Goal: Task Accomplishment & Management: Manage account settings

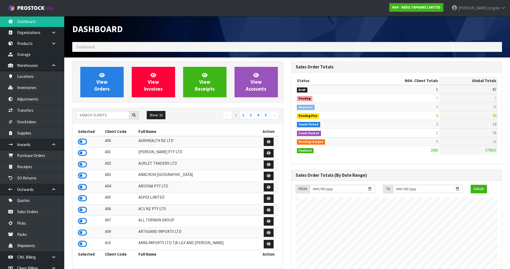
scroll to position [406, 219]
click at [111, 116] on input "text" at bounding box center [103, 115] width 53 height 8
click at [123, 115] on input "text" at bounding box center [103, 115] width 53 height 8
click at [120, 117] on input "text" at bounding box center [103, 115] width 53 height 8
click at [103, 115] on input "text" at bounding box center [103, 115] width 53 height 8
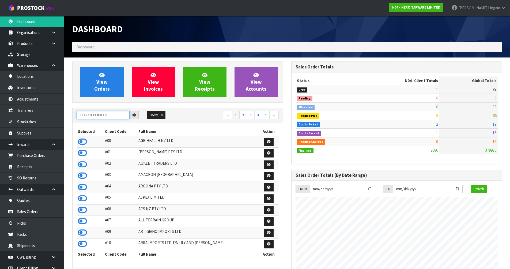
click at [103, 114] on input "text" at bounding box center [103, 115] width 53 height 8
click at [107, 117] on input "text" at bounding box center [103, 115] width 53 height 8
click at [95, 116] on input "text" at bounding box center [103, 115] width 53 height 8
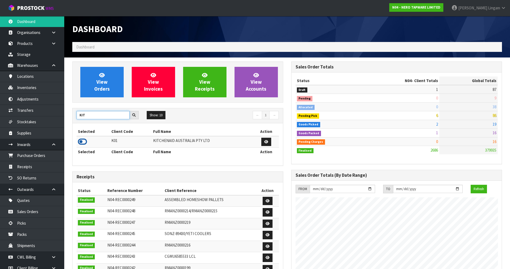
type input "KIT"
click at [82, 143] on icon at bounding box center [82, 142] width 9 height 8
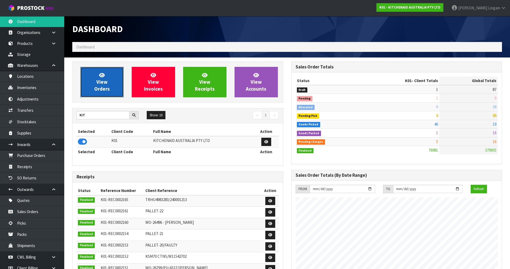
click at [99, 89] on span "View Orders" at bounding box center [102, 82] width 16 height 20
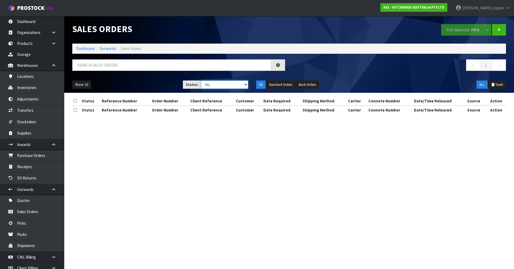
click at [236, 85] on select "Draft Pending Allocated Pending Pick Goods Picked Goods Packed Pending Charges …" at bounding box center [224, 85] width 47 height 8
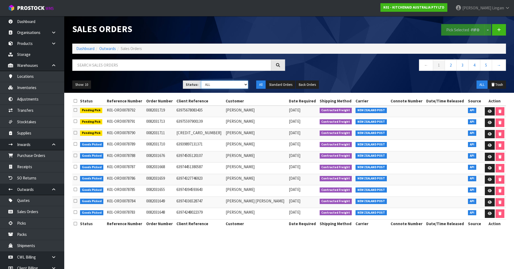
select select "string:6"
click at [201, 81] on select "Draft Pending Allocated Pending Pick Goods Picked Goods Packed Pending Charges …" at bounding box center [224, 85] width 47 height 8
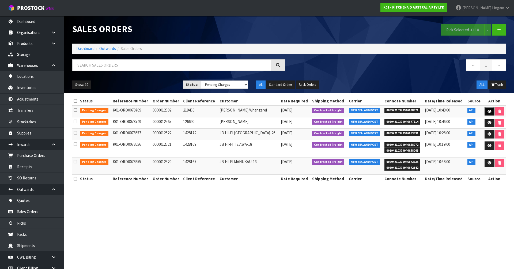
click at [488, 113] on icon at bounding box center [490, 111] width 4 height 3
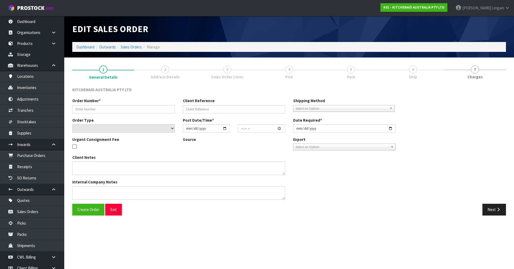
type input "0000012582"
type input "219456"
select select "number:0"
type input "2025-09-04"
type input "17:33:11.000"
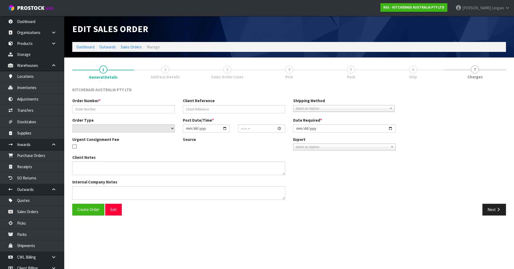
type input "2025-09-04"
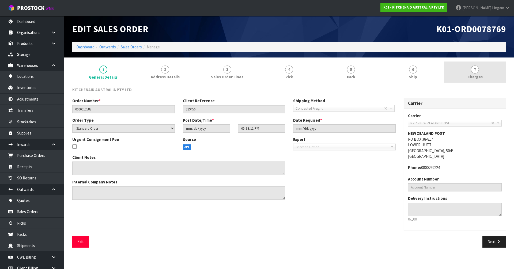
click at [490, 82] on link "7 [GEOGRAPHIC_DATA]" at bounding box center [475, 72] width 62 height 21
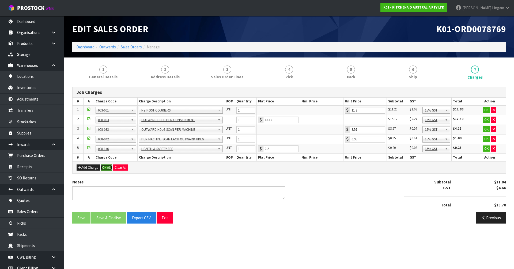
click at [108, 166] on button "Ok All" at bounding box center [107, 168] width 12 height 6
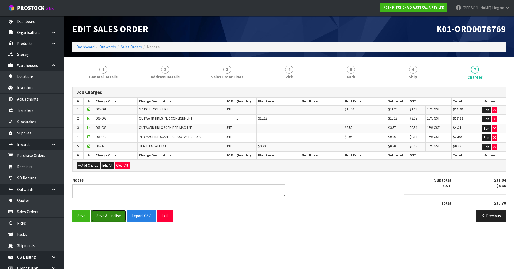
click at [116, 218] on button "Save & Finalise" at bounding box center [108, 216] width 35 height 12
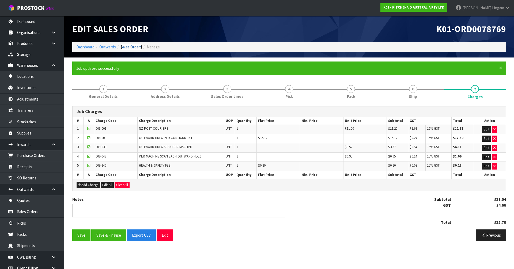
click at [136, 47] on link "Sales Orders" at bounding box center [131, 46] width 21 height 5
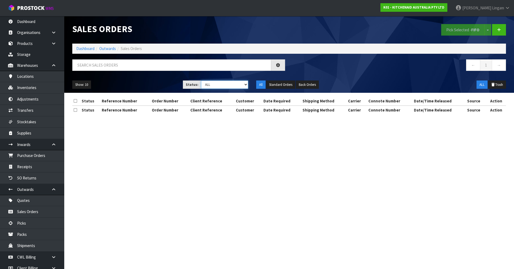
click at [242, 87] on select "Draft Pending Allocated Pending Pick Goods Picked Goods Packed Pending Charges …" at bounding box center [224, 85] width 47 height 8
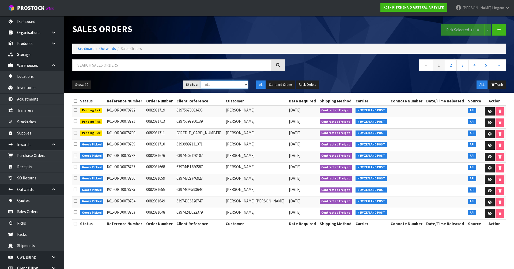
select select "string:6"
click at [201, 81] on select "Draft Pending Allocated Pending Pick Goods Picked Goods Packed Pending Charges …" at bounding box center [224, 85] width 47 height 8
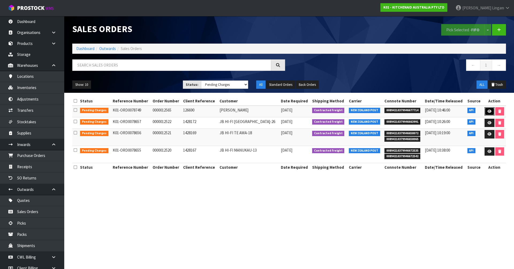
click at [488, 110] on icon at bounding box center [490, 111] width 4 height 3
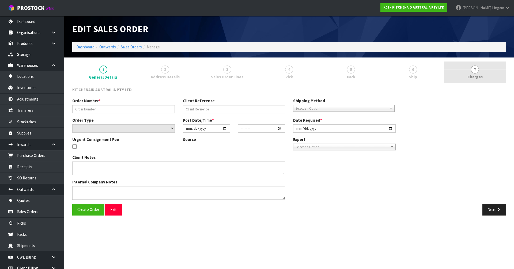
click at [494, 76] on link "7 [GEOGRAPHIC_DATA]" at bounding box center [475, 72] width 62 height 21
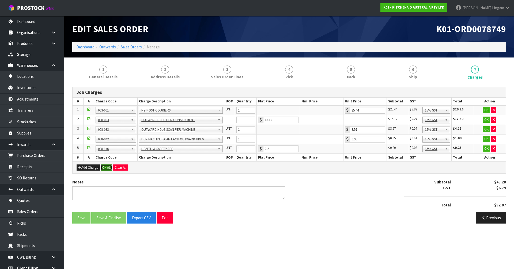
click at [107, 167] on button "Ok All" at bounding box center [107, 168] width 12 height 6
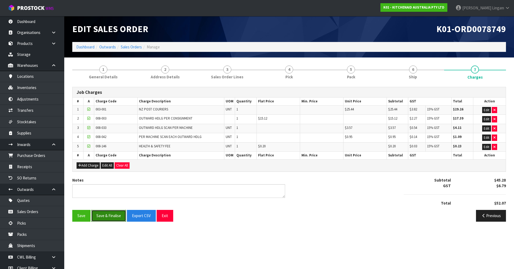
click at [112, 218] on button "Save & Finalise" at bounding box center [108, 216] width 35 height 12
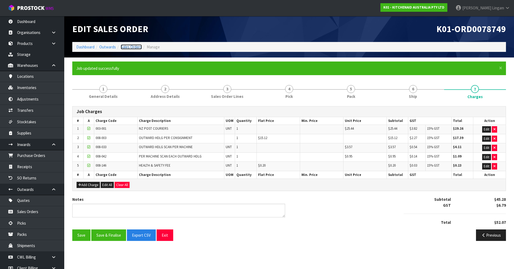
click at [136, 46] on link "Sales Orders" at bounding box center [131, 46] width 21 height 5
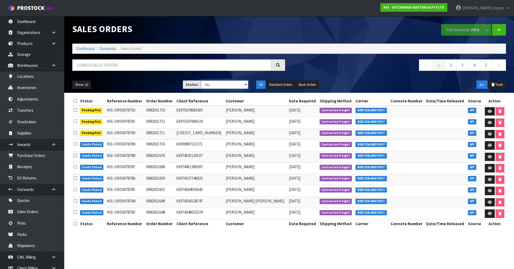
click at [241, 83] on select "Draft Pending Allocated Pending Pick Goods Picked Goods Packed Pending Charges …" at bounding box center [224, 85] width 47 height 8
select select "string:6"
click at [201, 81] on select "Draft Pending Allocated Pending Pick Goods Picked Goods Packed Pending Charges …" at bounding box center [224, 85] width 47 height 8
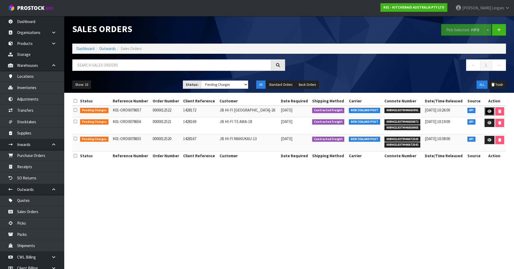
click at [488, 112] on icon at bounding box center [490, 111] width 4 height 3
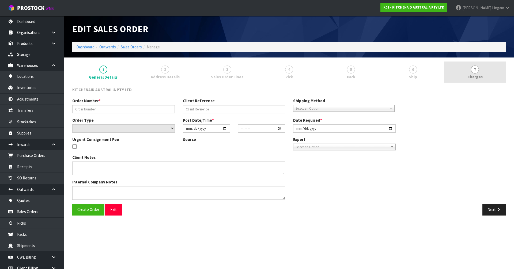
type input "0000012522"
type input "1428172"
select select "number:0"
type input "2025-09-02"
type input "17:33:21.000"
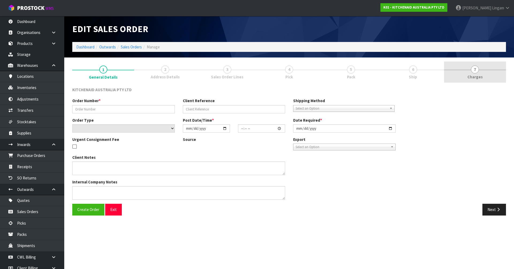
type input "2025-09-02"
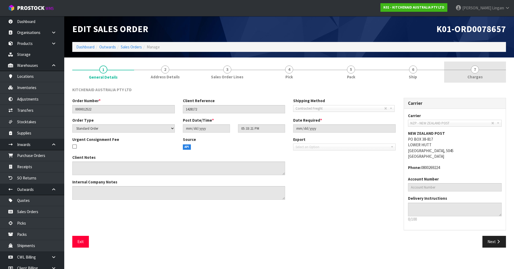
click at [490, 77] on link "7 [GEOGRAPHIC_DATA]" at bounding box center [475, 72] width 62 height 21
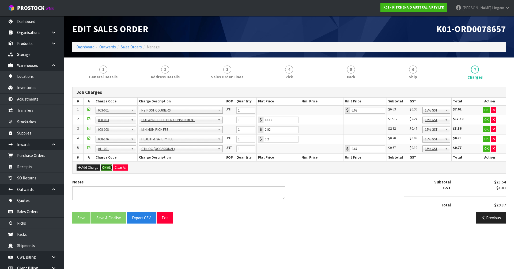
click at [108, 167] on button "Ok All" at bounding box center [107, 168] width 12 height 6
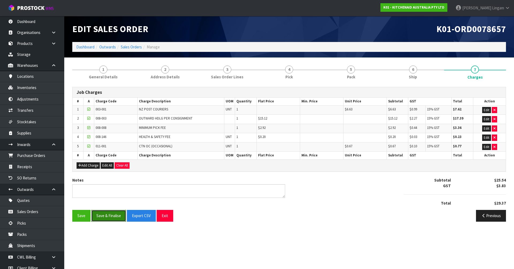
click at [116, 215] on button "Save & Finalise" at bounding box center [108, 216] width 35 height 12
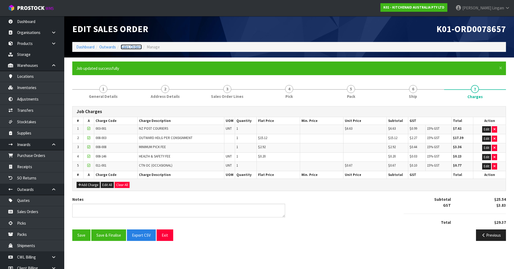
click at [137, 47] on link "Sales Orders" at bounding box center [131, 46] width 21 height 5
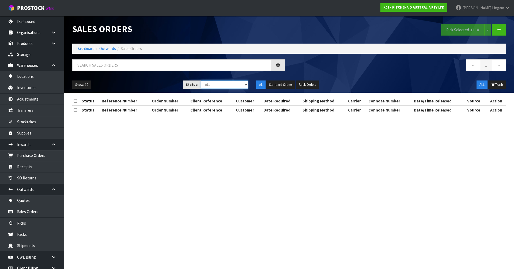
click at [232, 85] on select "Draft Pending Allocated Pending Pick Goods Picked Goods Packed Pending Charges …" at bounding box center [224, 85] width 47 height 8
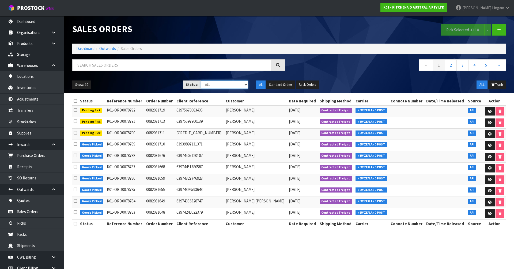
click at [240, 87] on select "Draft Pending Allocated Pending Pick Goods Picked Goods Packed Pending Charges …" at bounding box center [224, 85] width 47 height 8
select select "string:6"
click at [201, 81] on select "Draft Pending Allocated Pending Pick Goods Picked Goods Packed Pending Charges …" at bounding box center [224, 85] width 47 height 8
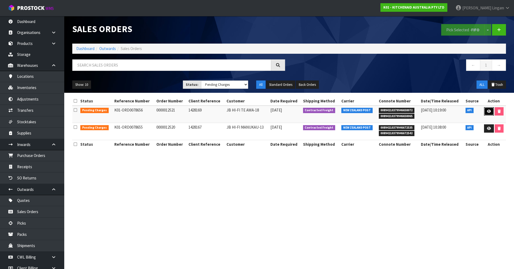
click at [488, 113] on icon at bounding box center [489, 111] width 4 height 3
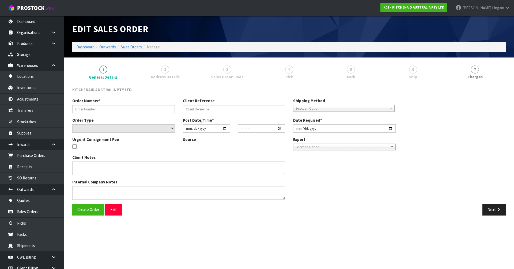
type input "0000012521"
type input "1428169"
select select "number:0"
type input "2025-09-02"
type input "17:33:19.000"
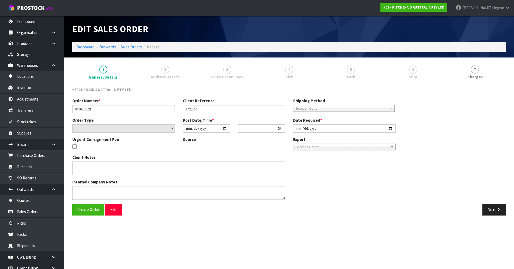
type input "2025-09-02"
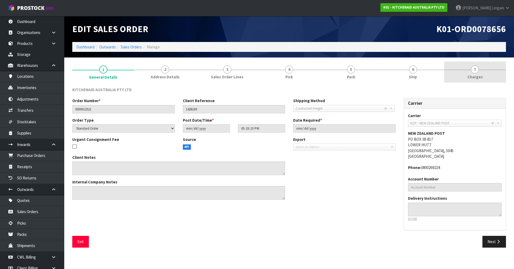
click at [492, 78] on link "7 [GEOGRAPHIC_DATA]" at bounding box center [475, 72] width 62 height 21
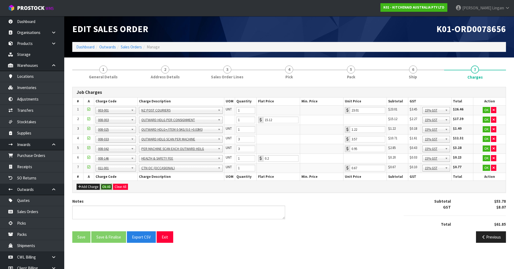
click at [105, 188] on button "Ok All" at bounding box center [107, 187] width 12 height 6
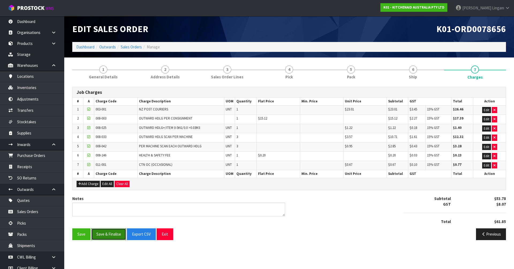
click at [117, 235] on button "Save & Finalise" at bounding box center [108, 235] width 35 height 12
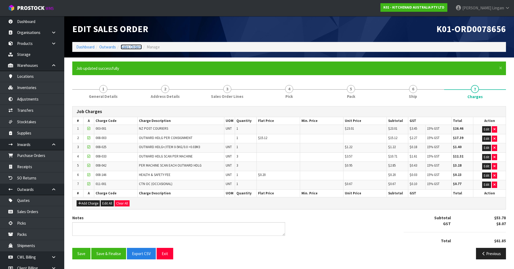
click at [135, 46] on link "Sales Orders" at bounding box center [131, 46] width 21 height 5
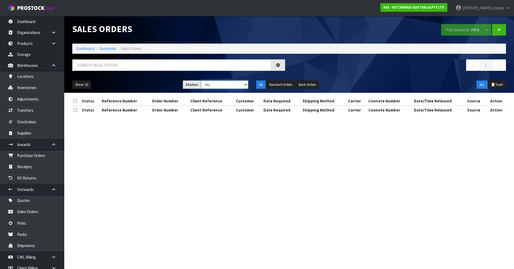
click at [243, 87] on select "Draft Pending Allocated Pending Pick Goods Picked Goods Packed Pending Charges …" at bounding box center [224, 85] width 47 height 8
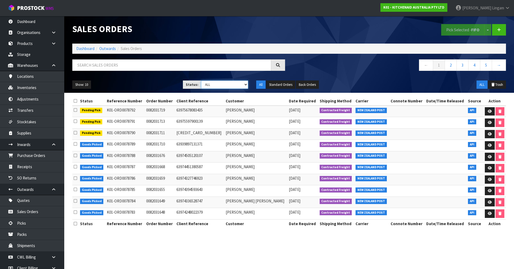
select select "string:6"
click at [201, 81] on select "Draft Pending Allocated Pending Pick Goods Picked Goods Packed Pending Charges …" at bounding box center [224, 85] width 47 height 8
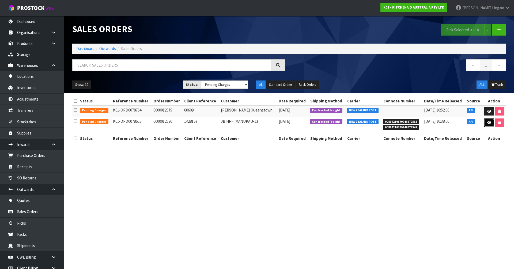
click at [486, 123] on link at bounding box center [489, 123] width 10 height 9
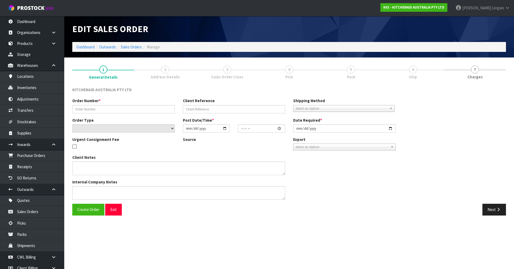
type input "0000012520"
type input "1428167"
select select "number:0"
type input "2025-09-02"
type input "17:33:17.000"
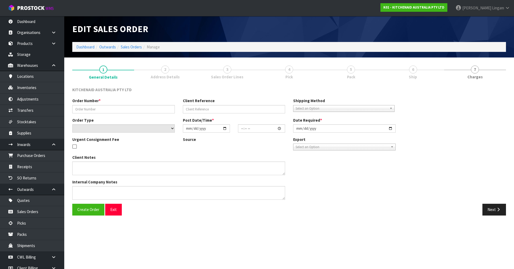
type input "2025-09-02"
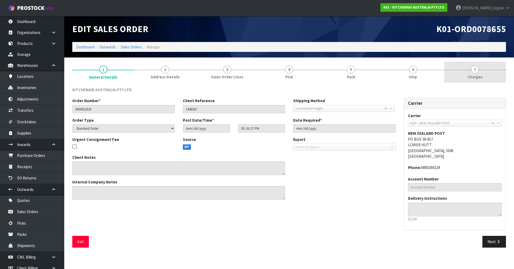
click at [484, 78] on link "7 [GEOGRAPHIC_DATA]" at bounding box center [475, 72] width 62 height 21
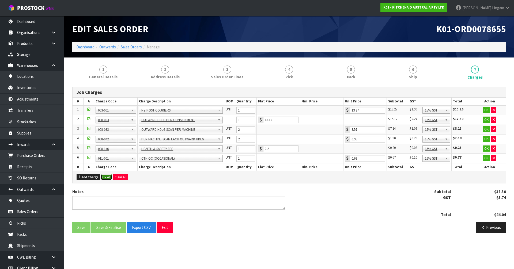
click at [105, 179] on button "Ok All" at bounding box center [107, 177] width 12 height 6
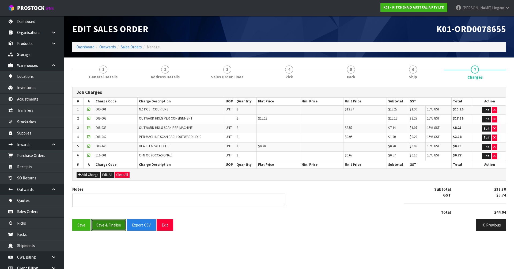
click at [108, 225] on button "Save & Finalise" at bounding box center [108, 226] width 35 height 12
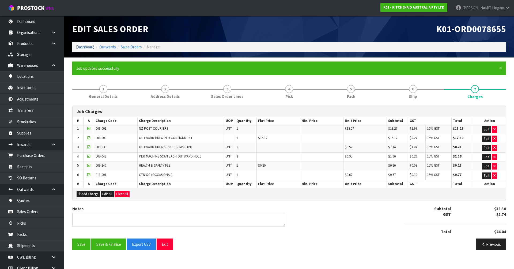
click at [84, 46] on link "Dashboard" at bounding box center [85, 46] width 18 height 5
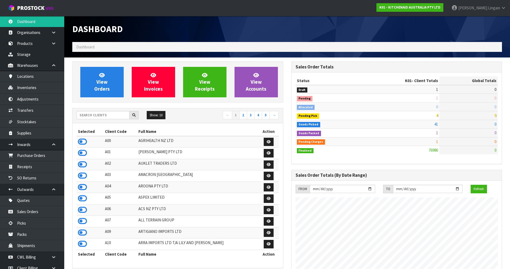
scroll to position [406, 219]
click at [113, 115] on input "text" at bounding box center [103, 115] width 53 height 8
click at [109, 117] on input "text" at bounding box center [103, 115] width 53 height 8
click at [113, 116] on input "text" at bounding box center [103, 115] width 53 height 8
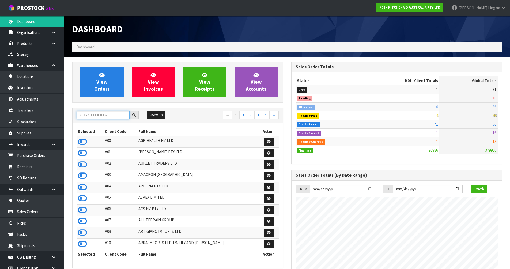
click at [119, 116] on input "text" at bounding box center [103, 115] width 53 height 8
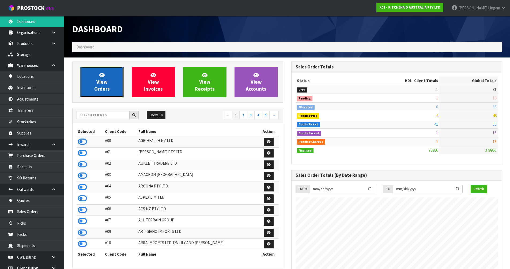
click at [109, 89] on span "View Orders" at bounding box center [102, 82] width 16 height 20
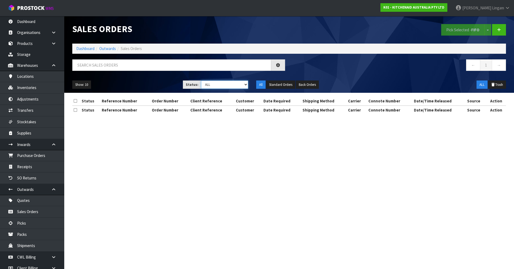
click at [234, 85] on select "Draft Pending Allocated Pending Pick Goods Picked Goods Packed Pending Charges …" at bounding box center [224, 85] width 47 height 8
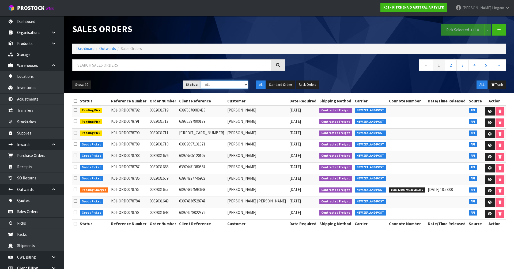
select select "string:6"
click at [201, 81] on select "Draft Pending Allocated Pending Pick Goods Picked Goods Packed Pending Charges …" at bounding box center [224, 85] width 47 height 8
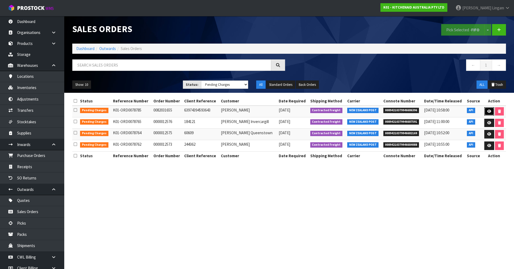
click at [486, 111] on link at bounding box center [489, 111] width 10 height 9
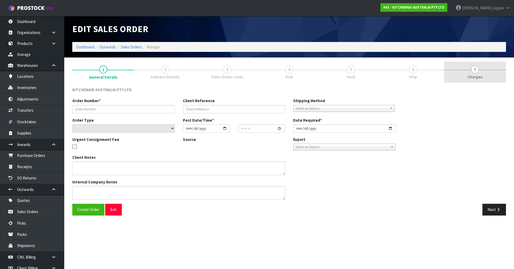
type input "0082031655"
type input "63974394593643"
select select "number:0"
type input "[DATE]"
type input "21:37:50.000"
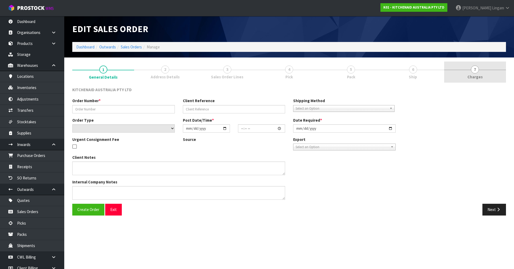
type input "[DATE]"
click at [492, 77] on link "7 [GEOGRAPHIC_DATA]" at bounding box center [475, 72] width 62 height 21
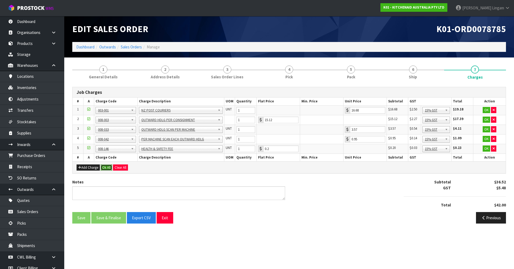
click at [108, 169] on button "Ok All" at bounding box center [107, 168] width 12 height 6
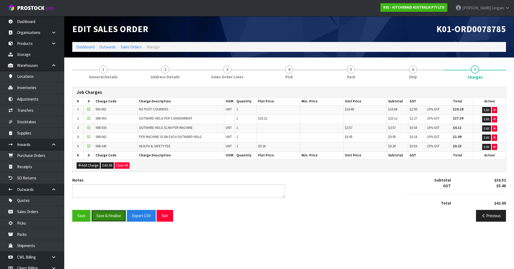
click at [108, 213] on button "Save & Finalise" at bounding box center [108, 216] width 35 height 12
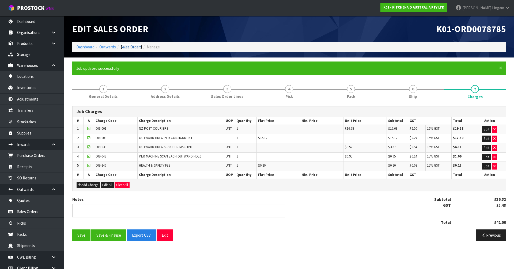
click at [138, 48] on link "Sales Orders" at bounding box center [131, 46] width 21 height 5
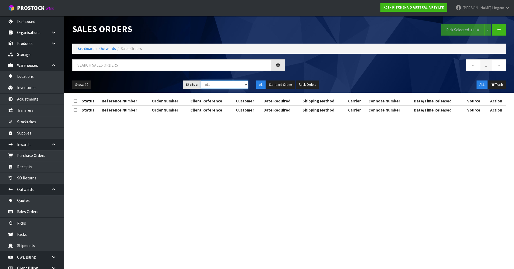
click at [234, 88] on select "Draft Pending Allocated Pending Pick Goods Picked Goods Packed Pending Charges …" at bounding box center [224, 85] width 47 height 8
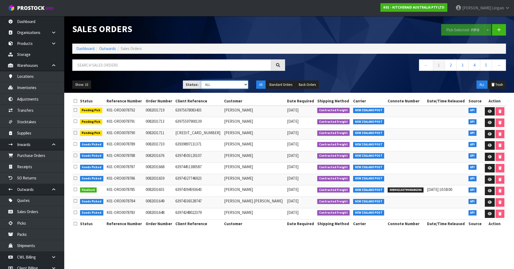
select select "string:6"
click at [201, 81] on select "Draft Pending Allocated Pending Pick Goods Picked Goods Packed Pending Charges …" at bounding box center [224, 85] width 47 height 8
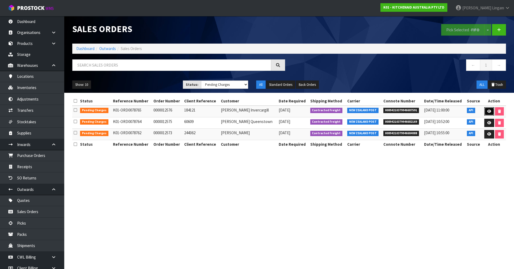
click at [490, 114] on link at bounding box center [489, 111] width 10 height 9
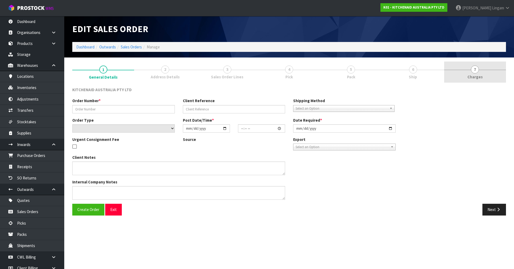
type input "0000012576"
type input "184121"
select select "number:0"
type input "[DATE]"
type input "17:33:05.000"
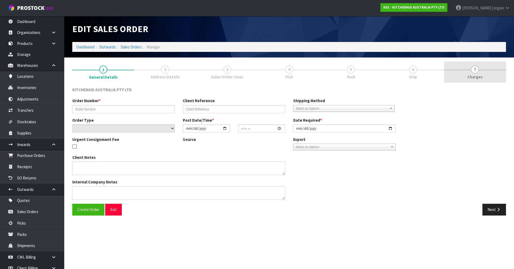
type input "[DATE]"
click at [492, 79] on link "7 [GEOGRAPHIC_DATA]" at bounding box center [475, 72] width 62 height 21
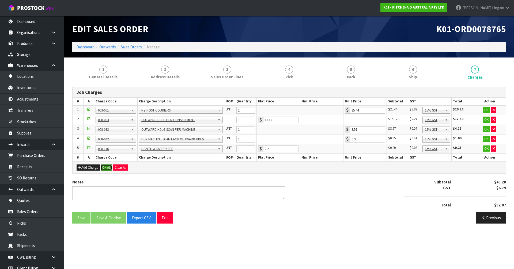
click at [103, 166] on button "Ok All" at bounding box center [107, 168] width 12 height 6
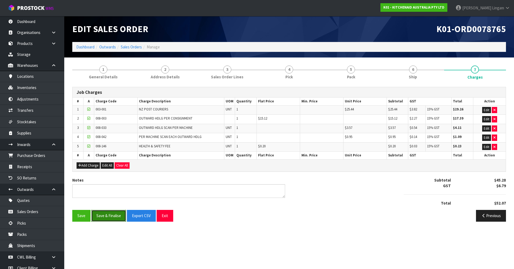
click at [115, 214] on button "Save & Finalise" at bounding box center [108, 216] width 35 height 12
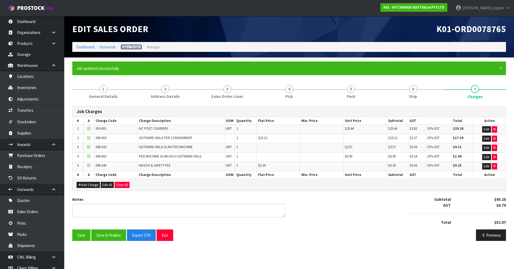
click at [138, 47] on link "Sales Orders" at bounding box center [131, 46] width 21 height 5
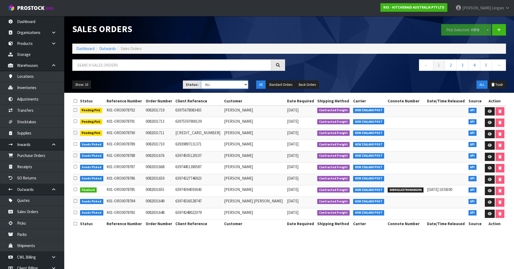
click at [236, 84] on select "Draft Pending Allocated Pending Pick Goods Picked Goods Packed Pending Charges …" at bounding box center [224, 85] width 47 height 8
select select "string:6"
click at [201, 81] on select "Draft Pending Allocated Pending Pick Goods Picked Goods Packed Pending Charges …" at bounding box center [224, 85] width 47 height 8
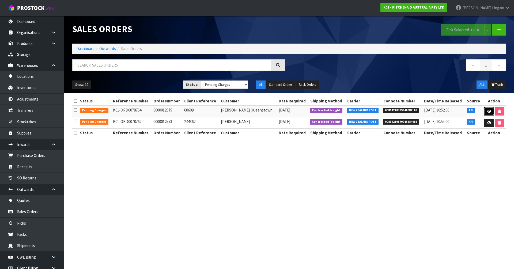
click at [487, 110] on icon at bounding box center [489, 111] width 4 height 3
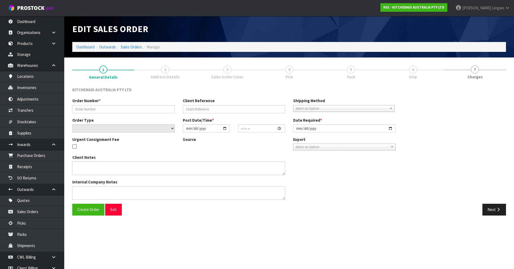
type input "0000012575"
type input "60609"
select select "number:0"
type input "[DATE]"
type input "17:33:03.000"
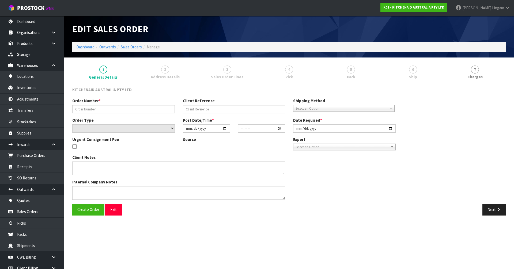
type input "[DATE]"
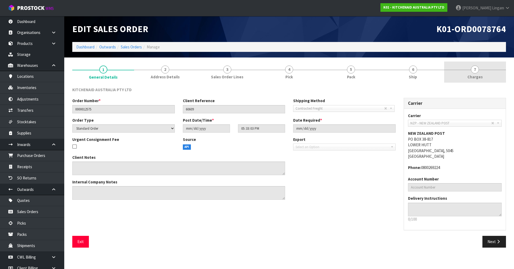
click at [490, 77] on link "7 [GEOGRAPHIC_DATA]" at bounding box center [475, 72] width 62 height 21
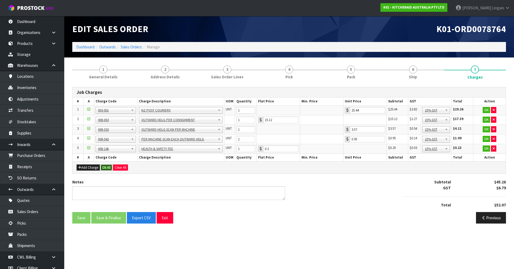
click at [106, 167] on button "Ok All" at bounding box center [107, 168] width 12 height 6
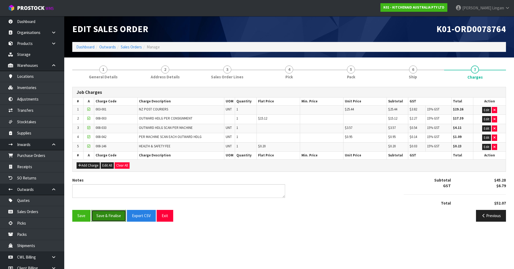
click at [114, 217] on button "Save & Finalise" at bounding box center [108, 216] width 35 height 12
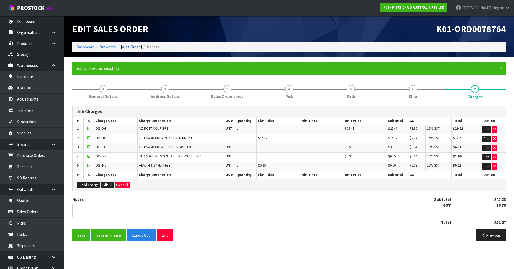
click at [132, 46] on link "Sales Orders" at bounding box center [131, 46] width 21 height 5
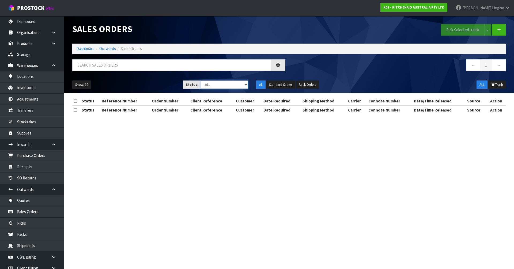
click at [241, 84] on select "Draft Pending Allocated Pending Pick Goods Picked Goods Packed Pending Charges …" at bounding box center [224, 85] width 47 height 8
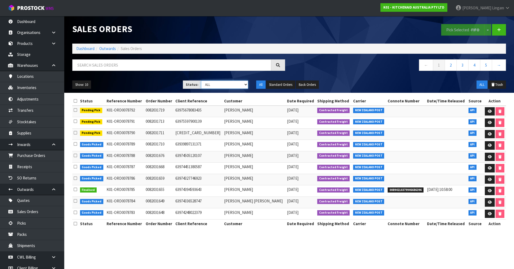
select select "string:6"
click at [201, 81] on select "Draft Pending Allocated Pending Pick Goods Picked Goods Packed Pending Charges …" at bounding box center [224, 85] width 47 height 8
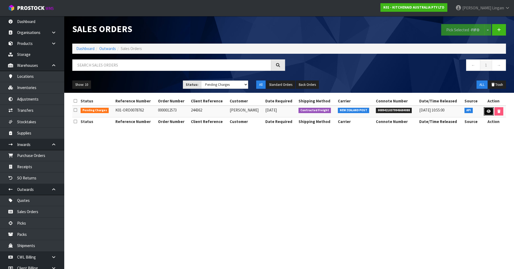
click at [489, 110] on icon at bounding box center [489, 111] width 4 height 3
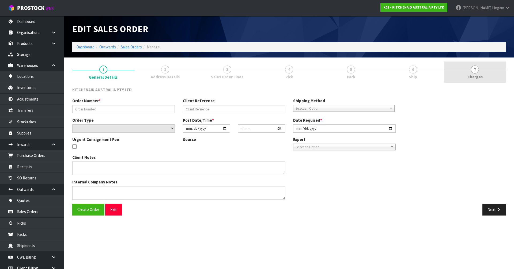
type input "0000012573"
type input "244362"
select select "number:0"
type input "[DATE]"
type input "17:32:59.000"
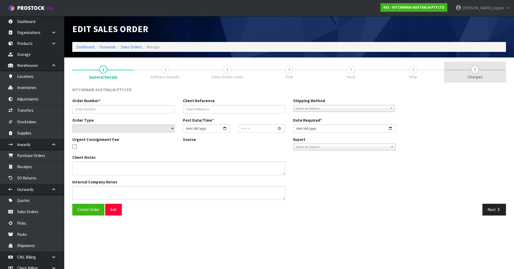
type input "[DATE]"
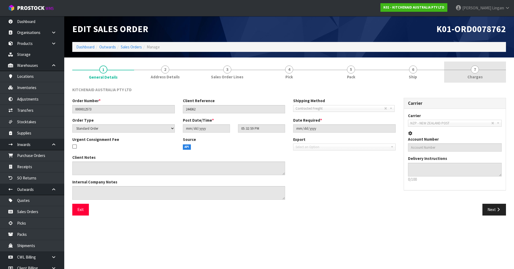
click at [492, 76] on link "7 [GEOGRAPHIC_DATA]" at bounding box center [475, 72] width 62 height 21
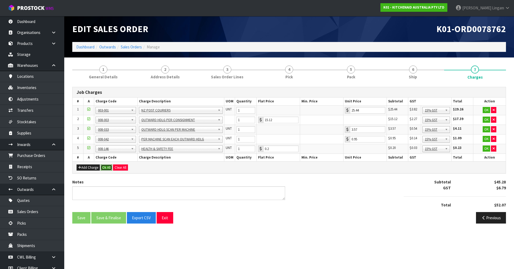
click at [107, 167] on button "Ok All" at bounding box center [107, 168] width 12 height 6
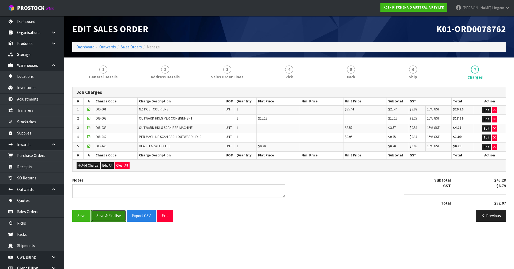
click at [109, 217] on button "Save & Finalise" at bounding box center [108, 216] width 35 height 12
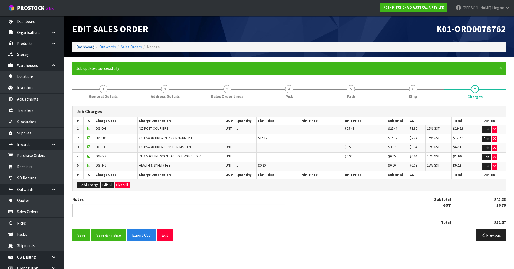
click at [83, 46] on link "Dashboard" at bounding box center [85, 46] width 18 height 5
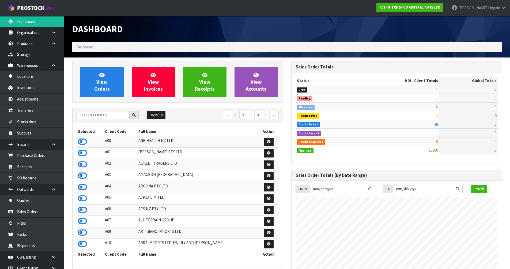
scroll to position [406, 219]
click at [115, 116] on input "text" at bounding box center [103, 115] width 53 height 8
click at [107, 117] on input "text" at bounding box center [103, 115] width 53 height 8
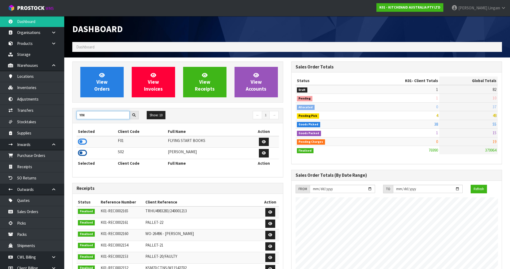
type input "YIN"
click at [83, 154] on icon at bounding box center [82, 153] width 9 height 8
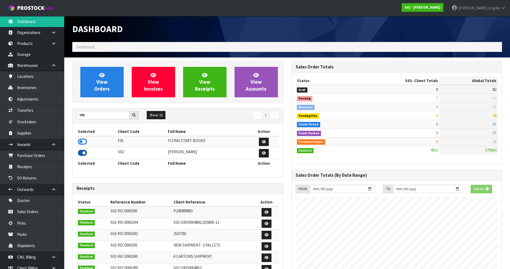
scroll to position [397, 219]
click at [39, 170] on link "Receipts" at bounding box center [32, 166] width 64 height 11
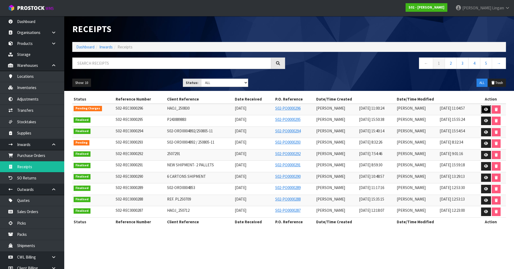
click at [487, 109] on icon at bounding box center [486, 109] width 4 height 3
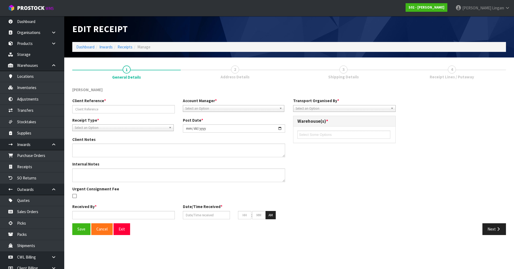
type input "HAOJ_250830"
type input "[DATE]"
type input "[PERSON_NAME]"
type input "[DATE]"
type input "11"
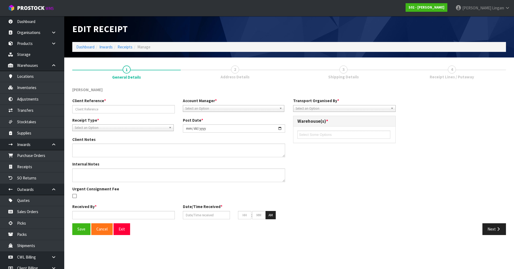
type input "00"
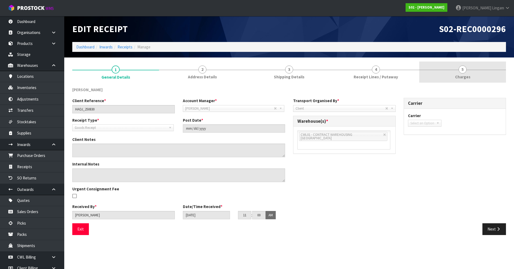
click at [458, 74] on span "Charges" at bounding box center [462, 77] width 15 height 6
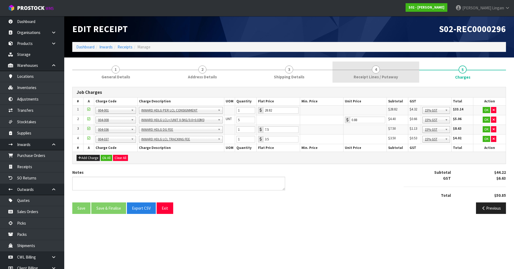
click at [386, 79] on span "Receipt Lines / Putaway" at bounding box center [376, 77] width 44 height 6
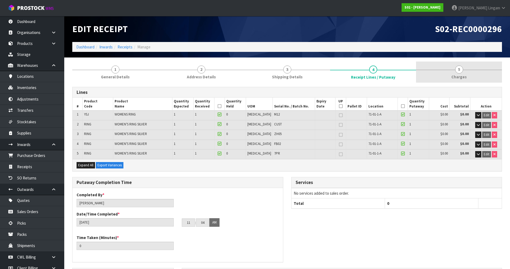
click at [455, 70] on link "5 Charges" at bounding box center [459, 72] width 86 height 21
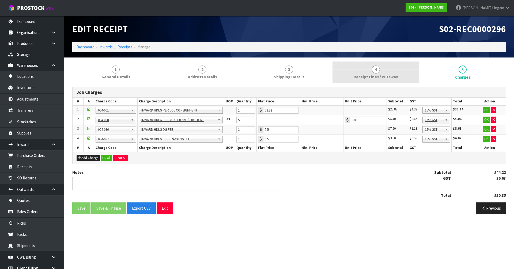
click at [354, 79] on link "4 Receipt Lines / Putaway" at bounding box center [376, 72] width 87 height 21
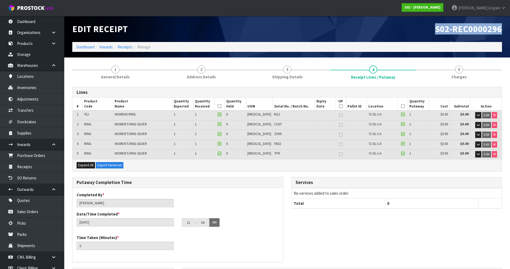
drag, startPoint x: 437, startPoint y: 29, endPoint x: 506, endPoint y: 27, distance: 69.4
click at [507, 28] on header "Edit Receipt S02-REC0000296 Dashboard Inwards Receipts Manage" at bounding box center [287, 37] width 446 height 42
copy span "S02-REC0000296"
click at [88, 46] on link "Dashboard" at bounding box center [85, 46] width 18 height 5
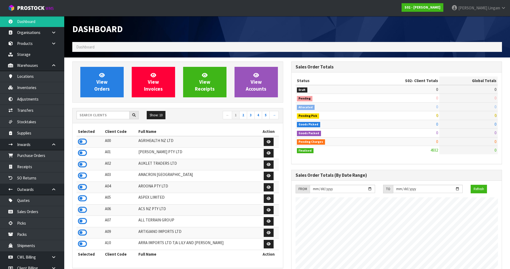
scroll to position [397, 219]
click at [107, 116] on input "text" at bounding box center [103, 115] width 53 height 8
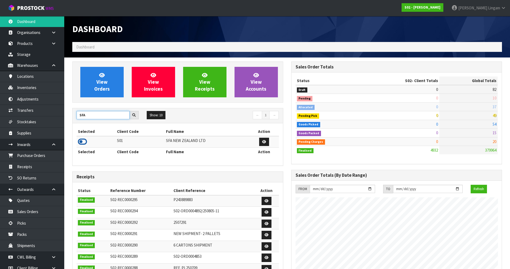
type input "SFA"
click at [81, 141] on icon at bounding box center [82, 142] width 9 height 8
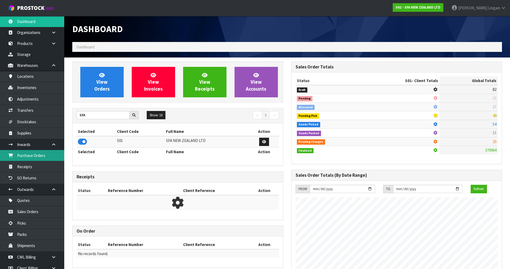
scroll to position [406, 219]
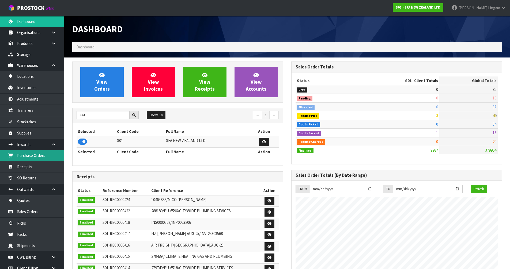
click at [45, 155] on link "Purchase Orders" at bounding box center [32, 155] width 64 height 11
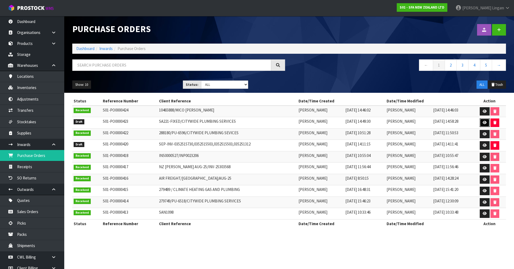
click at [484, 123] on icon at bounding box center [485, 122] width 4 height 3
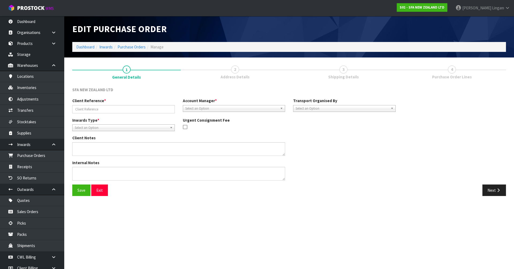
type input "SA221-FIXED/CITYWIDE PLUMBING SERVICES"
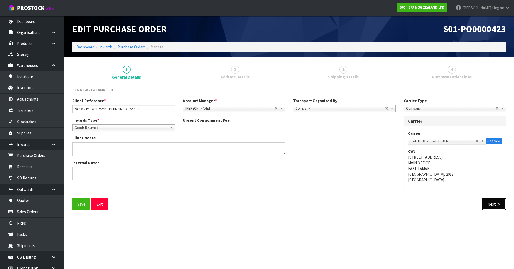
click at [487, 205] on button "Next" at bounding box center [495, 205] width 24 height 12
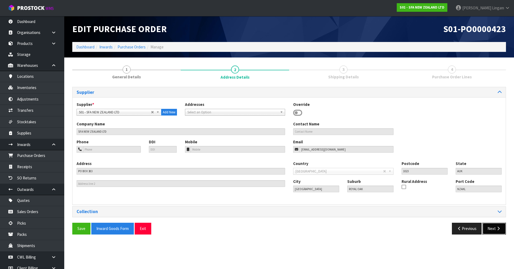
click at [492, 230] on button "Next" at bounding box center [495, 229] width 24 height 12
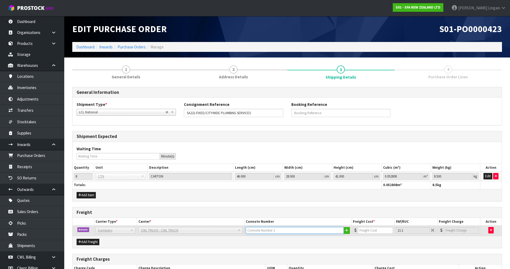
click at [326, 230] on input "text" at bounding box center [295, 230] width 98 height 7
type input "CWL TRUCK COLLECTED"
click at [365, 230] on input "number" at bounding box center [375, 230] width 35 height 7
type input "4"
type input "4.44"
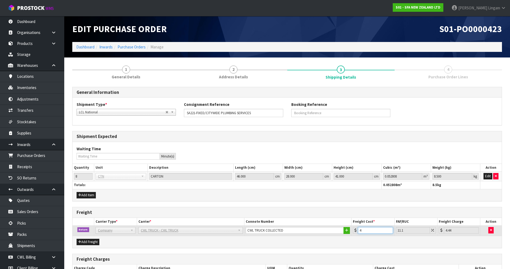
type input "45"
type input "50"
type input "45.9"
type input "50.99"
type input "45.95"
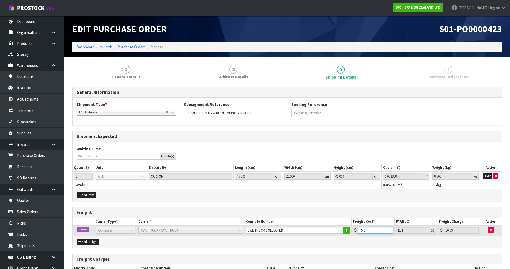
type input "51.05"
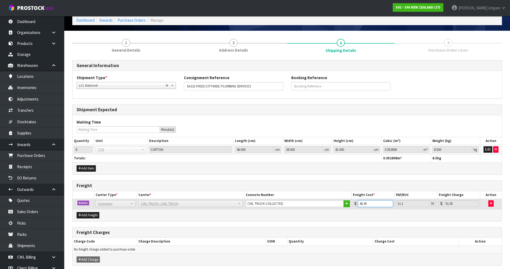
scroll to position [49, 0]
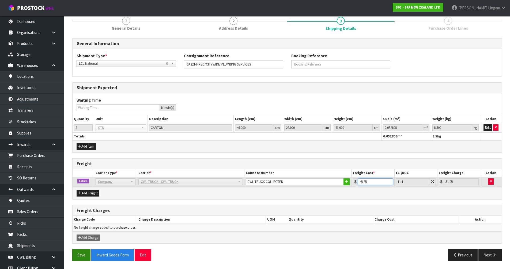
type input "45.95"
click at [80, 256] on button "Save" at bounding box center [81, 256] width 18 height 12
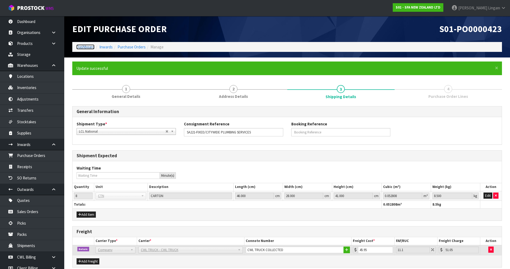
click at [83, 46] on link "Dashboard" at bounding box center [85, 46] width 18 height 5
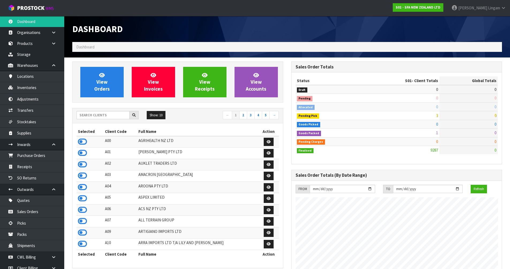
scroll to position [406, 219]
click at [107, 86] on span "View Orders" at bounding box center [102, 82] width 16 height 20
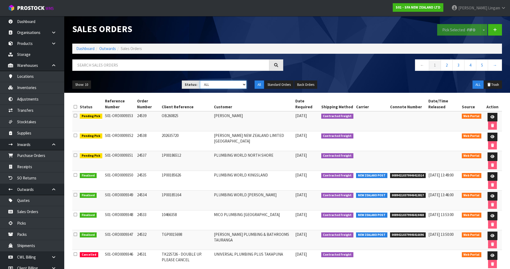
drag, startPoint x: 235, startPoint y: 84, endPoint x: 233, endPoint y: 89, distance: 4.8
click at [235, 84] on select "Draft Pending Allocated Pending Pick Goods Picked Goods Packed Pending Charges …" at bounding box center [223, 85] width 47 height 8
select select "string:5"
click at [200, 81] on select "Draft Pending Allocated Pending Pick Goods Picked Goods Packed Pending Charges …" at bounding box center [223, 85] width 47 height 8
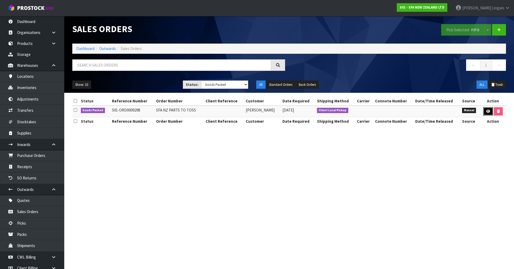
click at [486, 111] on icon at bounding box center [488, 111] width 4 height 3
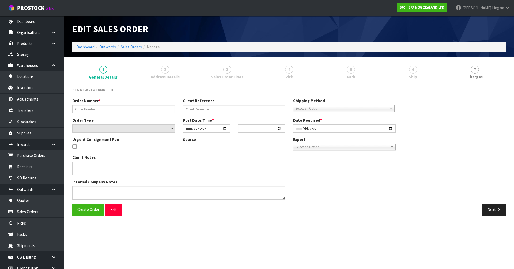
type input "SFA NZ PARTS TO TOSS"
select select "number:0"
type input "2025-08-25"
type input "15:42:00.000"
type input "2025-08-26"
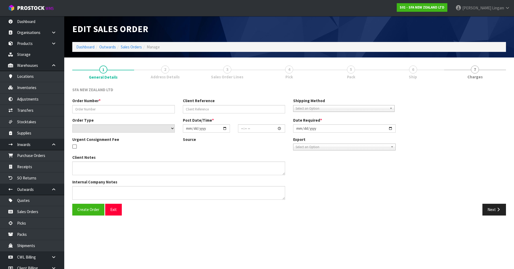
type textarea "CAN YOU PLEASE LOCATE THE FOLLOWING PARTS AND TOSS THE STOCK AS THEY ARE NOW OB…"
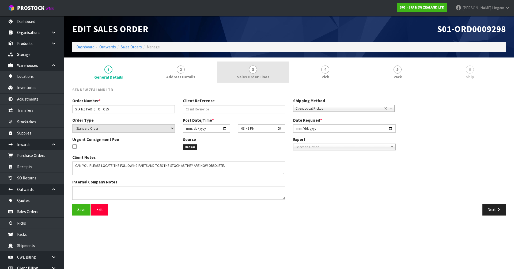
click at [261, 81] on link "3 Sales Order Lines" at bounding box center [253, 72] width 72 height 21
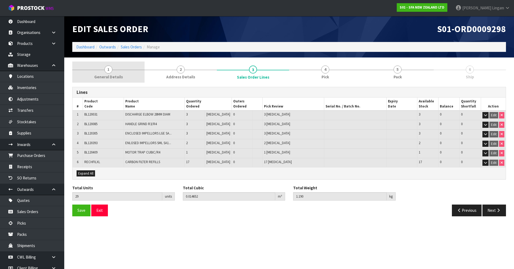
click at [126, 76] on link "1 General Details" at bounding box center [108, 72] width 72 height 21
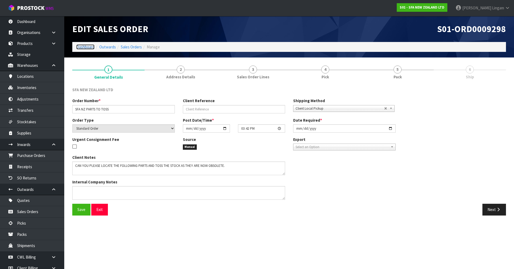
click at [85, 48] on link "Dashboard" at bounding box center [85, 46] width 18 height 5
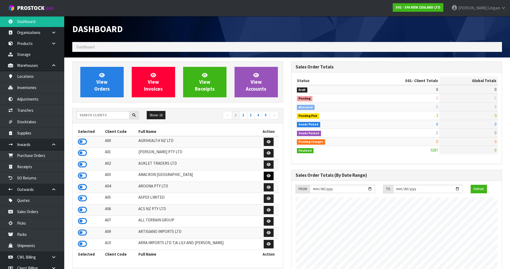
scroll to position [406, 219]
click at [112, 116] on input "text" at bounding box center [103, 115] width 53 height 8
click at [105, 116] on input "text" at bounding box center [103, 115] width 53 height 8
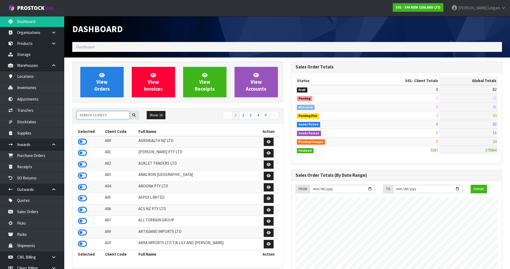
click at [93, 116] on input "text" at bounding box center [103, 115] width 53 height 8
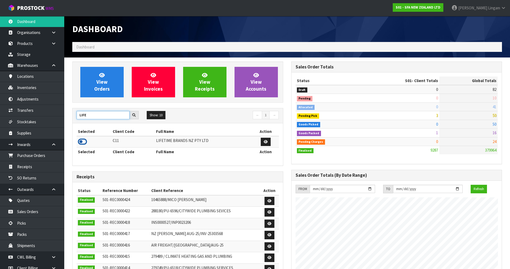
type input "LIFE"
click at [81, 141] on icon at bounding box center [82, 142] width 9 height 8
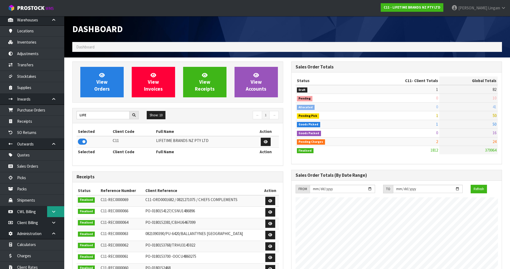
scroll to position [150, 0]
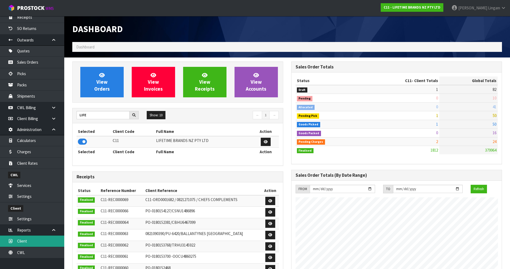
click at [27, 244] on link "Client" at bounding box center [32, 241] width 64 height 11
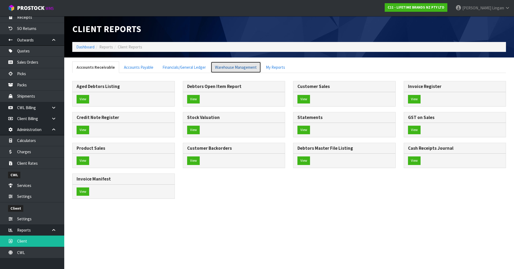
click at [238, 67] on link "Warehouse Management" at bounding box center [236, 68] width 50 height 12
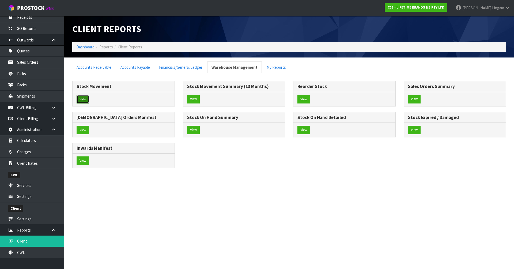
click at [83, 100] on button "View" at bounding box center [83, 99] width 13 height 9
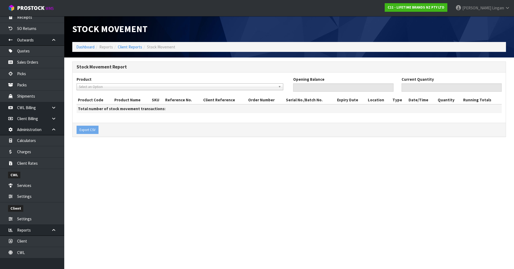
click at [90, 84] on link "Select an Option" at bounding box center [180, 87] width 207 height 7
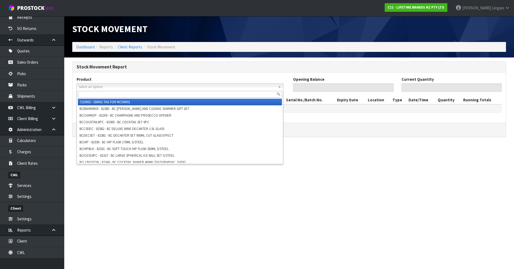
click at [90, 93] on input "text" at bounding box center [180, 94] width 204 height 7
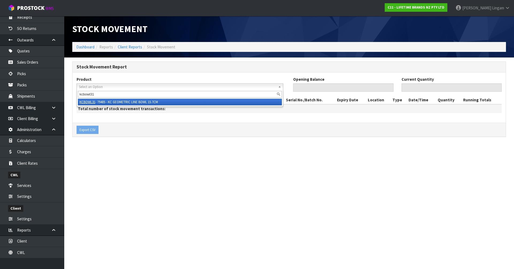
type input "kcbowl31"
click at [140, 101] on li "KCBOWL31 - 79405 - KC GEOMETRIC LINE BOWL 15.7CM" at bounding box center [180, 102] width 204 height 7
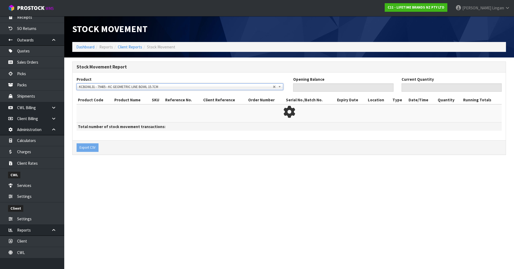
type input "0"
type input "540"
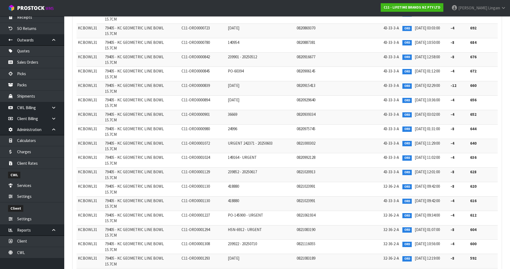
scroll to position [616, 0]
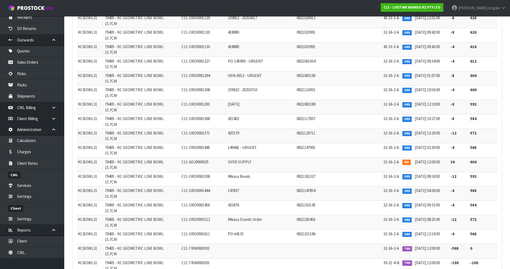
click at [204, 162] on span "C11-ADJ0000025" at bounding box center [195, 162] width 27 height 5
copy span "ADJ0000025"
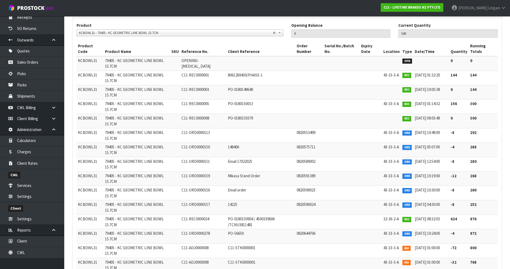
scroll to position [0, 0]
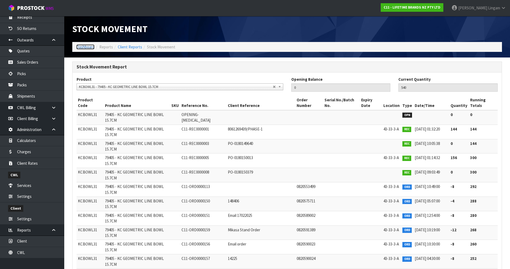
click at [87, 47] on link "Dashboard" at bounding box center [85, 46] width 18 height 5
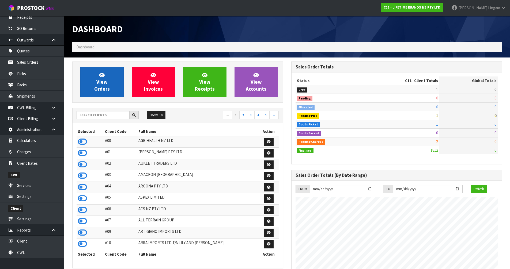
scroll to position [406, 219]
click at [103, 82] on span "View Orders" at bounding box center [102, 82] width 16 height 20
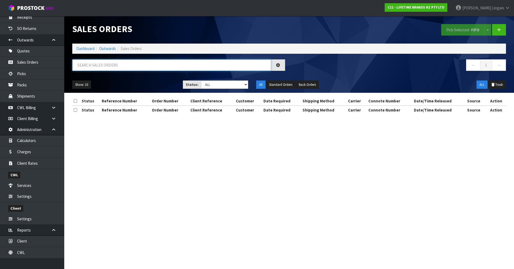
click at [142, 66] on input "text" at bounding box center [171, 65] width 199 height 12
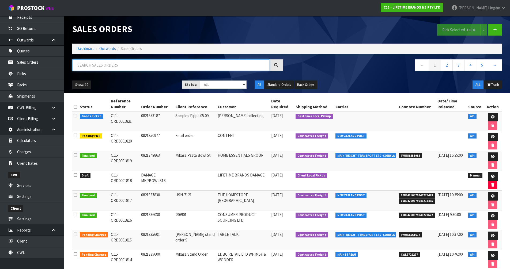
paste input "KCBOWL31"
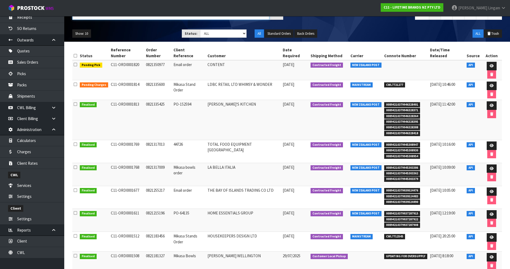
scroll to position [54, 0]
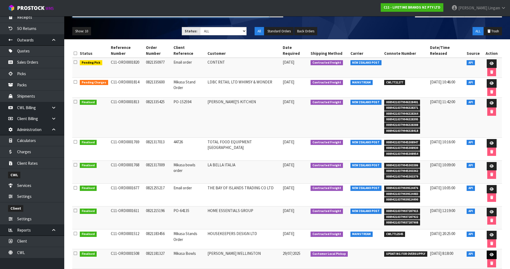
type input "KCBOWL31"
click at [490, 253] on icon at bounding box center [492, 254] width 4 height 3
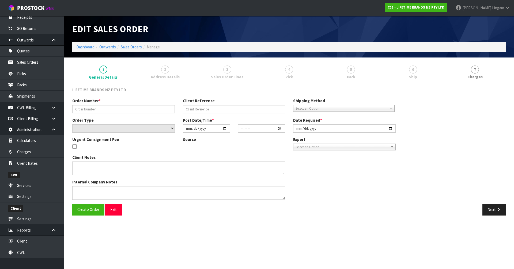
type input "0821181327"
type input "Mikasa Bowls"
select select "number:0"
type input "2025-07-29"
type input "21:52:57.000"
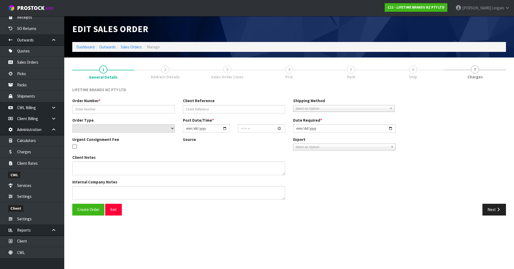
type input "2025-07-29"
type textarea "FULFIL FOR OVER SUPPLY DO NOT SEND"
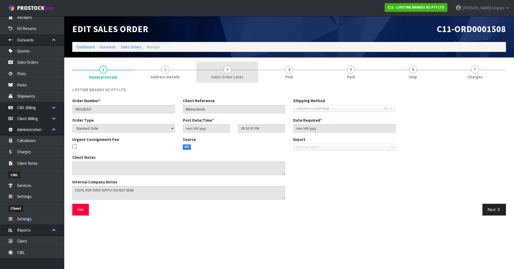
click at [245, 82] on link "3 Sales Order Lines" at bounding box center [227, 72] width 62 height 21
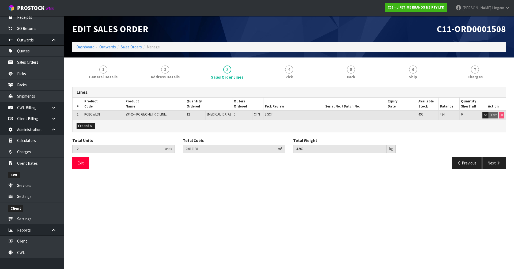
click at [96, 113] on span "KCBOWL31" at bounding box center [92, 114] width 16 height 5
copy span "KCBOWL31"
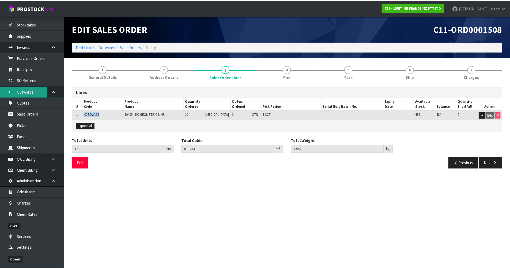
scroll to position [16, 0]
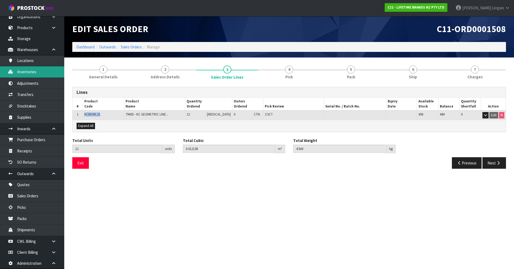
click at [29, 74] on link "Inventories" at bounding box center [32, 71] width 64 height 11
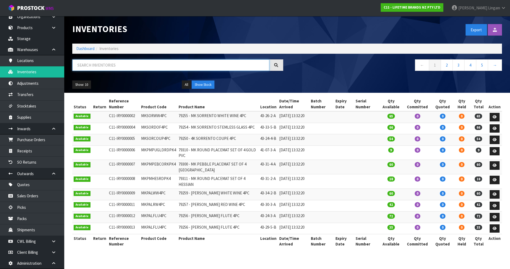
click at [134, 66] on input "text" at bounding box center [170, 65] width 197 height 12
paste input "KCBOWL31"
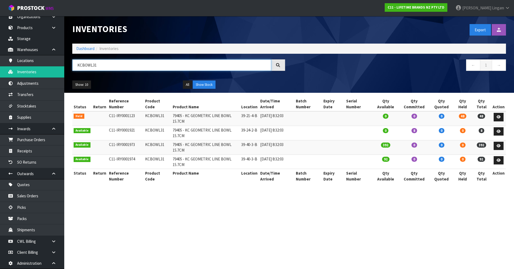
type input "KCBOWL31"
click at [157, 126] on td "KCBOWL31" at bounding box center [158, 133] width 28 height 14
copy td "KCBOWL31"
click at [85, 50] on link "Dashboard" at bounding box center [85, 48] width 18 height 5
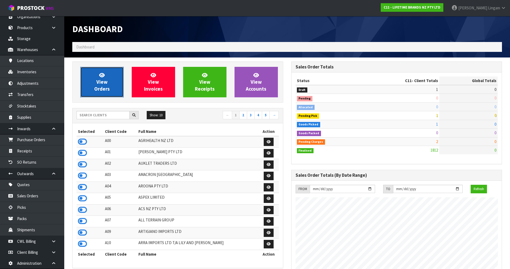
scroll to position [406, 219]
click at [111, 89] on link "View Orders" at bounding box center [101, 82] width 43 height 31
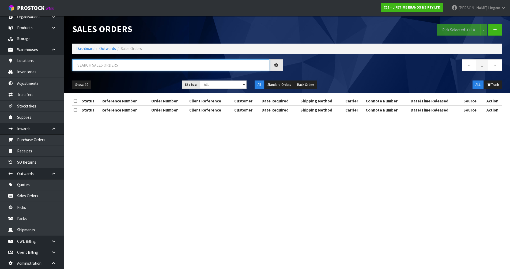
click at [145, 67] on input "text" at bounding box center [170, 65] width 197 height 12
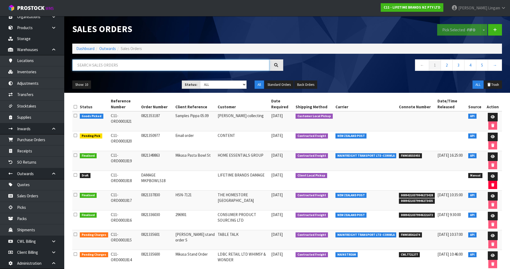
paste input "KCBOWL31"
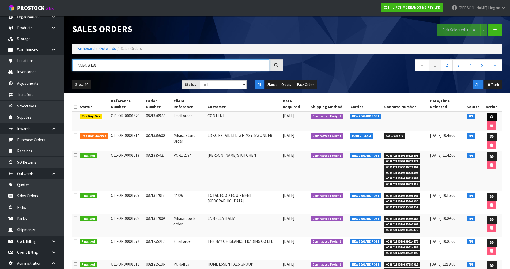
type input "KCBOWL31"
click at [490, 115] on icon at bounding box center [492, 116] width 4 height 3
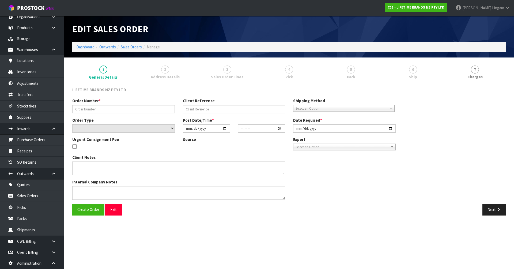
type input "0821350977"
type input "Email order"
select select "number:0"
type input "[DATE]"
type input "14:23:56.000"
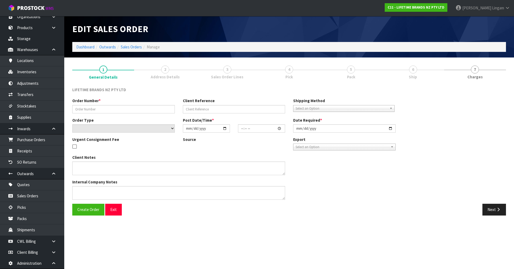
type input "[DATE]"
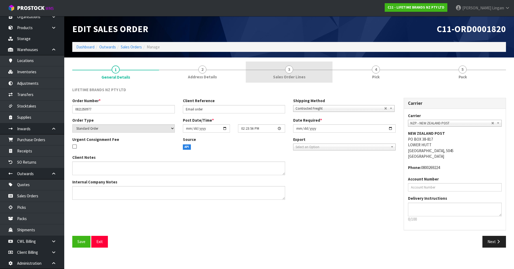
click at [312, 77] on link "3 Sales Order Lines" at bounding box center [289, 72] width 87 height 21
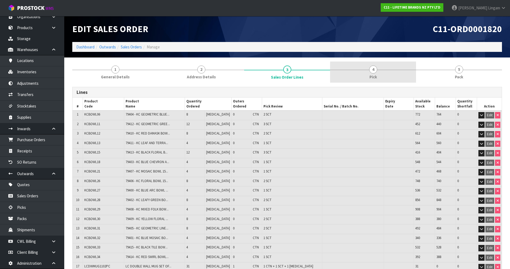
click at [382, 74] on link "4 Pick" at bounding box center [373, 72] width 86 height 21
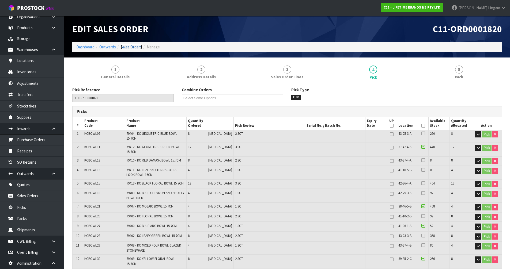
click at [133, 46] on link "Sales Orders" at bounding box center [131, 46] width 21 height 5
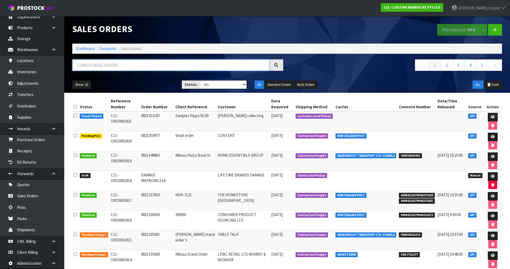
click at [177, 66] on input "text" at bounding box center [170, 65] width 197 height 12
paste input "KCBOWL31"
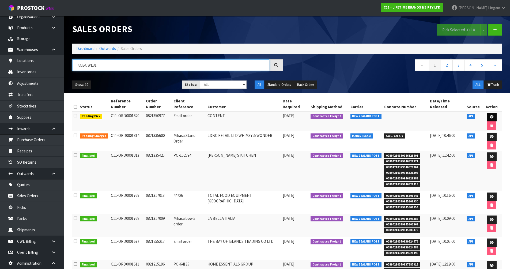
type input "KCBOWL31"
click at [490, 115] on icon at bounding box center [492, 116] width 4 height 3
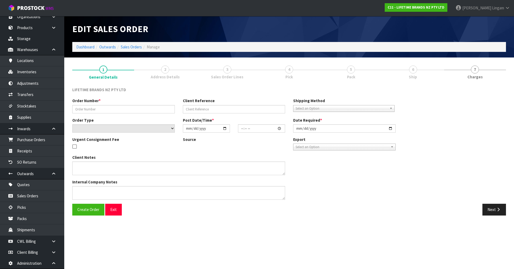
type input "0821350977"
type input "Email order"
select select "number:0"
type input "[DATE]"
type input "14:23:56.000"
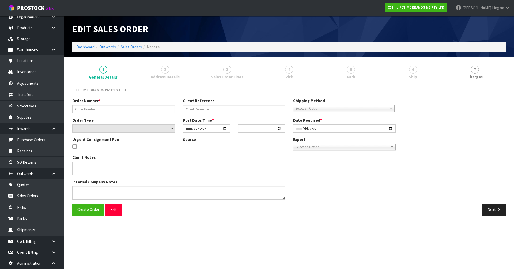
type input "[DATE]"
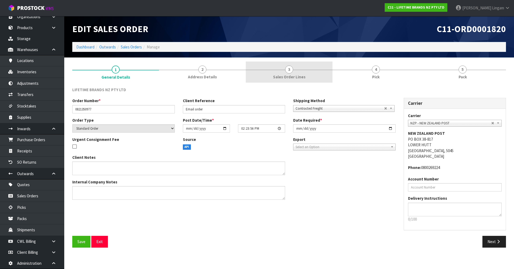
click at [314, 73] on link "3 Sales Order Lines" at bounding box center [289, 72] width 87 height 21
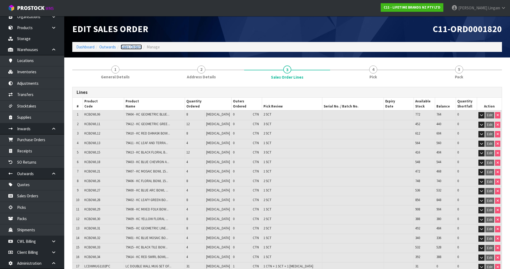
click at [130, 47] on link "Sales Orders" at bounding box center [131, 46] width 21 height 5
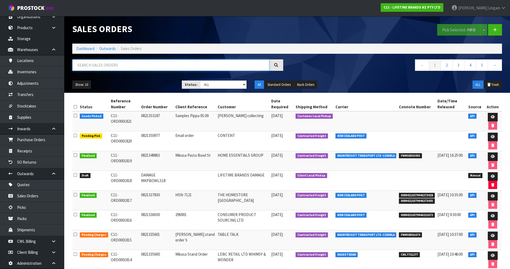
click at [194, 66] on input "text" at bounding box center [170, 65] width 197 height 12
paste input "KCBOWL31"
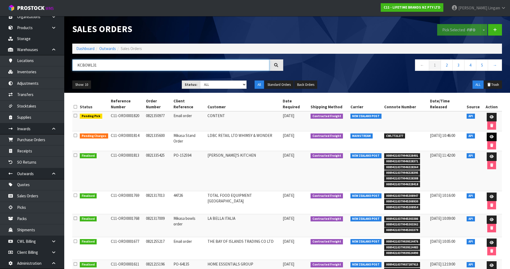
type input "KCBOWL31"
click at [490, 135] on icon at bounding box center [492, 136] width 4 height 3
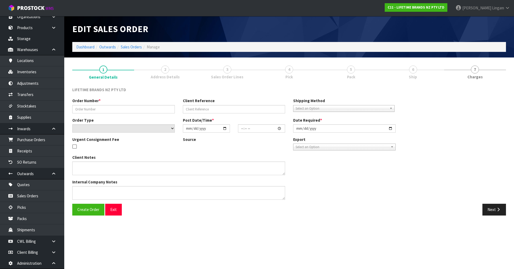
type input "0821335600"
type input "Mikasa Stand Order"
select select "number:0"
type input "2025-09-02"
type input "06:13:46.000"
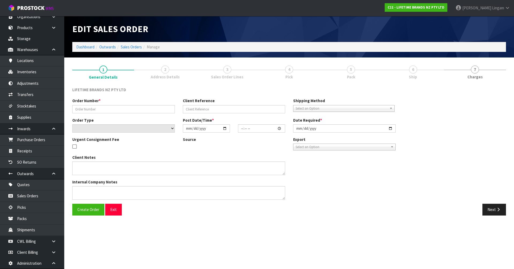
type input "2025-09-02"
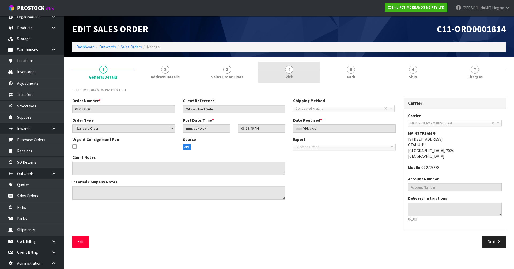
click at [294, 79] on link "4 Pick" at bounding box center [289, 72] width 62 height 21
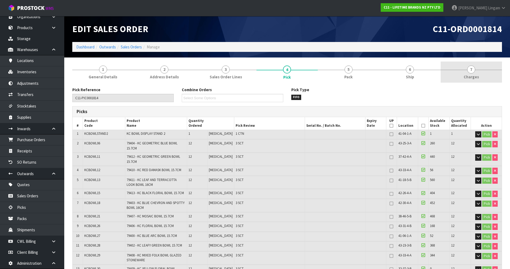
click at [472, 78] on span "Charges" at bounding box center [471, 77] width 15 height 6
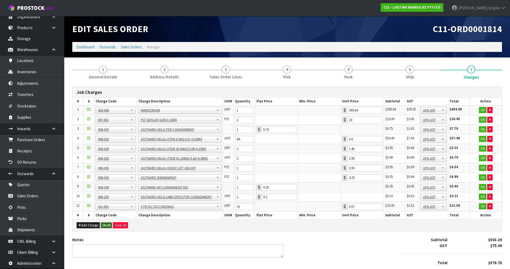
click at [107, 225] on button "Ok All" at bounding box center [107, 226] width 12 height 6
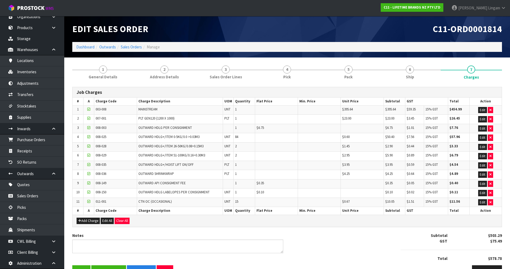
scroll to position [16, 0]
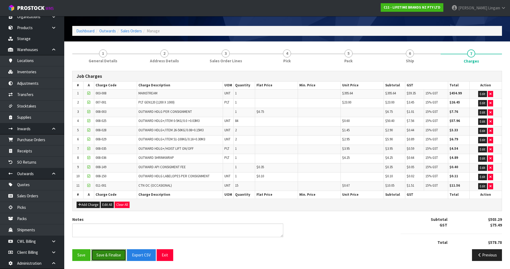
click at [107, 258] on button "Save & Finalise" at bounding box center [108, 256] width 35 height 12
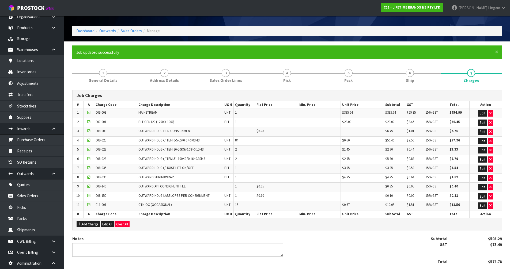
scroll to position [0, 0]
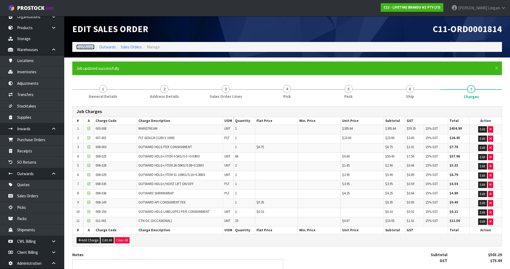
click at [88, 47] on link "Dashboard" at bounding box center [85, 46] width 18 height 5
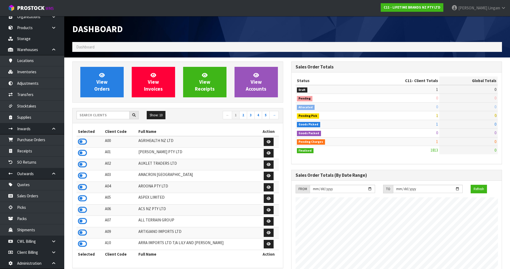
scroll to position [406, 219]
click at [113, 116] on input "text" at bounding box center [103, 115] width 53 height 8
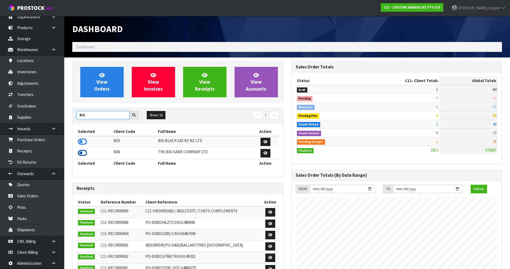
type input "BIG"
click at [82, 152] on icon at bounding box center [82, 153] width 9 height 8
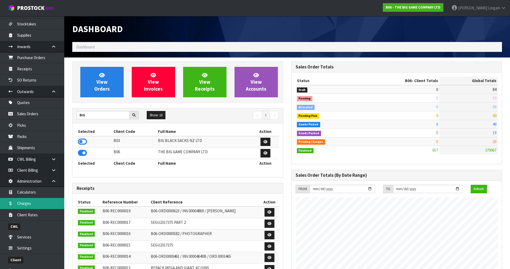
scroll to position [150, 0]
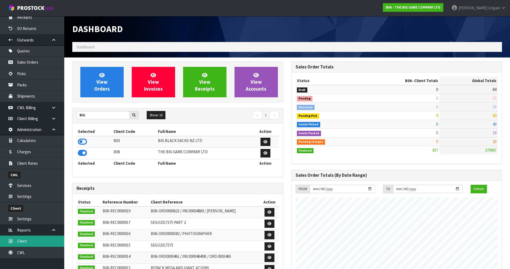
click at [35, 240] on link "Client" at bounding box center [32, 241] width 64 height 11
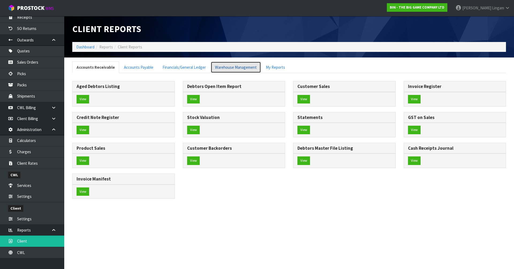
click at [231, 69] on link "Warehouse Management" at bounding box center [236, 68] width 50 height 12
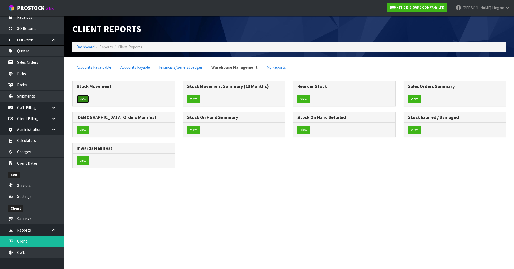
click at [81, 101] on button "View" at bounding box center [83, 99] width 13 height 9
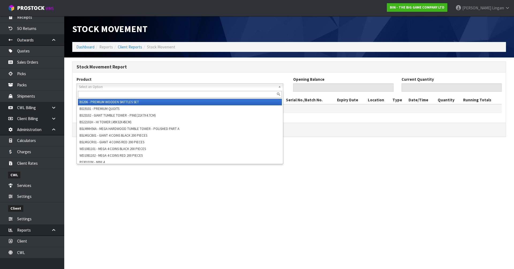
click at [89, 85] on span "Select an Option" at bounding box center [177, 87] width 197 height 6
click at [85, 93] on input "text" at bounding box center [180, 94] width 204 height 7
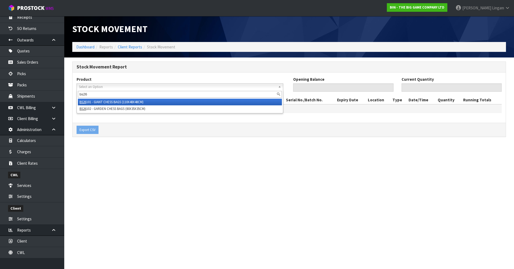
type input "bs26"
click at [102, 102] on li "BS26 101 - GIANT CHESS BAGS (110X48X48CM)" at bounding box center [180, 102] width 204 height 7
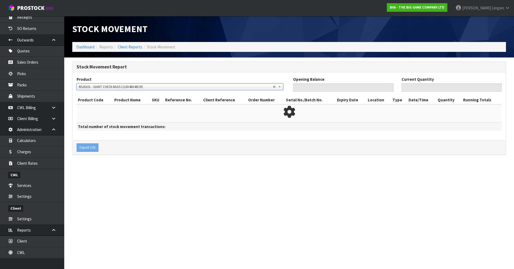
type input "0"
type input "5"
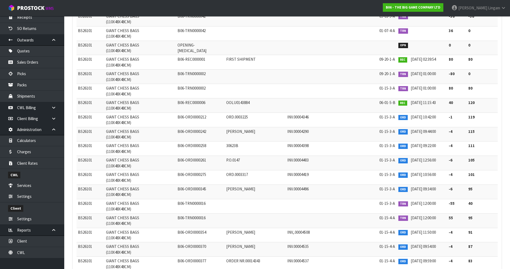
scroll to position [241, 0]
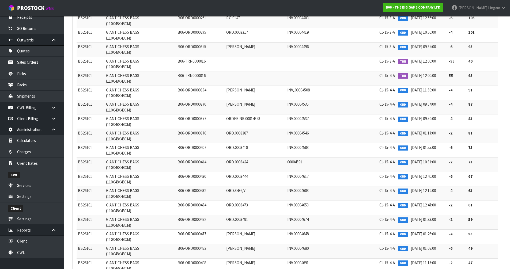
copy span "BS26101"
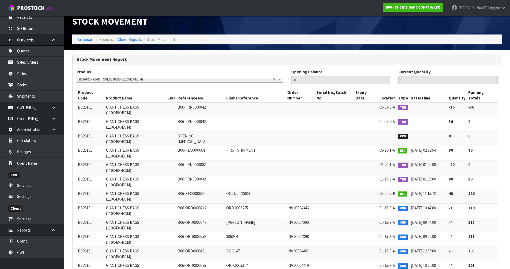
scroll to position [0, 0]
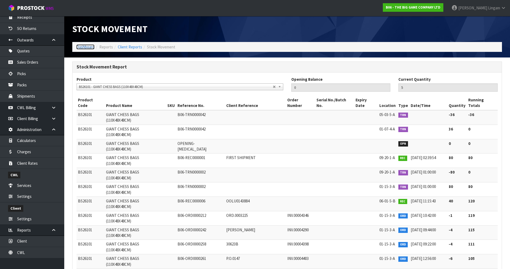
click at [86, 47] on link "Dashboard" at bounding box center [85, 46] width 18 height 5
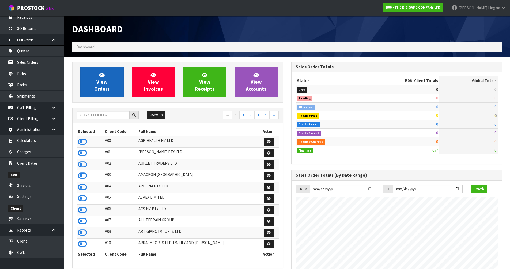
scroll to position [385, 219]
click at [95, 92] on span "View Orders" at bounding box center [102, 82] width 16 height 20
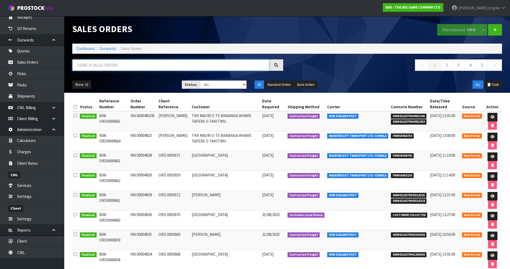
click at [126, 65] on input "text" at bounding box center [170, 65] width 197 height 12
paste input "BS26101"
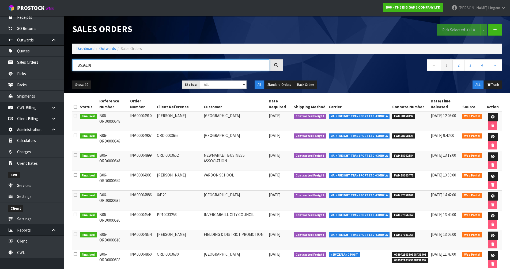
type input "BS26101"
click at [44, 244] on link "Client" at bounding box center [32, 241] width 64 height 11
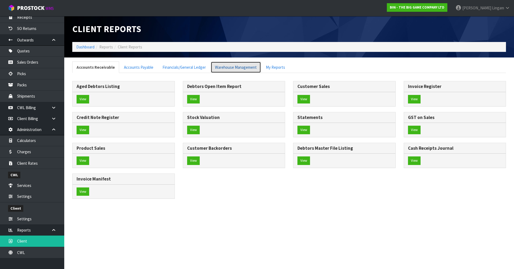
click at [242, 67] on link "Warehouse Management" at bounding box center [236, 68] width 50 height 12
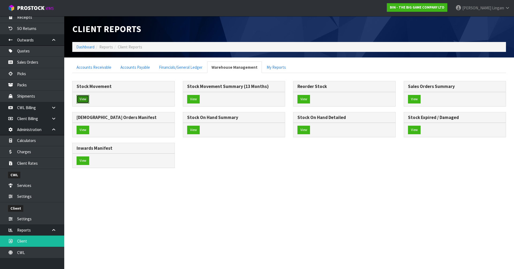
click at [85, 100] on button "View" at bounding box center [83, 99] width 13 height 9
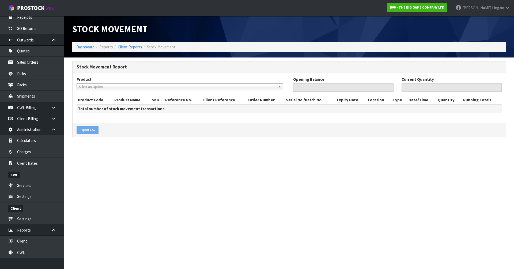
click at [94, 86] on span "Select an Option" at bounding box center [177, 87] width 197 height 6
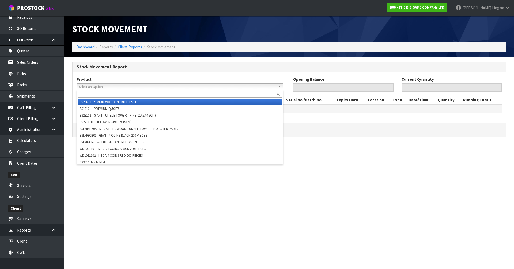
click at [96, 95] on input "text" at bounding box center [180, 94] width 204 height 7
paste input "BS26101"
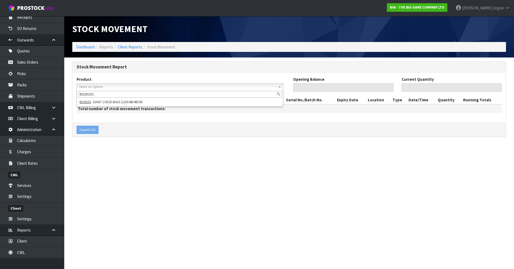
type input "BS26101"
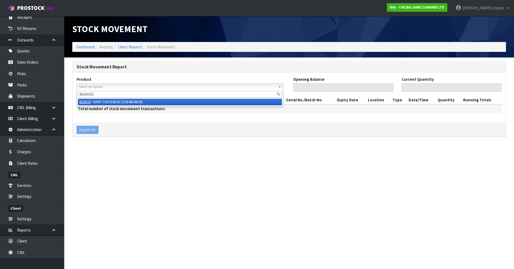
click at [136, 101] on li "BS26101 - GIANT CHESS BAGS (110X48X48CM)" at bounding box center [180, 102] width 204 height 7
type input "0"
type input "5"
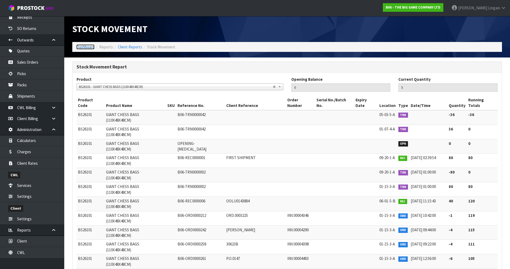
click at [87, 46] on link "Dashboard" at bounding box center [85, 46] width 18 height 5
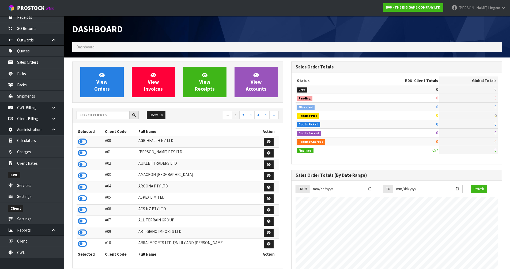
scroll to position [385, 219]
click at [108, 117] on input "text" at bounding box center [103, 115] width 53 height 8
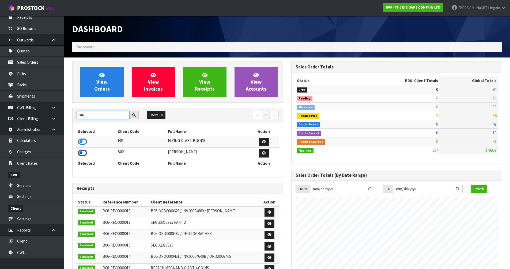
type input "YIN"
click at [82, 152] on icon at bounding box center [82, 153] width 9 height 8
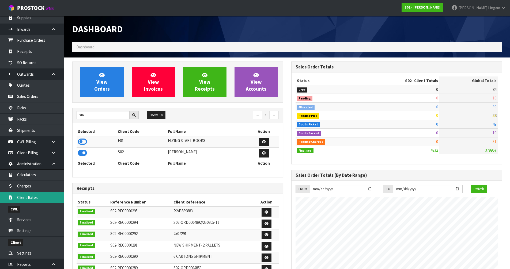
scroll to position [43, 0]
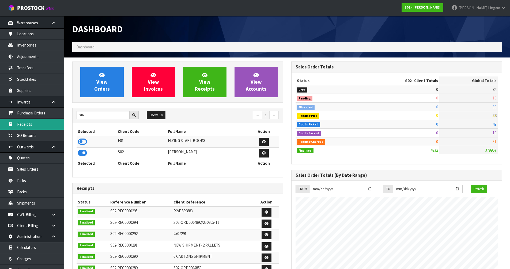
click at [33, 126] on link "Receipts" at bounding box center [32, 124] width 64 height 11
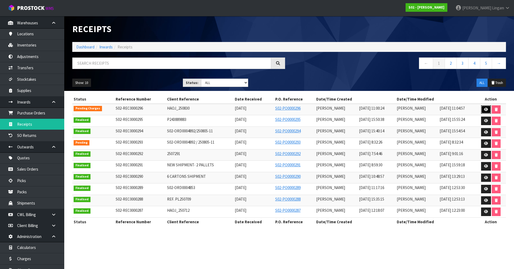
click at [484, 109] on icon at bounding box center [486, 109] width 4 height 3
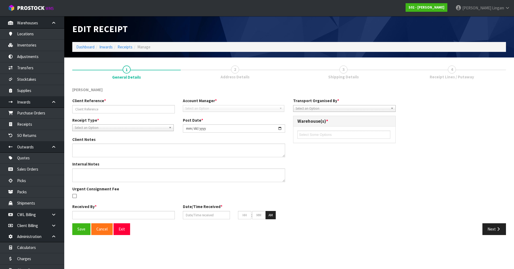
type input "HAOJ_250830"
type input "[DATE]"
type input "[PERSON_NAME]"
type input "[DATE]"
type input "11"
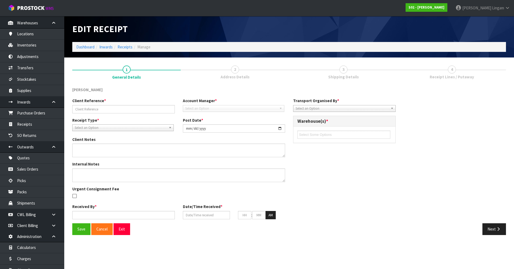
type input "00"
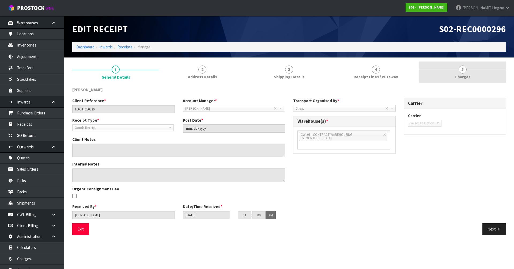
click at [483, 80] on link "5 Charges" at bounding box center [462, 72] width 87 height 21
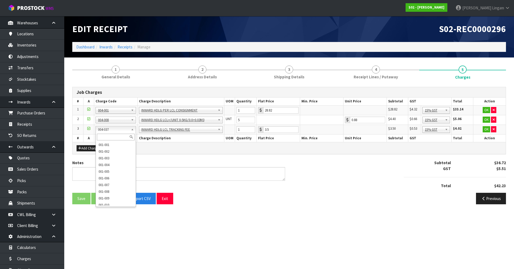
drag, startPoint x: 135, startPoint y: 129, endPoint x: 209, endPoint y: 129, distance: 73.9
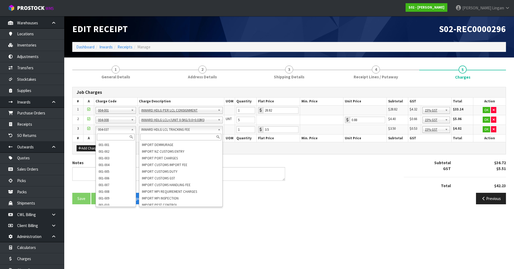
drag, startPoint x: 141, startPoint y: 130, endPoint x: 186, endPoint y: 130, distance: 45.8
click at [374, 193] on div "Previous" at bounding box center [399, 199] width 221 height 12
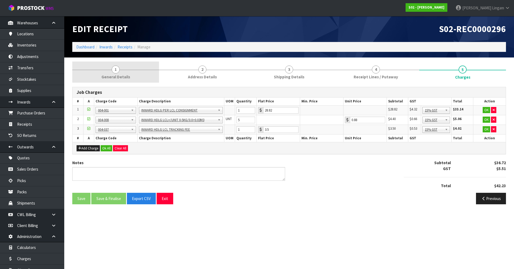
click at [132, 79] on link "1 General Details" at bounding box center [115, 72] width 87 height 21
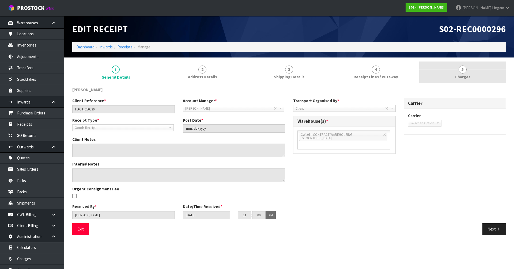
click at [475, 76] on link "5 Charges" at bounding box center [462, 72] width 87 height 21
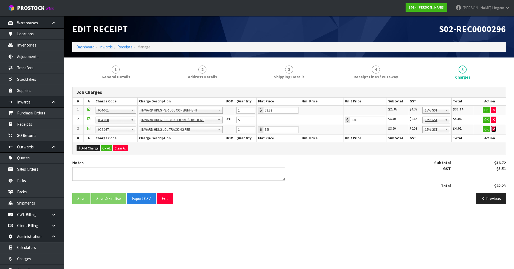
click at [493, 129] on icon "button" at bounding box center [494, 129] width 2 height 3
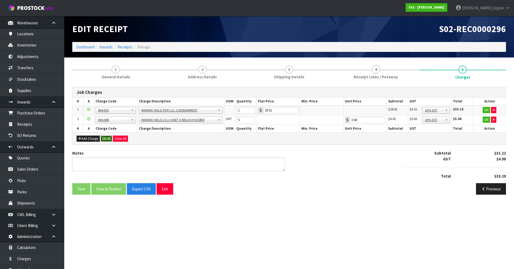
click at [103, 138] on button "Ok All" at bounding box center [107, 139] width 12 height 6
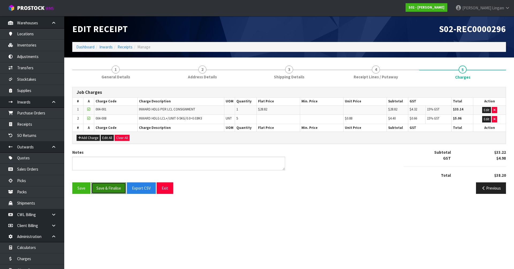
click at [105, 190] on button "Save & Finalise" at bounding box center [108, 189] width 35 height 12
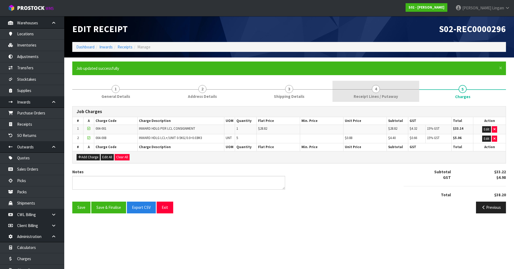
click at [381, 85] on link "4 Receipt Lines / Putaway" at bounding box center [376, 91] width 87 height 21
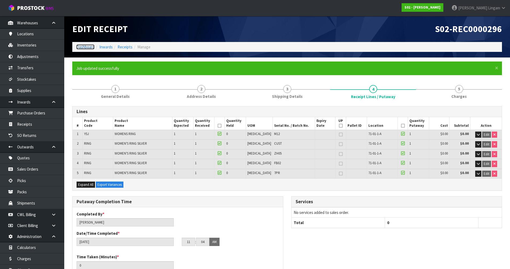
click at [85, 47] on link "Dashboard" at bounding box center [85, 46] width 18 height 5
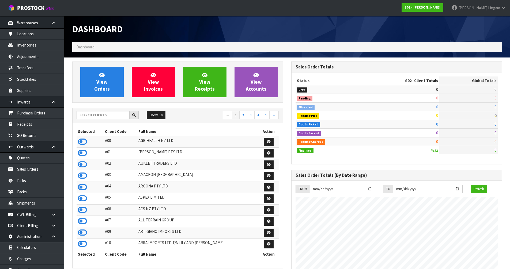
scroll to position [397, 219]
click at [104, 114] on input "text" at bounding box center [103, 115] width 53 height 8
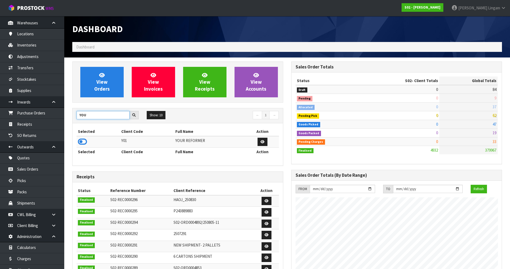
click at [100, 114] on input "YOU" at bounding box center [103, 115] width 53 height 8
type input "Y"
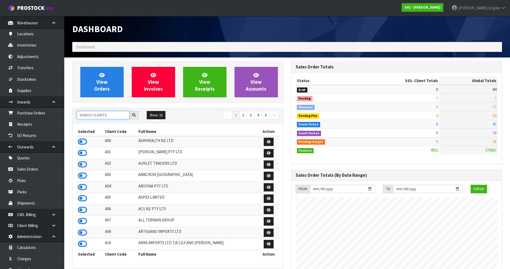
click at [107, 116] on input "text" at bounding box center [103, 115] width 53 height 8
click at [93, 115] on input "text" at bounding box center [103, 115] width 53 height 8
click at [297, 31] on div "Dashboard" at bounding box center [287, 29] width 438 height 26
click at [401, 27] on div "Dashboard" at bounding box center [287, 29] width 438 height 26
click at [116, 116] on input "text" at bounding box center [103, 115] width 53 height 8
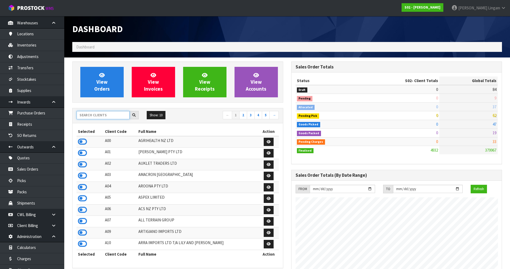
click at [89, 113] on input "text" at bounding box center [103, 115] width 53 height 8
click at [105, 116] on input "text" at bounding box center [103, 115] width 53 height 8
click at [111, 117] on input "text" at bounding box center [103, 115] width 53 height 8
click at [82, 175] on icon at bounding box center [82, 176] width 9 height 8
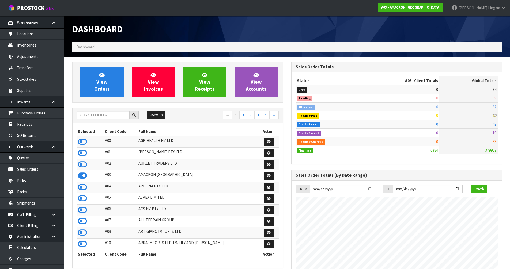
scroll to position [371, 219]
click at [114, 88] on link "View Orders" at bounding box center [101, 82] width 43 height 31
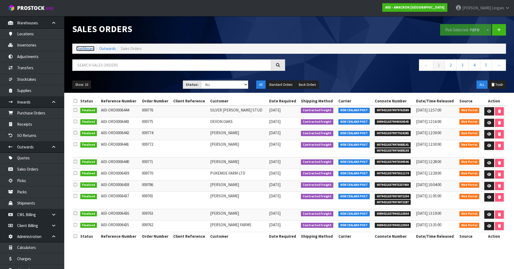
click at [79, 48] on link "Dashboard" at bounding box center [85, 48] width 18 height 5
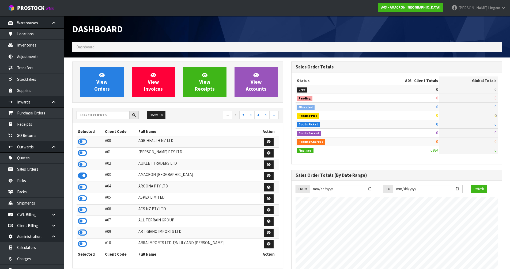
scroll to position [371, 219]
click at [118, 118] on input "text" at bounding box center [103, 115] width 53 height 8
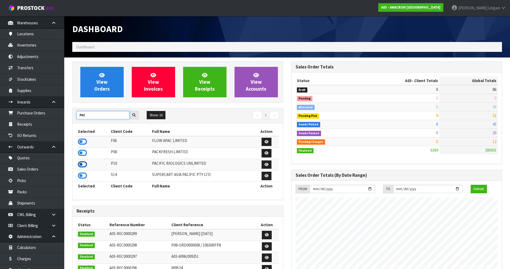
type input "PAC"
click at [82, 165] on icon at bounding box center [82, 165] width 9 height 8
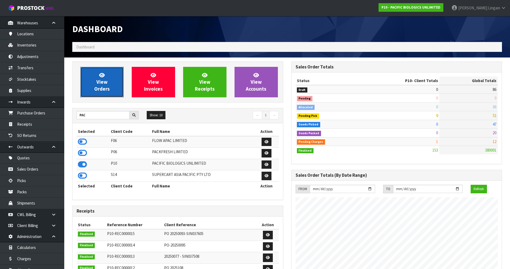
click at [101, 89] on span "View Orders" at bounding box center [102, 82] width 16 height 20
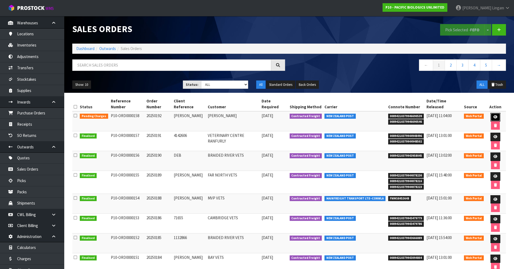
click at [494, 115] on icon at bounding box center [496, 116] width 4 height 3
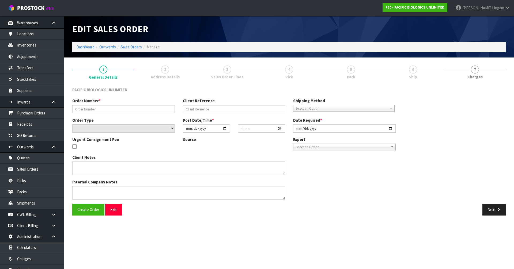
type input "20250192"
type input "CLANCY"
select select "number:0"
type input "[DATE]"
type input "13:00:00.000"
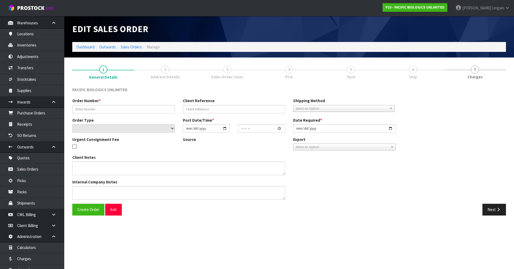
type input "[DATE]"
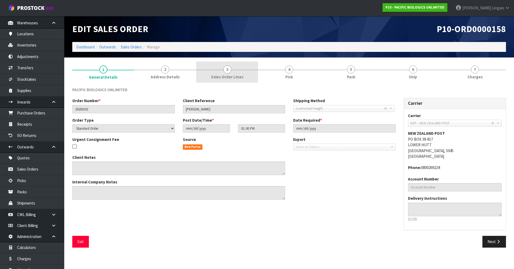
click at [250, 82] on link "3 Sales Order Lines" at bounding box center [227, 72] width 62 height 21
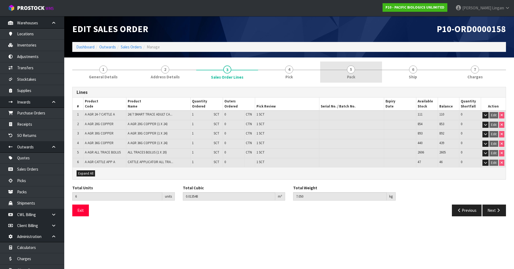
click at [353, 76] on span "Pack" at bounding box center [351, 77] width 8 height 6
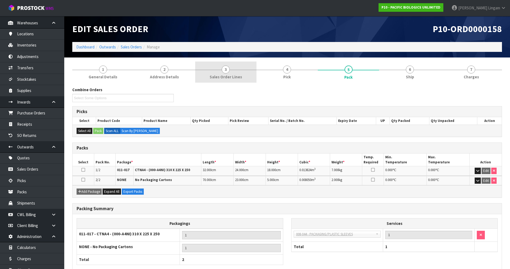
click at [224, 75] on span "Sales Order Lines" at bounding box center [226, 77] width 32 height 6
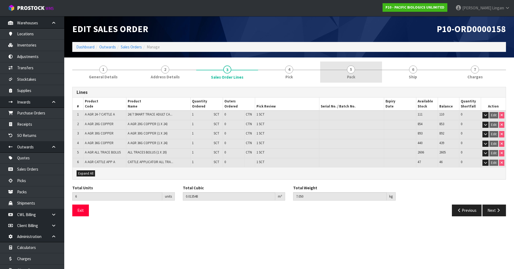
click at [353, 66] on span "5" at bounding box center [351, 70] width 8 height 8
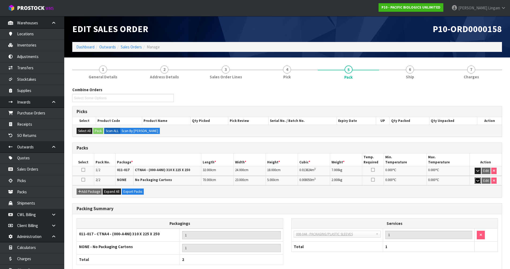
click at [478, 182] on icon "button" at bounding box center [477, 180] width 3 height 3
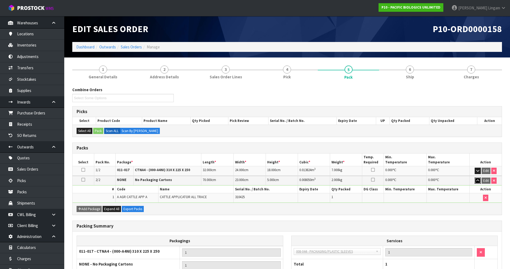
click at [478, 182] on icon "button" at bounding box center [477, 180] width 3 height 3
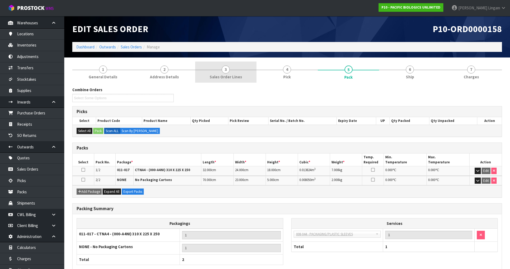
click at [227, 77] on span "Sales Order Lines" at bounding box center [226, 77] width 32 height 6
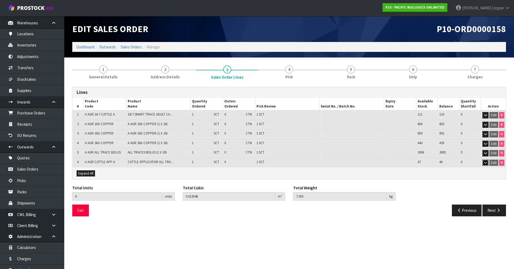
click at [485, 165] on button "button" at bounding box center [486, 163] width 6 height 6
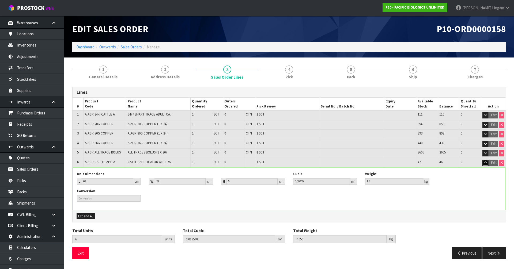
click at [485, 165] on button "button" at bounding box center [486, 163] width 6 height 6
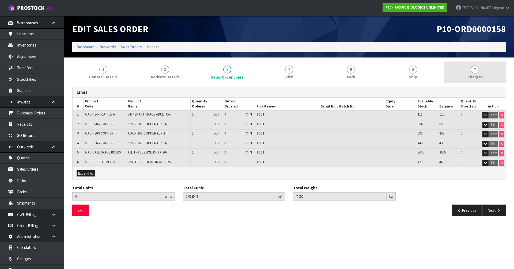
click at [478, 80] on span "Charges" at bounding box center [475, 77] width 15 height 6
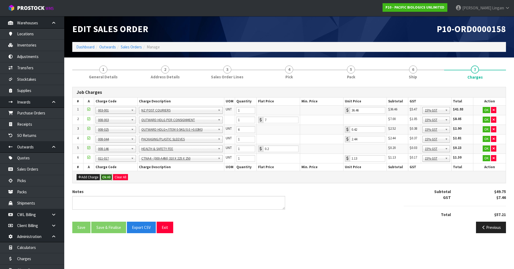
click at [110, 178] on button "Ok All" at bounding box center [107, 177] width 12 height 6
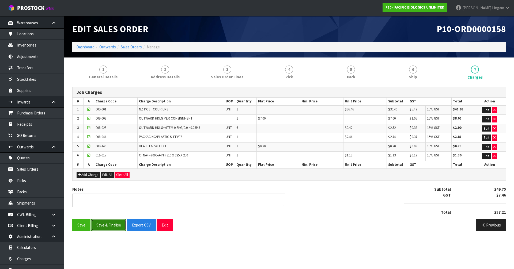
click at [114, 228] on button "Save & Finalise" at bounding box center [108, 226] width 35 height 12
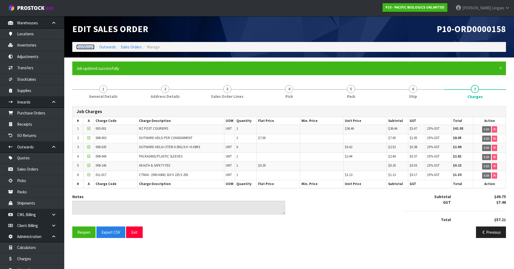
click at [87, 48] on link "Dashboard" at bounding box center [85, 46] width 18 height 5
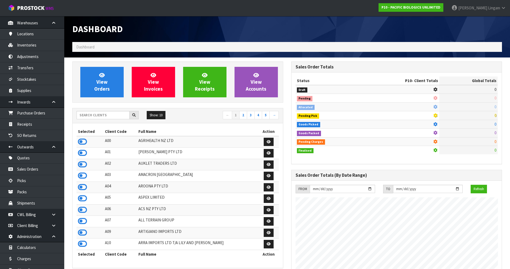
scroll to position [371, 219]
click at [105, 117] on input "text" at bounding box center [103, 115] width 53 height 8
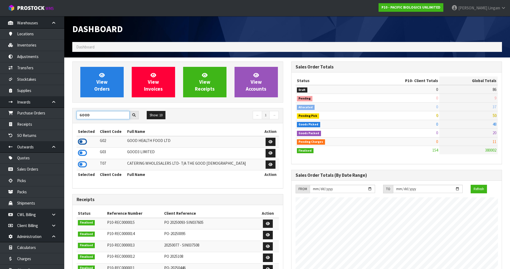
type input "GOOD"
click at [81, 142] on icon at bounding box center [82, 142] width 9 height 8
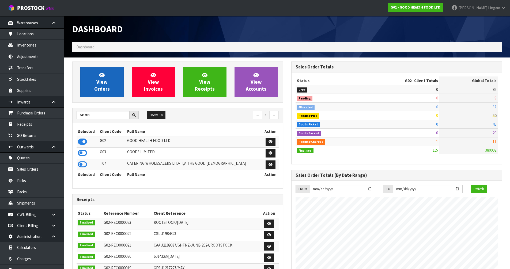
scroll to position [406, 219]
click at [108, 86] on span "View Orders" at bounding box center [102, 82] width 16 height 20
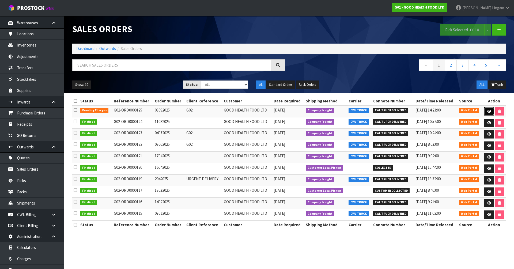
click at [489, 114] on link at bounding box center [489, 111] width 10 height 9
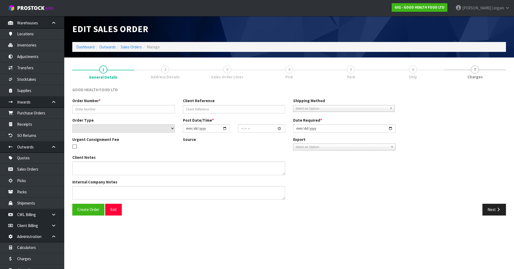
type input "03092025"
type input "G02"
select select "number:0"
type input "2025-09-03"
type input "13:56:00.000"
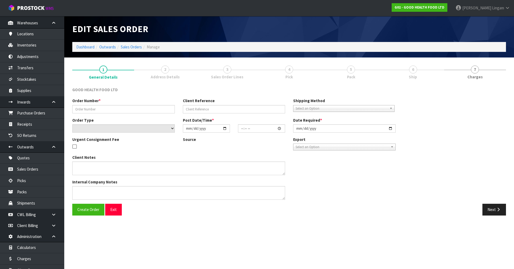
type input "[DATE]"
type textarea "DELIVERY INSTRUCTION FOR OUR ORDER: - OLD STOCK TO BE DELIVERED FIRST - DELIVER…"
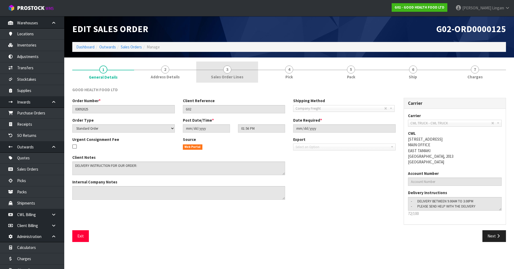
click at [250, 77] on link "3 Sales Order Lines" at bounding box center [227, 72] width 62 height 21
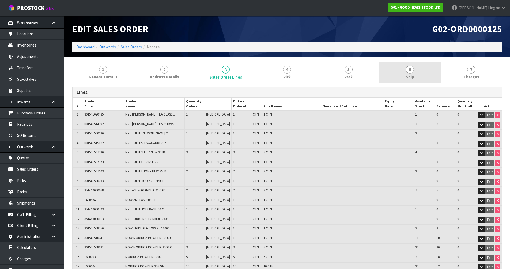
click at [416, 71] on link "6 Ship" at bounding box center [409, 72] width 61 height 21
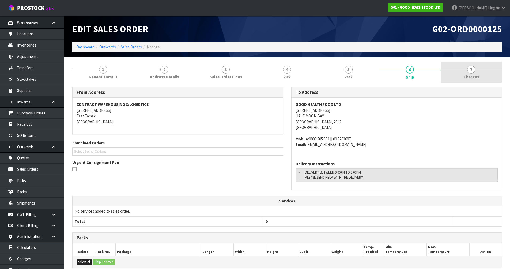
click at [472, 67] on span "7" at bounding box center [471, 70] width 8 height 8
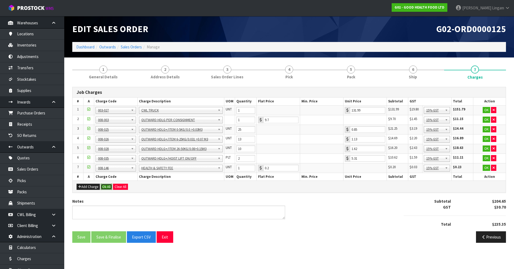
click at [107, 189] on button "Ok All" at bounding box center [107, 187] width 12 height 6
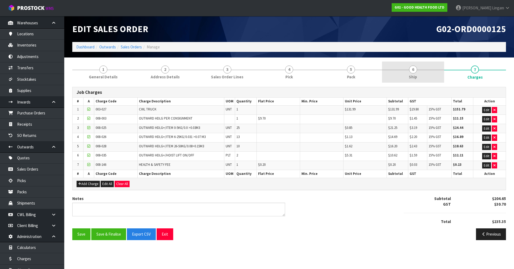
click at [416, 72] on span "6" at bounding box center [413, 70] width 8 height 8
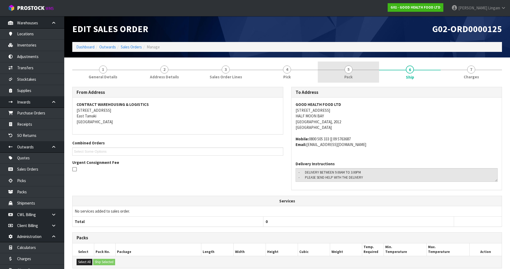
click at [374, 75] on link "5 Pack" at bounding box center [348, 72] width 61 height 21
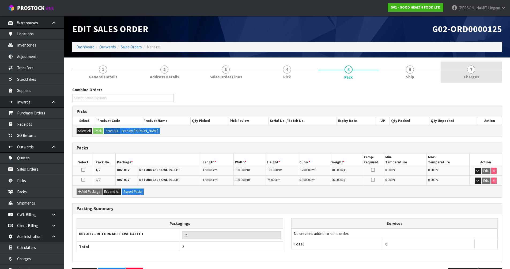
click at [479, 74] on link "7 [GEOGRAPHIC_DATA]" at bounding box center [471, 72] width 61 height 21
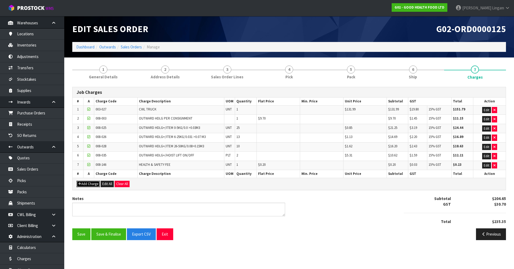
click at [93, 186] on button "Add Charge" at bounding box center [88, 184] width 23 height 6
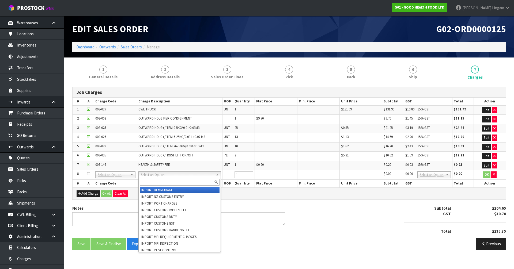
click at [148, 183] on input "text" at bounding box center [180, 182] width 80 height 7
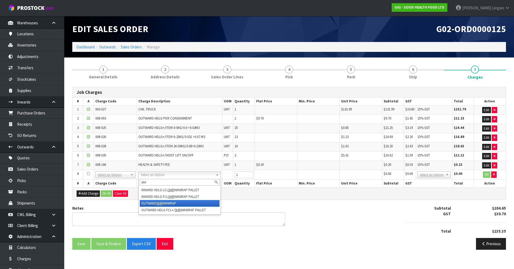
type input "shr"
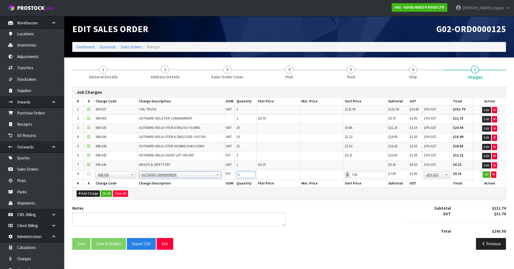
drag, startPoint x: 243, startPoint y: 177, endPoint x: 228, endPoint y: 178, distance: 15.6
click at [228, 178] on tr "8 001-001 001-002 001-003 001-004 001-005 001-006 001-007 001-008 001-009 001-0…" at bounding box center [289, 175] width 433 height 10
type input "2"
click at [252, 75] on link "3 Sales Order Lines" at bounding box center [227, 72] width 62 height 21
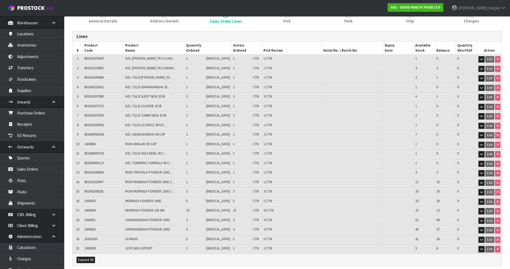
scroll to position [17, 0]
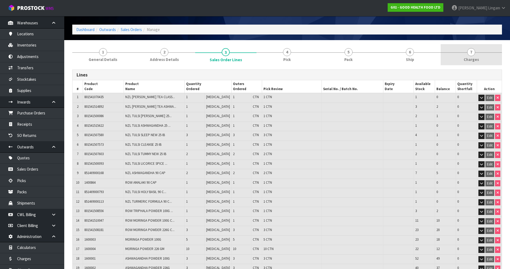
click at [465, 62] on span "Charges" at bounding box center [471, 60] width 15 height 6
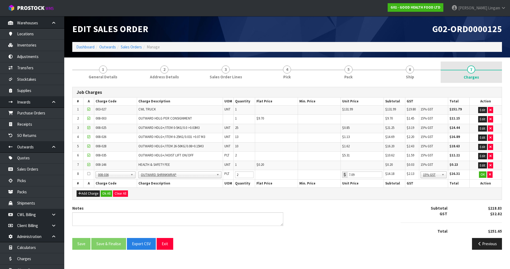
scroll to position [0, 0]
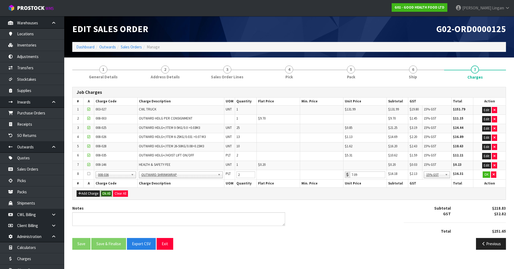
click at [108, 194] on button "Ok All" at bounding box center [107, 194] width 12 height 6
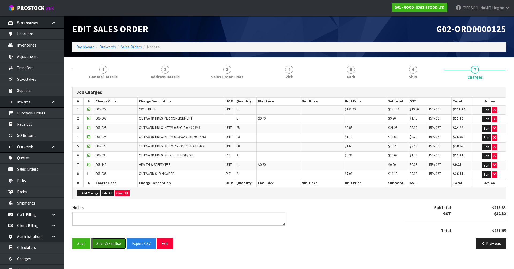
click at [111, 243] on button "Save & Finalise" at bounding box center [108, 244] width 35 height 12
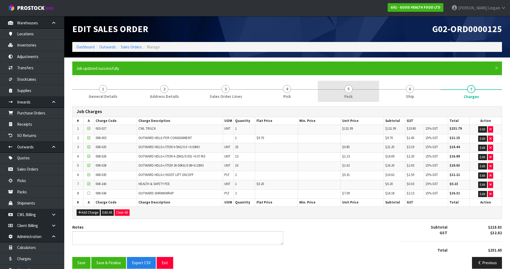
click at [357, 92] on link "5 Pack" at bounding box center [348, 91] width 61 height 21
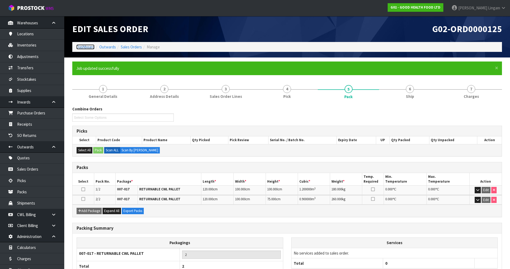
click at [84, 46] on link "Dashboard" at bounding box center [85, 46] width 18 height 5
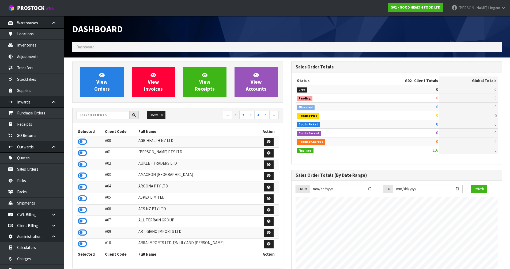
scroll to position [406, 219]
click at [96, 114] on input "text" at bounding box center [103, 115] width 53 height 8
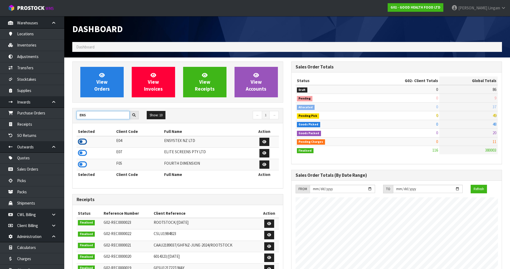
type input "ENS"
click at [80, 143] on icon at bounding box center [82, 142] width 9 height 8
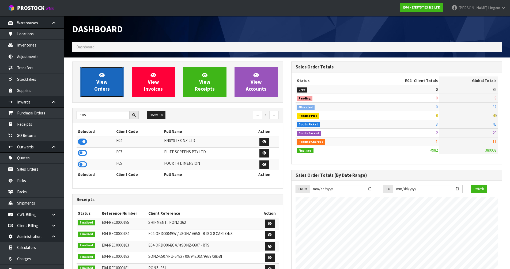
click at [108, 90] on span "View Orders" at bounding box center [102, 82] width 16 height 20
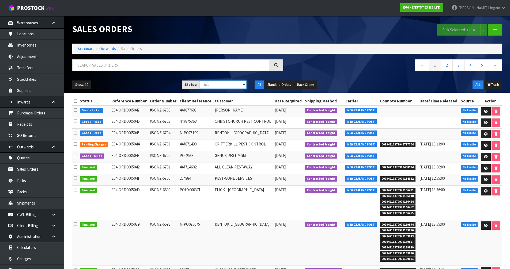
click at [234, 87] on select "Draft Pending Allocated Pending Pick Goods Picked Goods Packed Pending Charges …" at bounding box center [223, 85] width 47 height 8
select select "string:6"
click at [200, 81] on select "Draft Pending Allocated Pending Pick Goods Picked Goods Packed Pending Charges …" at bounding box center [223, 85] width 47 height 8
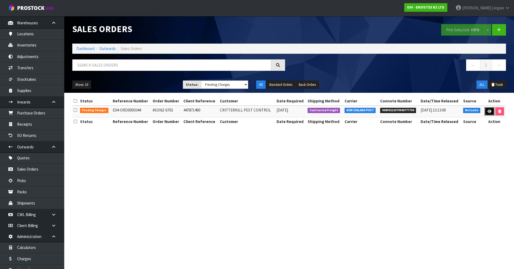
click at [489, 111] on icon at bounding box center [490, 111] width 4 height 3
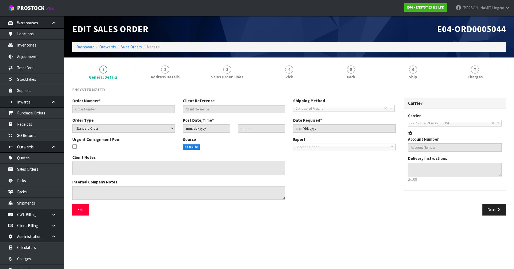
type input "#SONZ-6703"
type input "447871490"
select select "number:0"
type input "[DATE]"
type input "11:00:24.000"
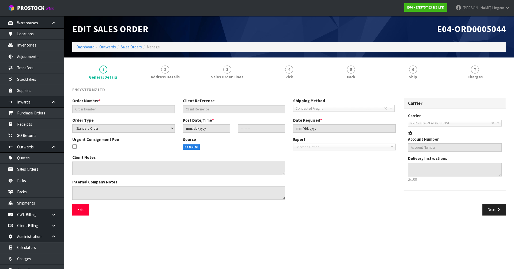
type input "[DATE]"
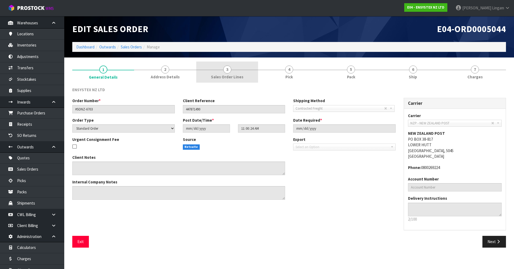
click at [232, 75] on span "Sales Order Lines" at bounding box center [227, 77] width 32 height 6
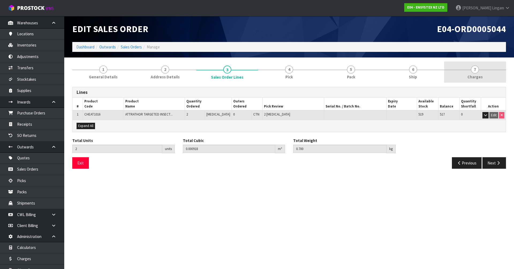
click at [476, 77] on span "Charges" at bounding box center [475, 77] width 15 height 6
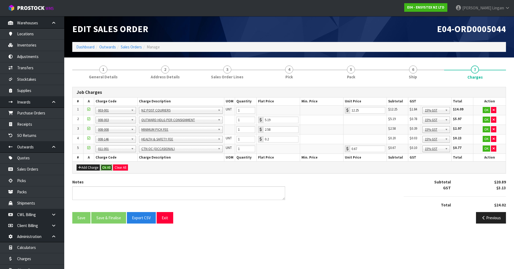
click at [109, 168] on button "Ok All" at bounding box center [107, 168] width 12 height 6
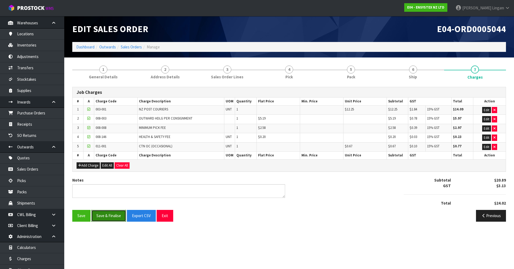
click at [109, 215] on button "Save & Finalise" at bounding box center [108, 216] width 35 height 12
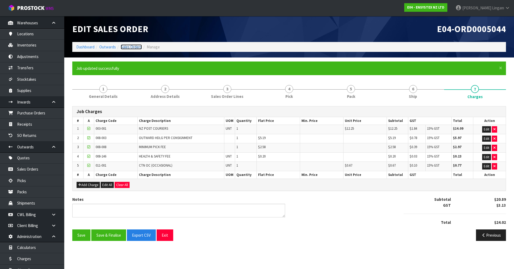
click at [132, 48] on link "Sales Orders" at bounding box center [131, 46] width 21 height 5
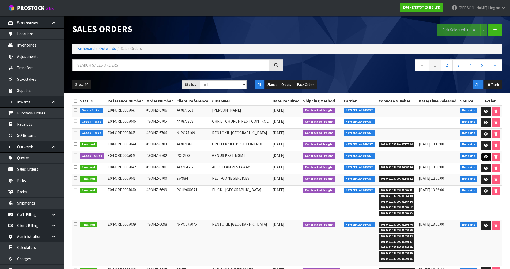
click at [485, 155] on icon at bounding box center [486, 156] width 4 height 3
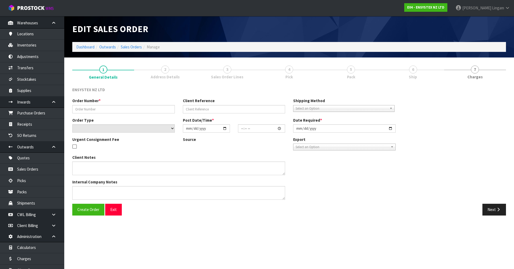
type input "#SONZ-6702"
type input "PO-2533"
select select "number:0"
type input "[DATE]"
type input "15:15:22.000"
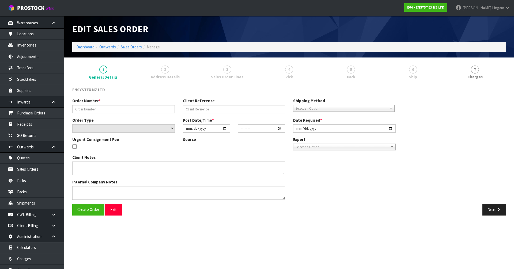
type input "[DATE]"
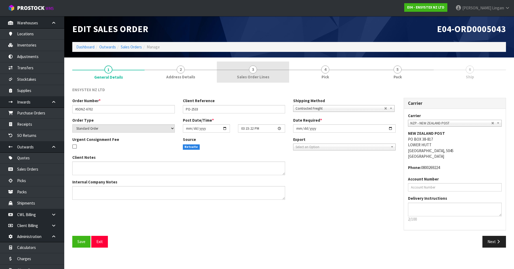
click at [256, 71] on span "3" at bounding box center [253, 70] width 8 height 8
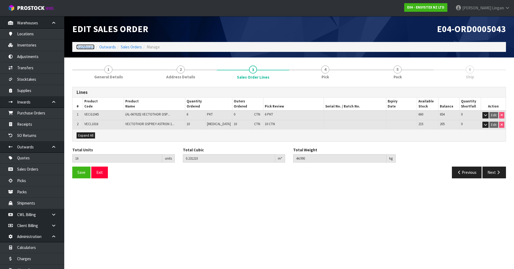
click at [87, 45] on link "Dashboard" at bounding box center [85, 46] width 18 height 5
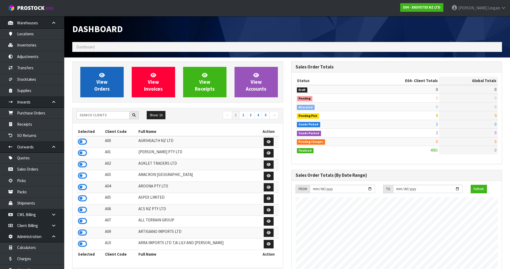
scroll to position [406, 219]
click at [89, 84] on link "View Orders" at bounding box center [101, 82] width 43 height 31
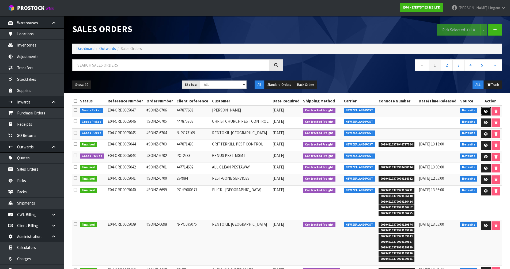
click at [484, 110] on icon at bounding box center [486, 111] width 4 height 3
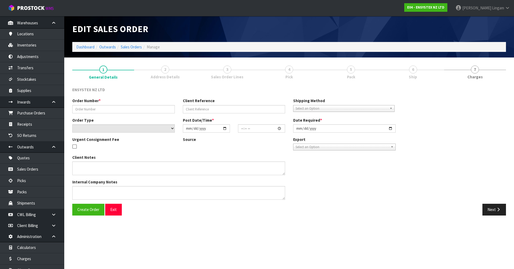
type input "#SONZ-6706"
type input "447877683"
select select "number:0"
type input "[DATE]"
type input "12:00:24.000"
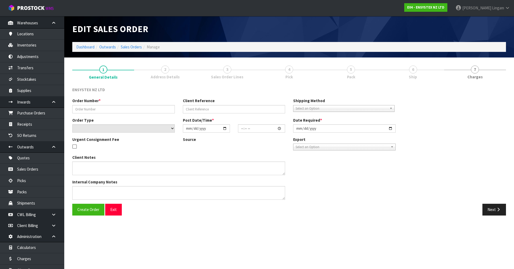
type input "[DATE]"
type textarea "Pls send asap"
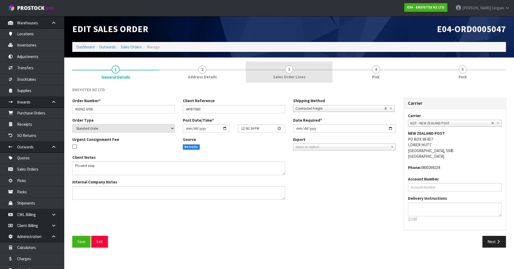
click at [286, 75] on span "Sales Order Lines" at bounding box center [289, 77] width 32 height 6
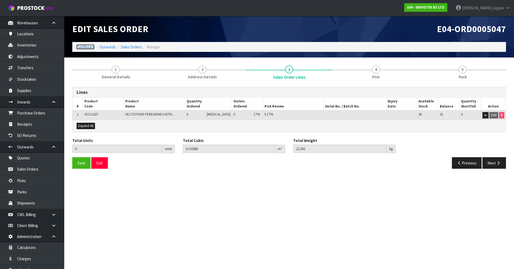
click at [84, 46] on link "Dashboard" at bounding box center [85, 46] width 18 height 5
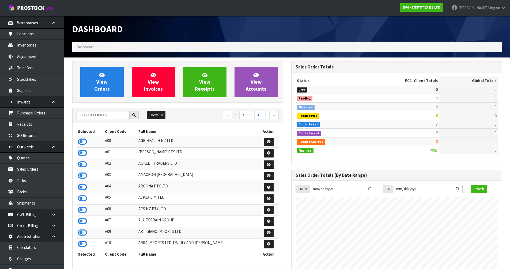
scroll to position [406, 219]
click at [90, 114] on input "text" at bounding box center [103, 115] width 53 height 8
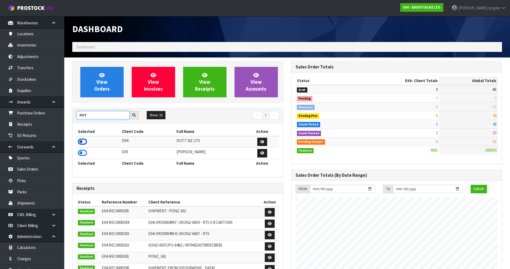
type input "DUT"
click at [82, 144] on icon at bounding box center [82, 142] width 9 height 8
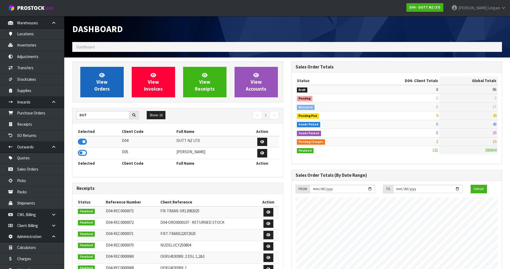
scroll to position [371, 219]
click at [103, 87] on span "View Orders" at bounding box center [102, 82] width 16 height 20
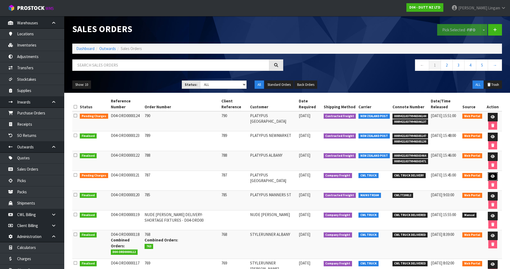
click at [494, 177] on link at bounding box center [493, 176] width 10 height 9
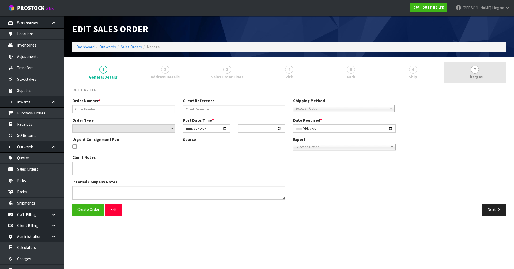
type input "787"
select select "number:0"
type input "2025-09-03"
type input "11:44:00.000"
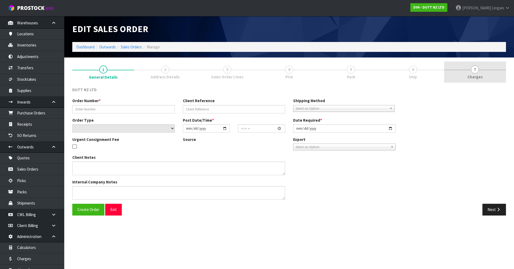
type input "[DATE]"
type textarea "DELIVERY TO STORE CONTACT SITE BEFORE DELIVERY +64 09 887 9897"
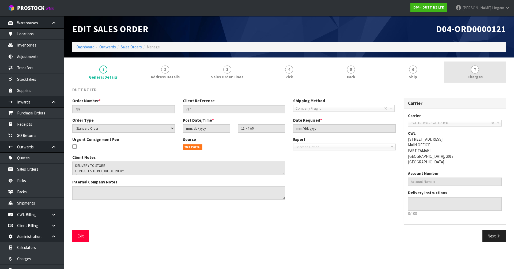
click at [475, 75] on span "Charges" at bounding box center [475, 77] width 15 height 6
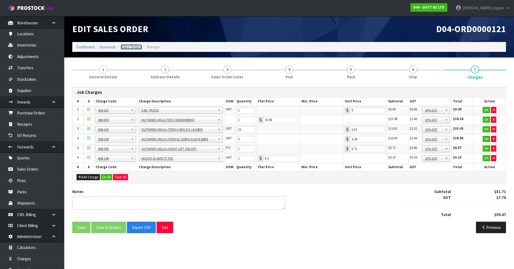
click at [136, 48] on link "Sales Orders" at bounding box center [131, 46] width 21 height 5
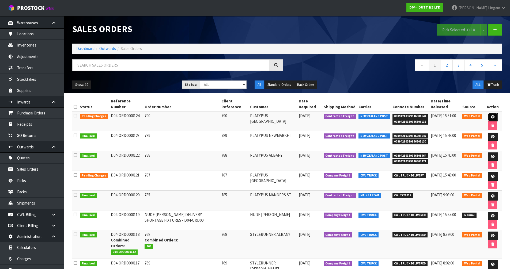
click at [489, 118] on link at bounding box center [493, 117] width 10 height 9
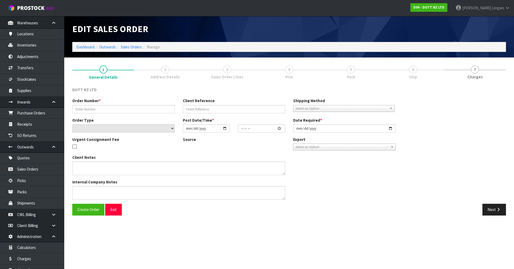
type input "790"
select select "number:0"
type input "2025-09-03"
type input "11:52:00.000"
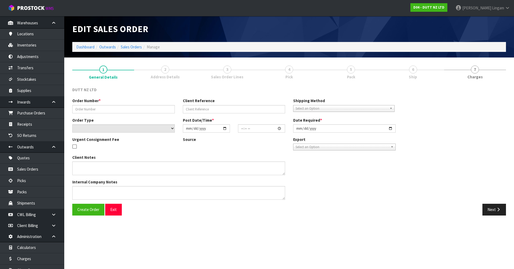
type input "[DATE]"
type textarea "DELVIERY TO STORE CONTACT STORE BEFORE DELIVERY +64 09 886 7372"
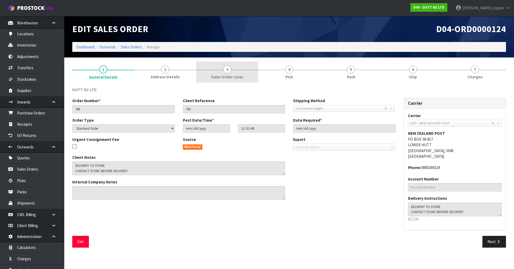
click at [236, 73] on link "3 Sales Order Lines" at bounding box center [227, 72] width 62 height 21
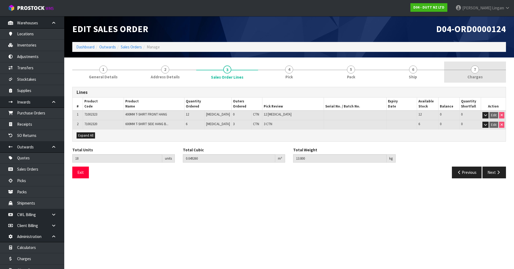
click at [480, 72] on link "7 [GEOGRAPHIC_DATA]" at bounding box center [475, 72] width 62 height 21
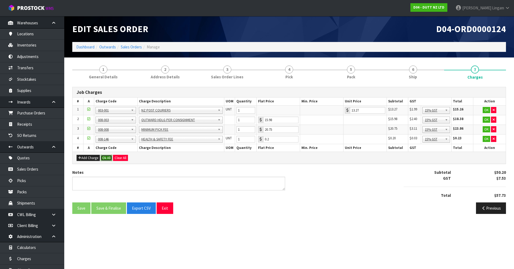
click at [106, 158] on button "Ok All" at bounding box center [107, 158] width 12 height 6
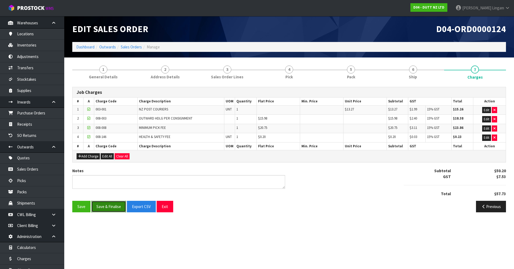
click at [112, 207] on button "Save & Finalise" at bounding box center [108, 207] width 35 height 12
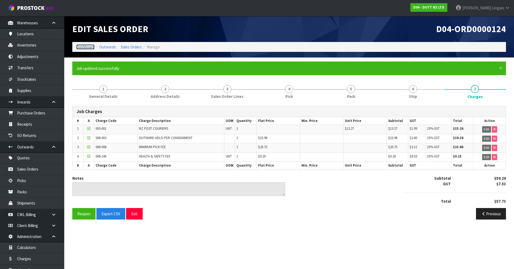
click at [87, 46] on link "Dashboard" at bounding box center [85, 46] width 18 height 5
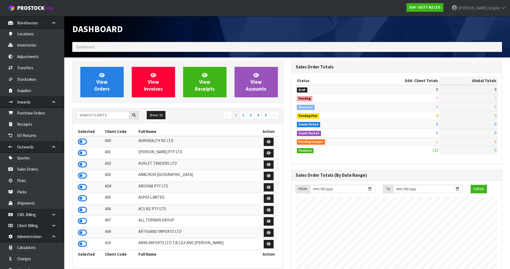
scroll to position [371, 219]
click at [93, 114] on input "text" at bounding box center [103, 115] width 53 height 8
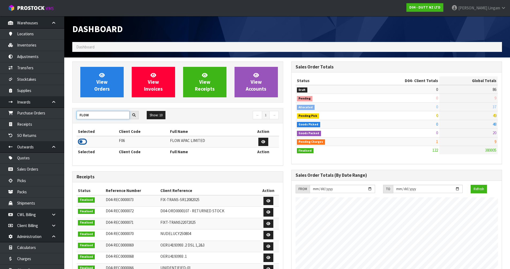
type input "FLOW"
click at [80, 142] on icon at bounding box center [82, 142] width 9 height 8
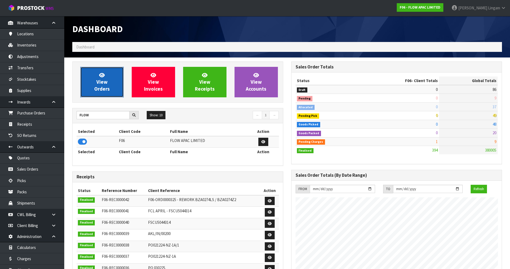
click at [100, 93] on link "View Orders" at bounding box center [101, 82] width 43 height 31
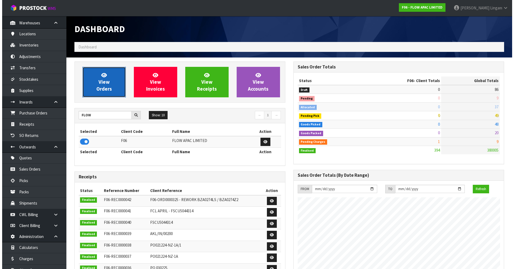
scroll to position [406, 219]
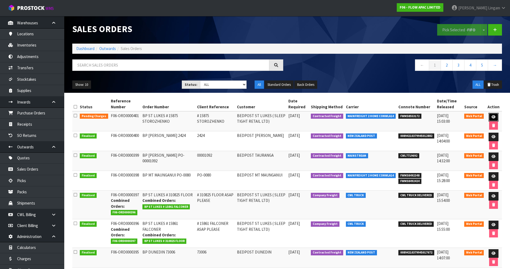
click at [495, 118] on icon at bounding box center [494, 116] width 4 height 3
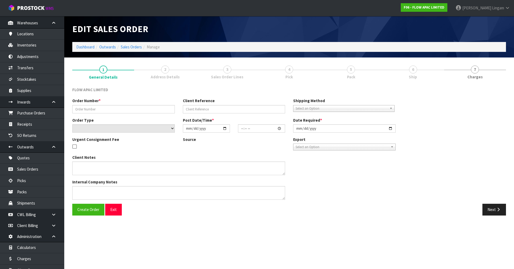
type input "BP ST LUKES # 15875 STOROZHENKO"
type input "# 15875 STOROZHENKO"
select select "number:0"
type input "[DATE]"
type input "22:07:00.000"
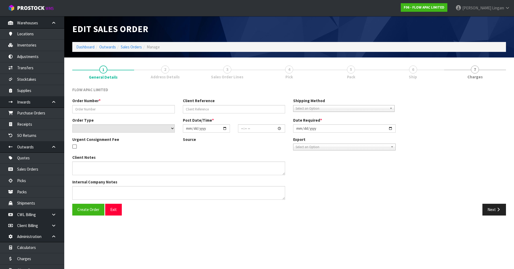
type input "[DATE]"
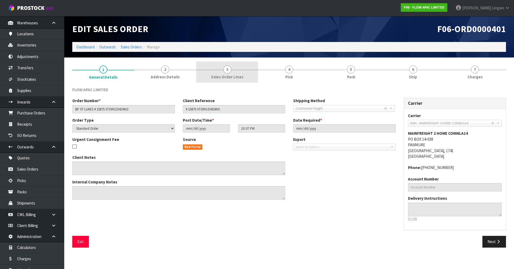
click at [238, 81] on link "3 Sales Order Lines" at bounding box center [227, 72] width 62 height 21
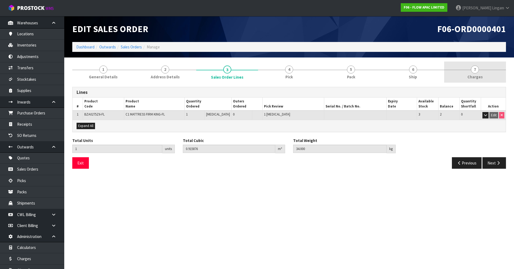
click at [483, 74] on link "7 [GEOGRAPHIC_DATA]" at bounding box center [475, 72] width 62 height 21
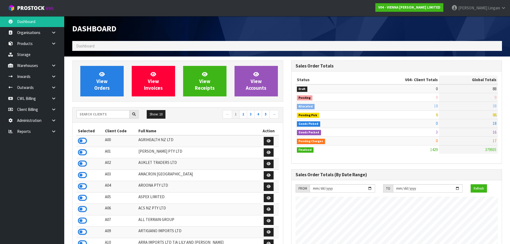
scroll to position [423, 219]
click at [240, 25] on h1 "Dashboard" at bounding box center [177, 28] width 211 height 9
click at [106, 115] on input "text" at bounding box center [103, 114] width 53 height 8
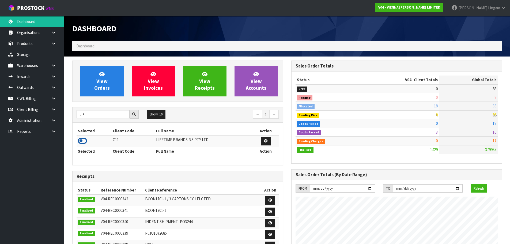
type input "LIF"
click at [82, 141] on icon at bounding box center [82, 141] width 9 height 8
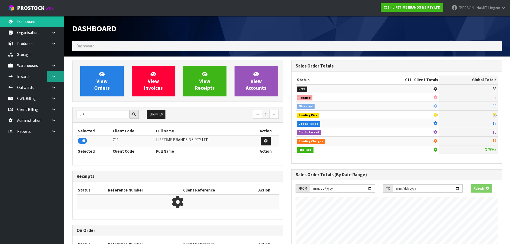
scroll to position [406, 219]
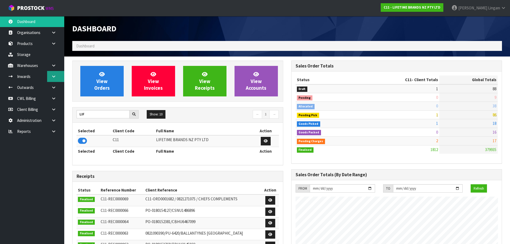
click at [56, 79] on link at bounding box center [55, 76] width 17 height 11
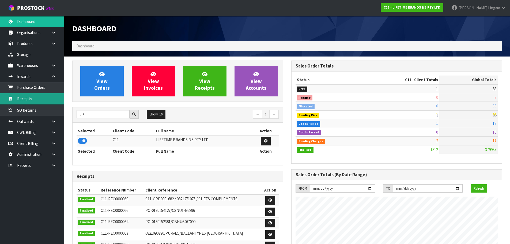
click at [46, 99] on link "Receipts" at bounding box center [32, 98] width 64 height 11
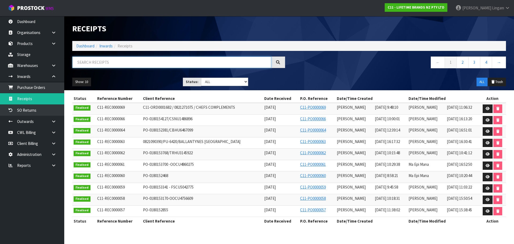
click at [138, 64] on input "text" at bounding box center [171, 63] width 199 height 12
paste input "ADJ0000025"
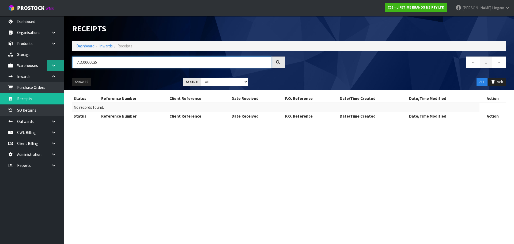
type input "ADJ0000025"
click at [55, 68] on link at bounding box center [55, 65] width 17 height 11
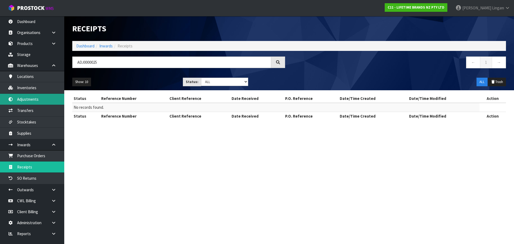
click at [30, 99] on link "Adjustments" at bounding box center [32, 99] width 64 height 11
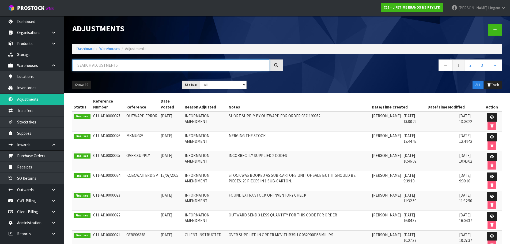
click at [97, 66] on input "text" at bounding box center [170, 65] width 197 height 12
paste input "ADJ0000025"
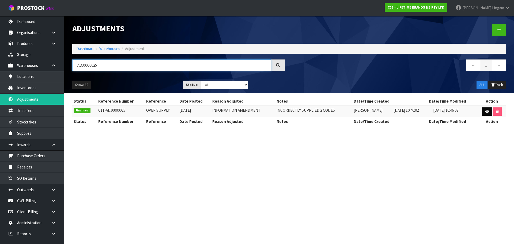
type input "ADJ0000025"
click at [485, 115] on link at bounding box center [487, 111] width 10 height 9
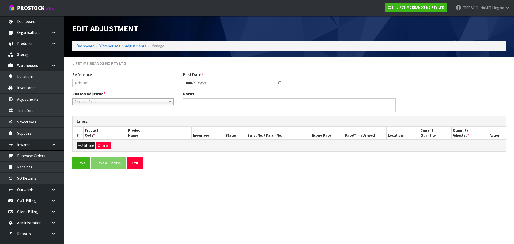
type input "OVER SUPPLY"
type input "2025-07-30"
type textarea "INCORRECTLY SUPPLIED 2 CODES"
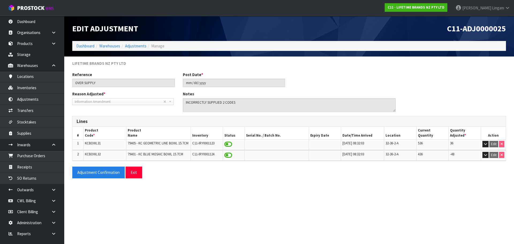
click at [91, 144] on span "KCBOWL31" at bounding box center [93, 143] width 16 height 5
copy span "KCBOWL31"
click at [24, 170] on link "Receipts" at bounding box center [32, 166] width 64 height 11
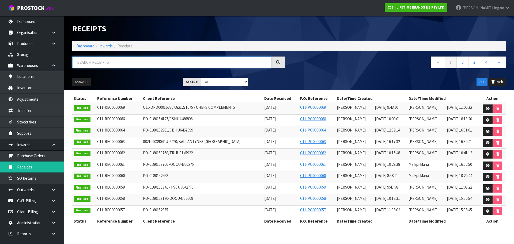
click at [178, 63] on input "text" at bounding box center [171, 63] width 199 height 12
paste input "KCBOWL31"
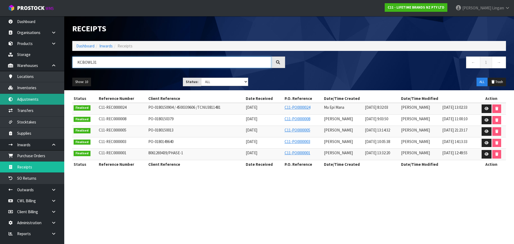
type input "KCBOWL31"
click at [32, 100] on link "Adjustments" at bounding box center [32, 99] width 64 height 11
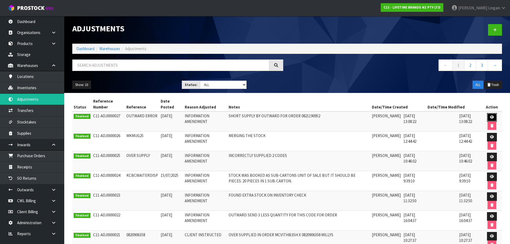
click at [489, 116] on link at bounding box center [492, 117] width 10 height 9
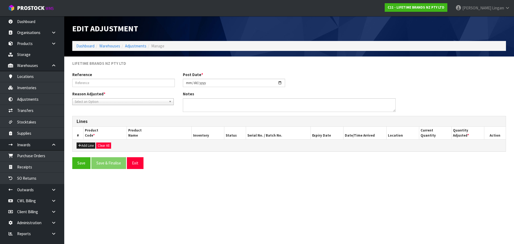
type input "OUTWARD ERROR"
type input "2025-08-15"
type textarea "SHORT SUPPLY BY OUTWARD FOR ORDER 0821190952"
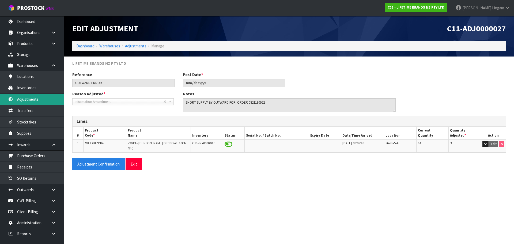
click at [34, 99] on link "Adjustments" at bounding box center [32, 99] width 64 height 11
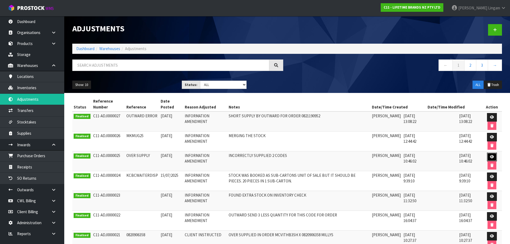
click at [493, 157] on icon at bounding box center [492, 156] width 4 height 3
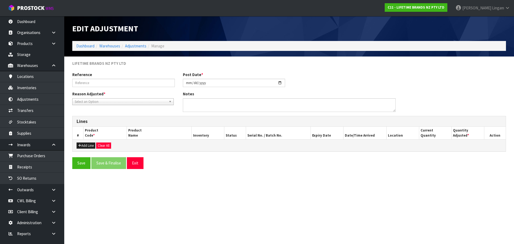
type input "OVER SUPPLY"
type input "2025-07-30"
type textarea "INCORRECTLY SUPPLIED 2 CODES"
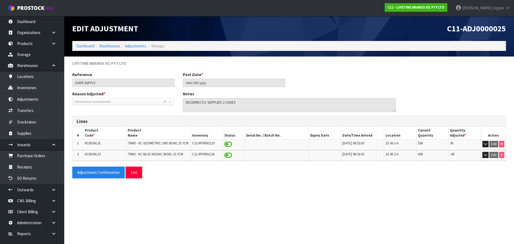
click at [95, 142] on span "KCBOWL31" at bounding box center [93, 143] width 16 height 5
copy span "KCBOWL31"
click at [88, 47] on link "Dashboard" at bounding box center [85, 45] width 18 height 5
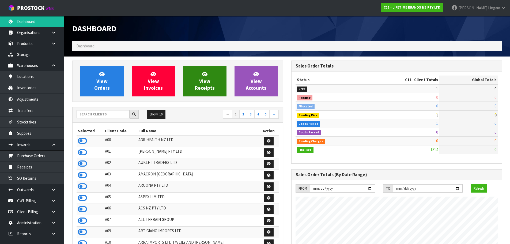
scroll to position [406, 219]
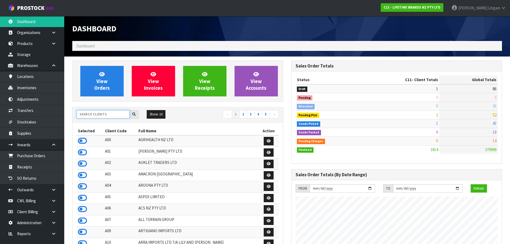
click at [102, 115] on input "text" at bounding box center [103, 114] width 53 height 8
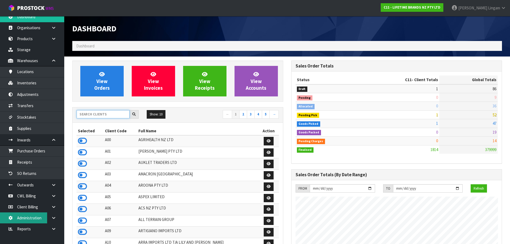
scroll to position [6, 0]
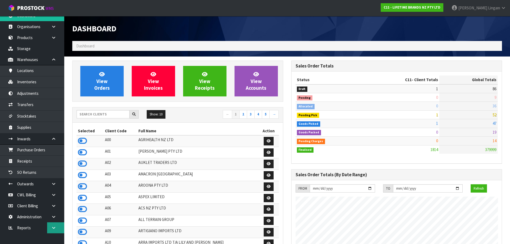
click at [53, 231] on link at bounding box center [55, 227] width 17 height 11
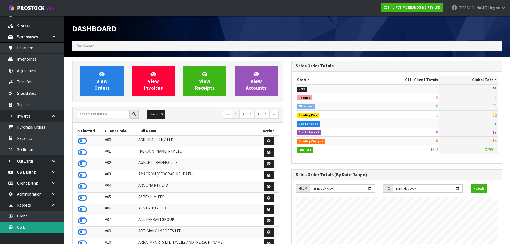
click at [38, 227] on link "CWL" at bounding box center [32, 227] width 64 height 11
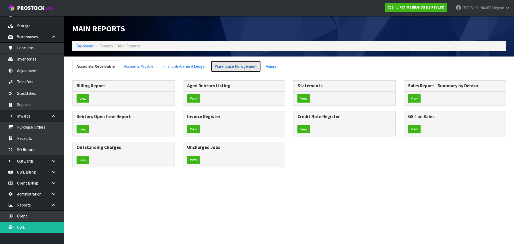
click at [223, 69] on link "Warehouse Management" at bounding box center [236, 67] width 50 height 12
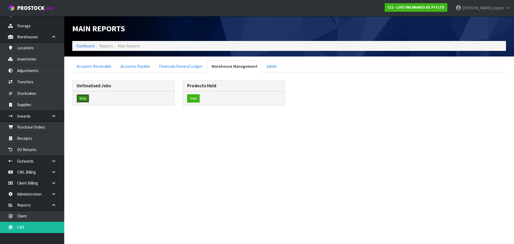
click at [85, 99] on button "View" at bounding box center [83, 98] width 13 height 9
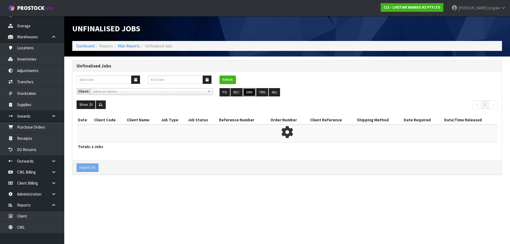
click at [247, 92] on button "ORD" at bounding box center [249, 92] width 13 height 9
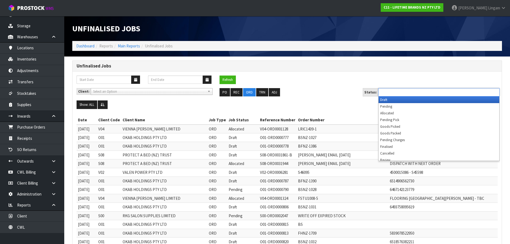
click at [410, 93] on input "text" at bounding box center [399, 92] width 39 height 7
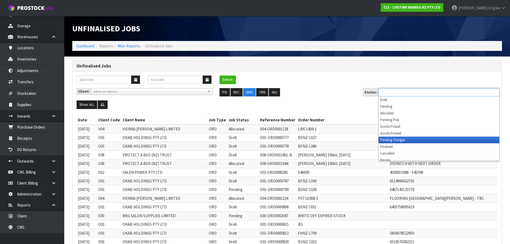
click at [417, 140] on li "Pending Charges" at bounding box center [439, 140] width 121 height 7
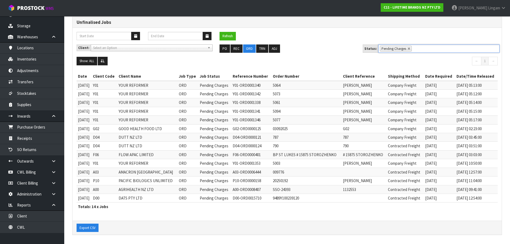
scroll to position [44, 0]
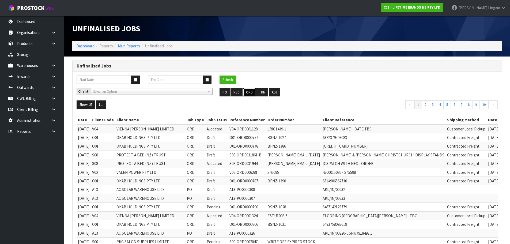
click at [250, 94] on button "ORD" at bounding box center [249, 92] width 13 height 9
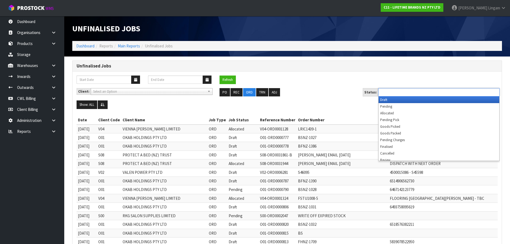
click at [393, 93] on input "text" at bounding box center [399, 92] width 39 height 7
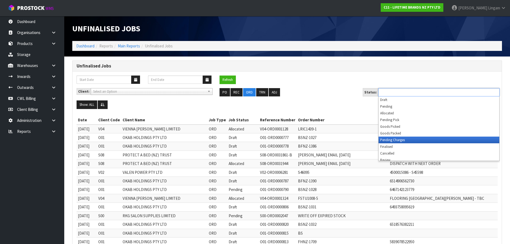
click at [405, 141] on li "Pending Charges" at bounding box center [439, 140] width 121 height 7
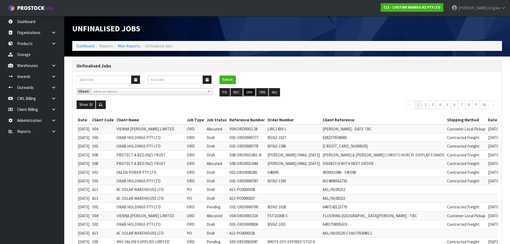
click at [250, 93] on button "ORD" at bounding box center [249, 92] width 13 height 9
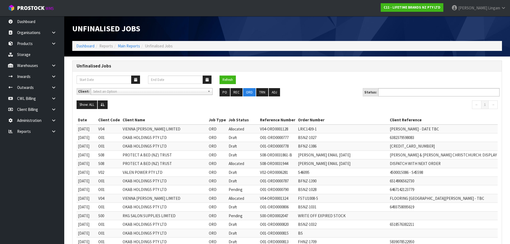
click at [425, 93] on ul at bounding box center [438, 92] width 121 height 8
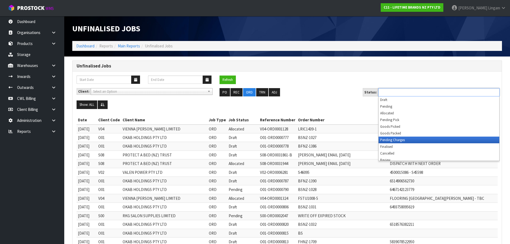
click at [425, 139] on li "Pending Charges" at bounding box center [439, 140] width 121 height 7
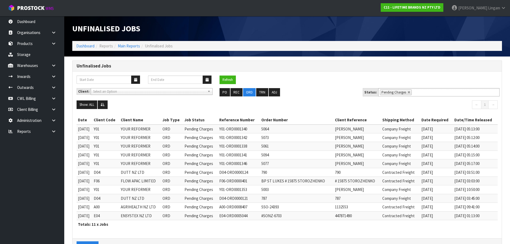
click at [329, 86] on div "Refresh" at bounding box center [287, 82] width 429 height 13
click at [261, 93] on button "TRN" at bounding box center [262, 92] width 12 height 9
type input "Select Some Options"
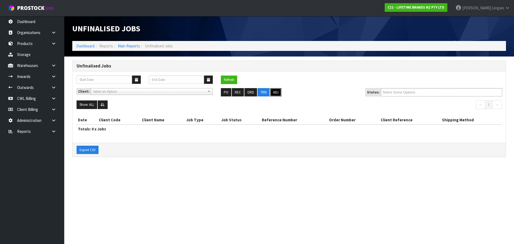
click at [274, 93] on button "ADJ" at bounding box center [275, 92] width 11 height 9
click at [247, 93] on button "ORD" at bounding box center [251, 92] width 13 height 9
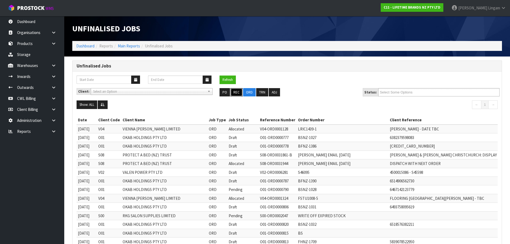
click at [236, 93] on button "REC" at bounding box center [237, 92] width 12 height 9
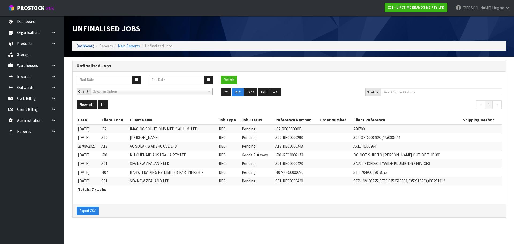
click at [85, 44] on link "Dashboard" at bounding box center [85, 45] width 18 height 5
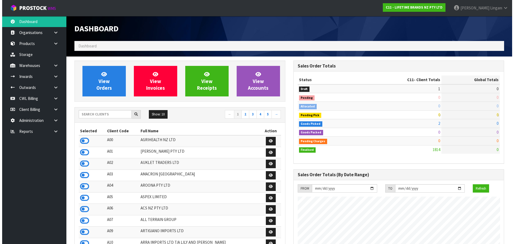
scroll to position [406, 219]
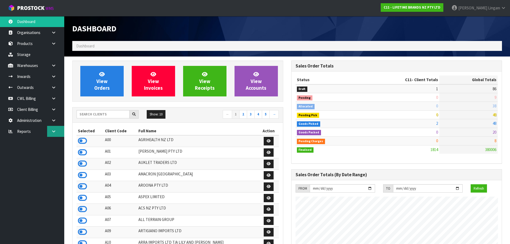
click at [55, 133] on icon at bounding box center [53, 131] width 5 height 4
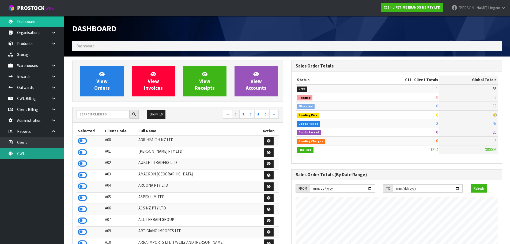
click at [38, 153] on link "CWL" at bounding box center [32, 153] width 64 height 11
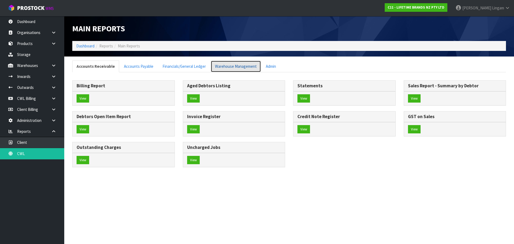
click at [243, 68] on link "Warehouse Management" at bounding box center [236, 67] width 50 height 12
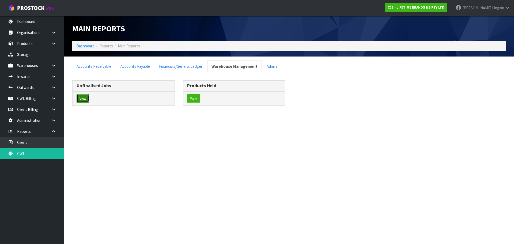
click at [85, 100] on button "View" at bounding box center [83, 98] width 13 height 9
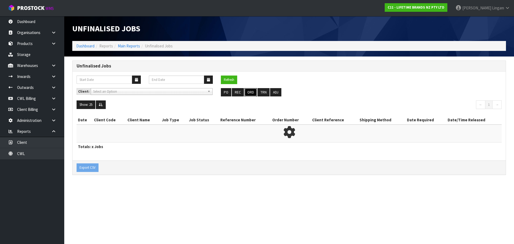
click at [248, 92] on button "ORD" at bounding box center [251, 92] width 13 height 9
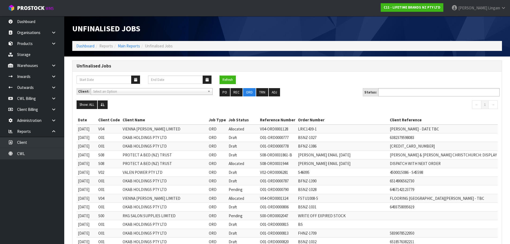
click at [400, 94] on input "text" at bounding box center [399, 92] width 39 height 7
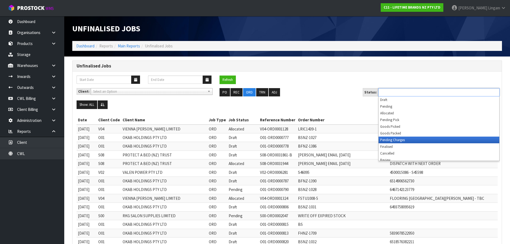
click at [400, 141] on li "Pending Charges" at bounding box center [439, 140] width 121 height 7
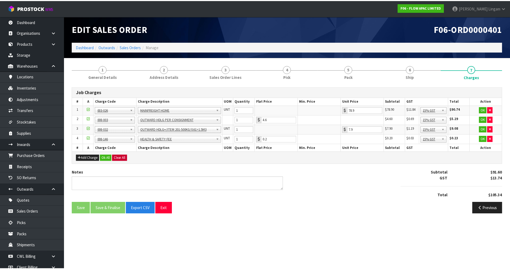
scroll to position [43, 0]
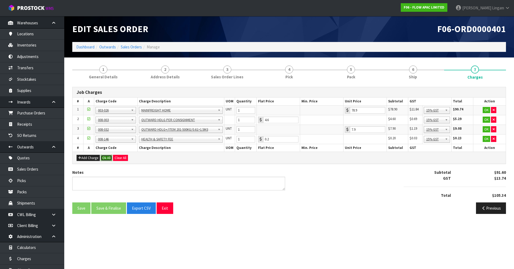
click at [110, 159] on button "Ok All" at bounding box center [107, 158] width 12 height 6
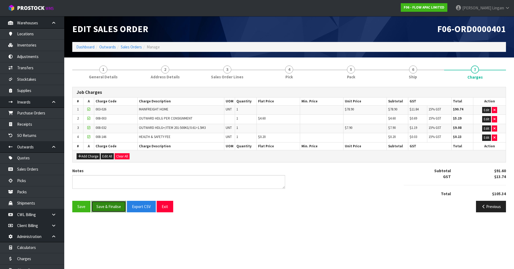
click at [112, 207] on button "Save & Finalise" at bounding box center [108, 207] width 35 height 12
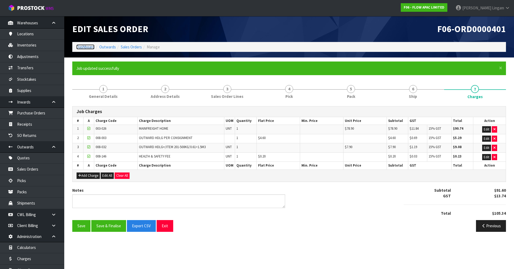
click at [84, 45] on link "Dashboard" at bounding box center [85, 46] width 18 height 5
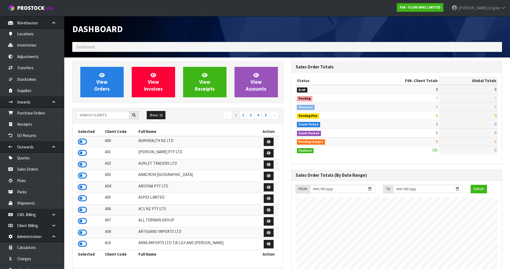
scroll to position [406, 219]
click at [120, 115] on input "text" at bounding box center [103, 115] width 53 height 8
click at [112, 117] on input "text" at bounding box center [103, 115] width 53 height 8
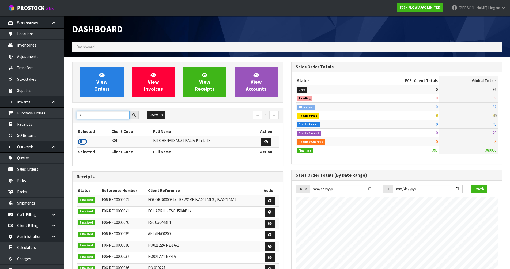
type input "KIT"
click at [83, 142] on icon at bounding box center [82, 142] width 9 height 8
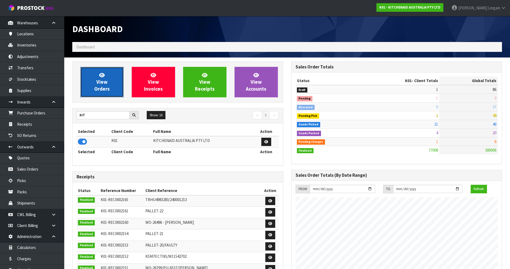
click at [110, 89] on link "View Orders" at bounding box center [101, 82] width 43 height 31
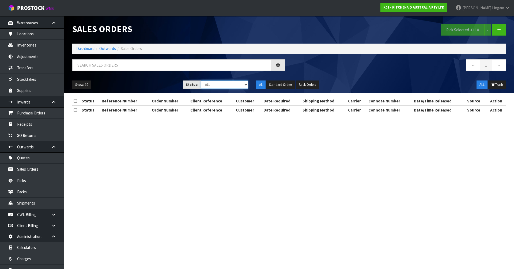
click at [236, 85] on select "Draft Pending Allocated Pending Pick Goods Picked Goods Packed Pending Charges …" at bounding box center [224, 85] width 47 height 8
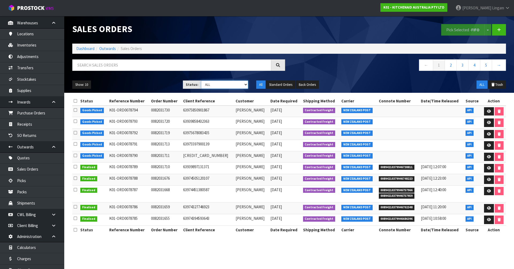
select select "string:3"
click at [201, 81] on select "Draft Pending Allocated Pending Pick Goods Picked Goods Packed Pending Charges …" at bounding box center [224, 85] width 47 height 8
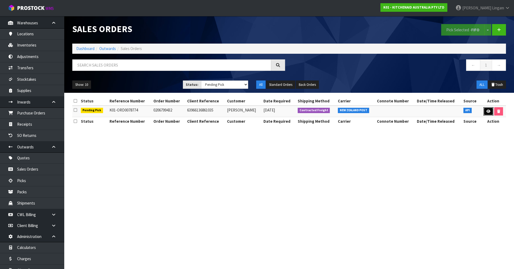
click at [487, 109] on link at bounding box center [489, 111] width 10 height 9
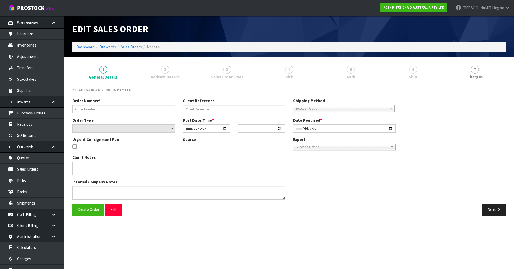
type input "0206799432"
type input "63966136861035"
select select "number:0"
type input "[DATE]"
type input "19:39:00.000"
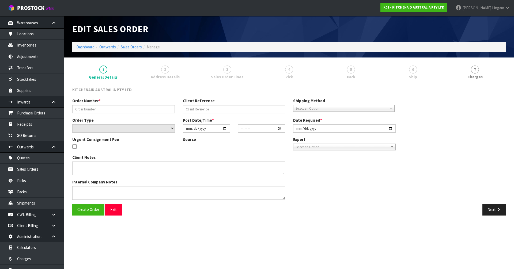
type input "[DATE]"
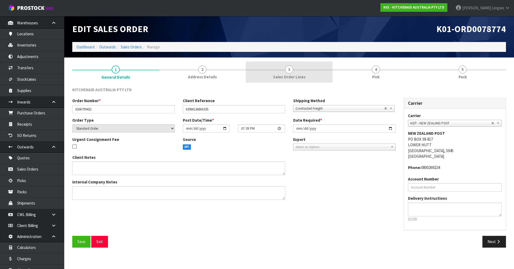
click at [280, 75] on span "Sales Order Lines" at bounding box center [289, 77] width 32 height 6
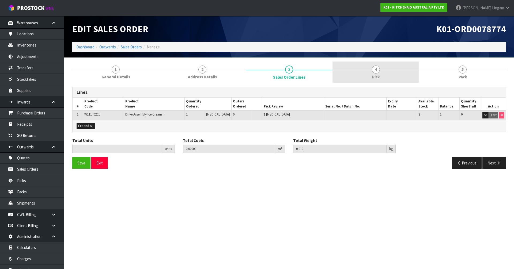
click at [369, 73] on link "4 Pick" at bounding box center [376, 72] width 87 height 21
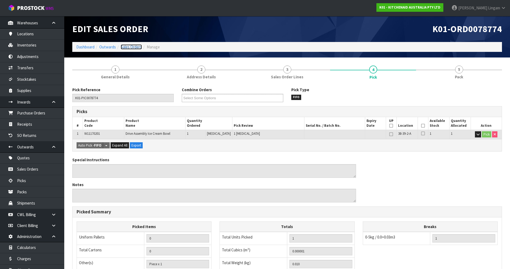
click at [135, 47] on link "Sales Orders" at bounding box center [131, 46] width 21 height 5
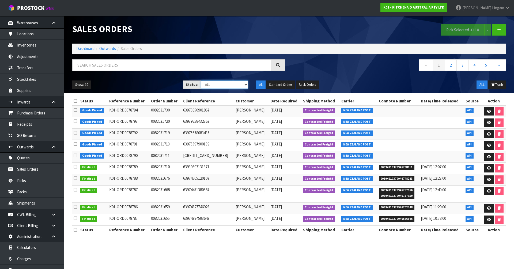
click at [224, 85] on select "Draft Pending Allocated Pending Pick Goods Picked Goods Packed Pending Charges …" at bounding box center [224, 85] width 47 height 8
select select "string:6"
click at [201, 81] on select "Draft Pending Allocated Pending Pick Goods Picked Goods Packed Pending Charges …" at bounding box center [224, 85] width 47 height 8
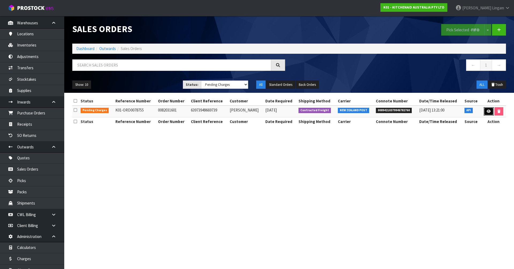
click at [487, 110] on icon at bounding box center [489, 111] width 4 height 3
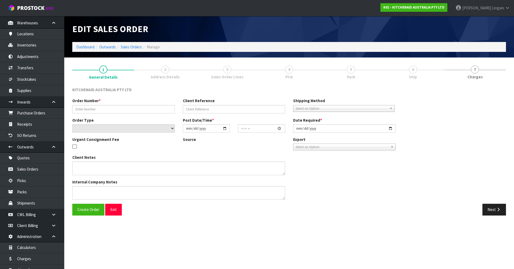
type input "0082031601"
type input "63973949669739"
select select "number:0"
type input "2025-09-04"
type input "15:35:04.000"
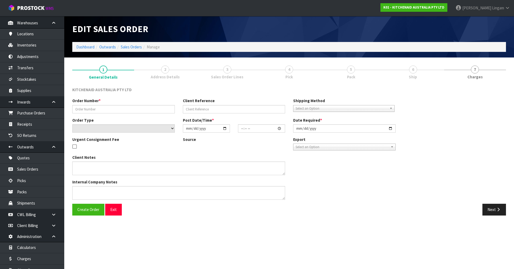
type input "2025-09-04"
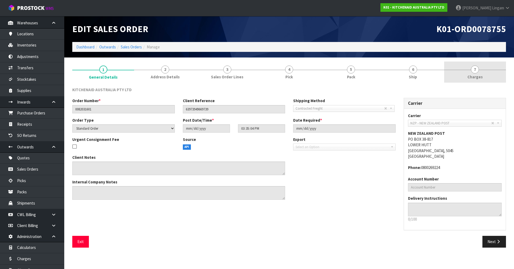
click at [477, 75] on span "Charges" at bounding box center [475, 77] width 15 height 6
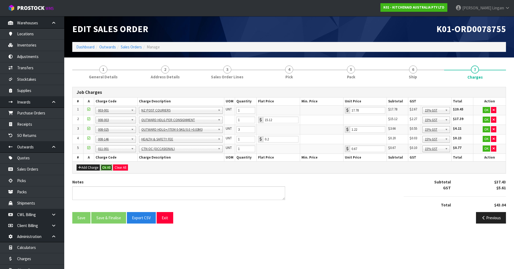
click at [106, 168] on button "Ok All" at bounding box center [107, 168] width 12 height 6
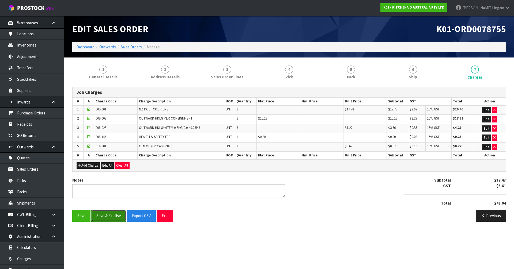
click at [111, 215] on button "Save & Finalise" at bounding box center [108, 216] width 35 height 12
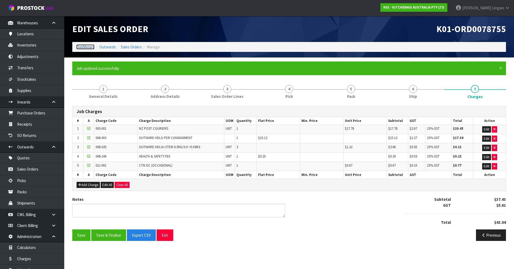
click at [86, 48] on link "Dashboard" at bounding box center [85, 46] width 18 height 5
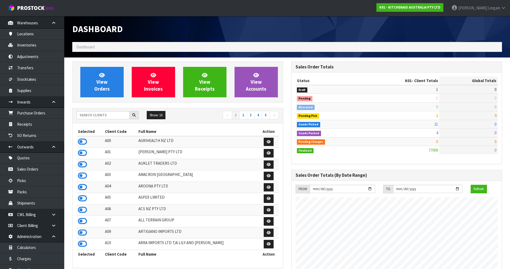
scroll to position [406, 219]
click at [108, 117] on input "text" at bounding box center [103, 115] width 53 height 8
click at [111, 117] on input "text" at bounding box center [103, 115] width 53 height 8
click at [82, 141] on icon at bounding box center [82, 142] width 9 height 8
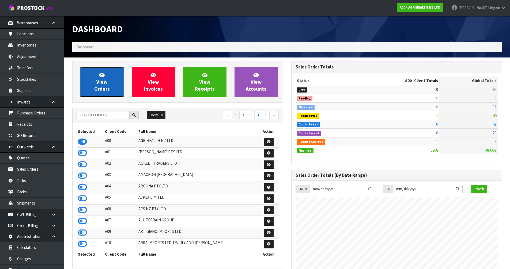
click at [101, 87] on span "View Orders" at bounding box center [102, 82] width 16 height 20
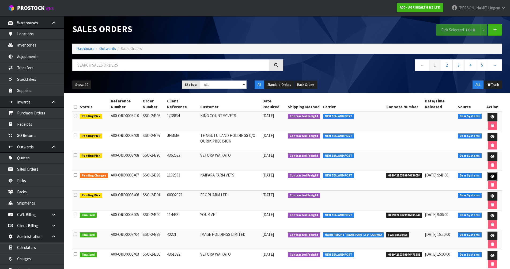
click at [493, 176] on icon at bounding box center [493, 176] width 4 height 3
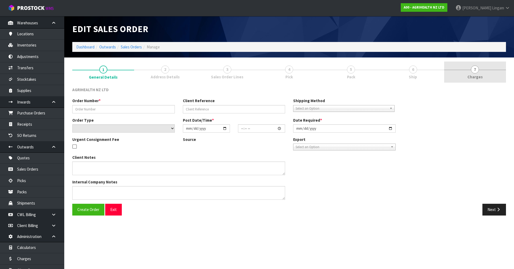
type input "SSO-24393"
type input "1132553"
select select "number:0"
type input "[DATE]"
type input "16:42:36.000"
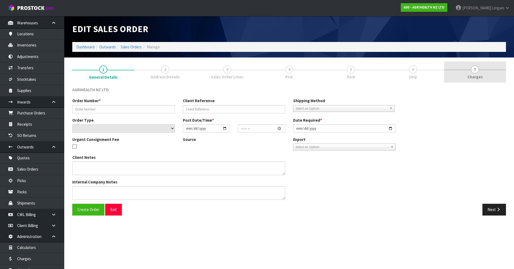
type input "[DATE]"
type textarea "SHIP BY: Overnight Courier"
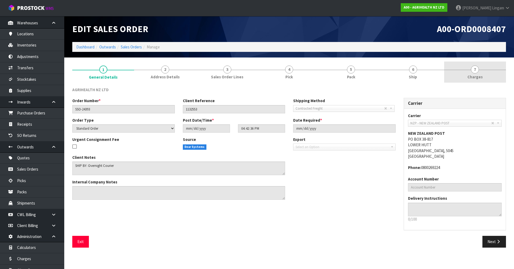
click at [484, 77] on link "7 [GEOGRAPHIC_DATA]" at bounding box center [475, 72] width 62 height 21
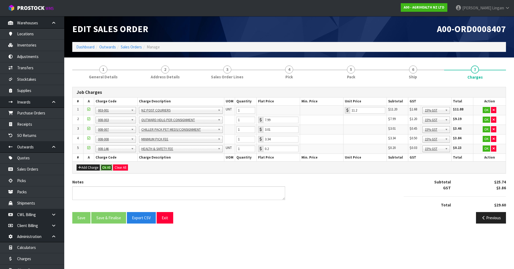
click at [107, 169] on button "Ok All" at bounding box center [107, 168] width 12 height 6
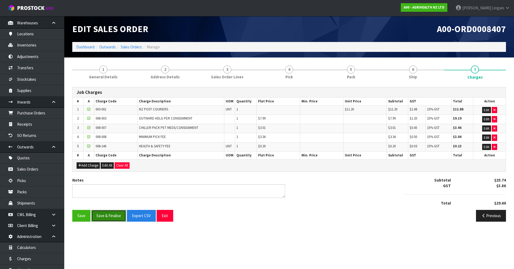
click at [114, 217] on button "Save & Finalise" at bounding box center [108, 216] width 35 height 12
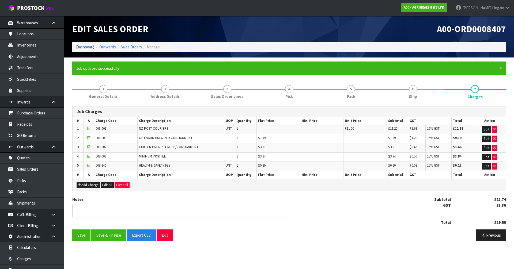
click at [82, 47] on link "Dashboard" at bounding box center [85, 46] width 18 height 5
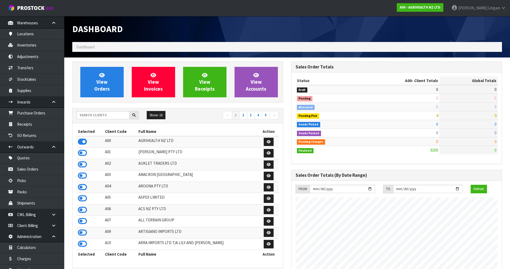
scroll to position [406, 219]
click at [110, 115] on input "text" at bounding box center [103, 115] width 53 height 8
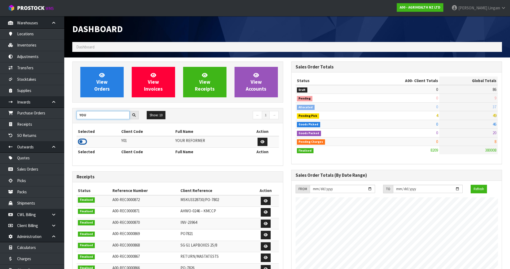
type input "YOU"
drag, startPoint x: 83, startPoint y: 143, endPoint x: 87, endPoint y: 138, distance: 5.7
click at [83, 142] on icon at bounding box center [82, 142] width 9 height 8
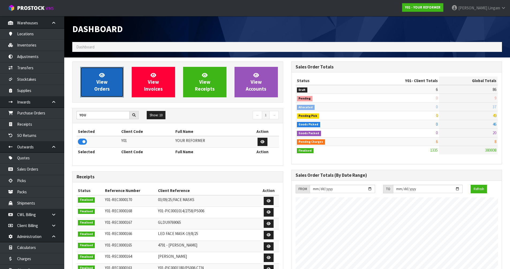
click at [98, 87] on span "View Orders" at bounding box center [102, 82] width 16 height 20
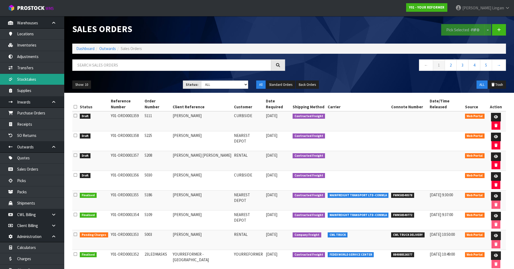
click at [35, 81] on link "Stocktakes" at bounding box center [32, 79] width 64 height 11
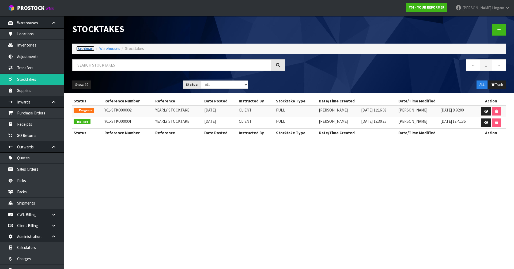
click at [87, 49] on link "Dashboard" at bounding box center [85, 48] width 18 height 5
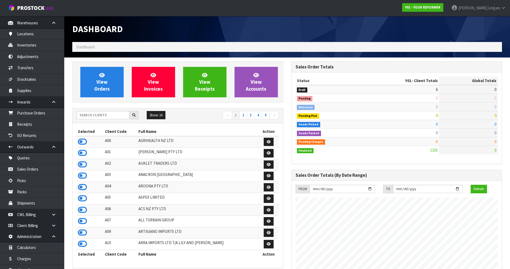
scroll to position [406, 219]
click at [104, 116] on input "text" at bounding box center [103, 115] width 53 height 8
click at [101, 117] on input "text" at bounding box center [103, 115] width 53 height 8
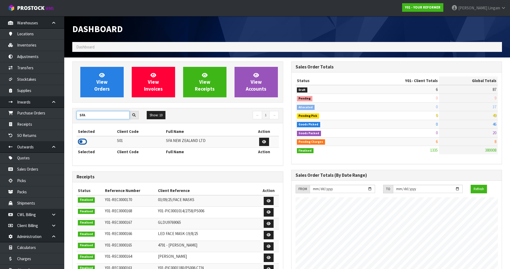
type input "SFA"
click at [85, 143] on icon at bounding box center [82, 142] width 9 height 8
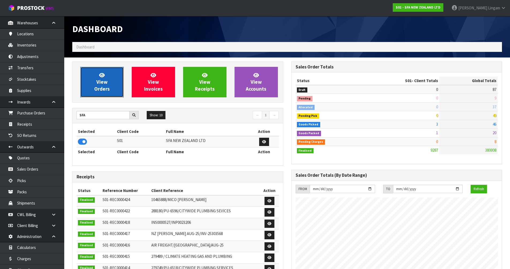
click at [108, 87] on span "View Orders" at bounding box center [102, 82] width 16 height 20
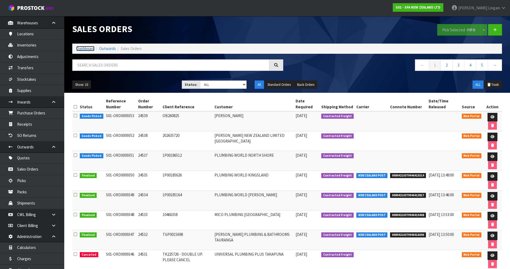
click at [89, 49] on link "Dashboard" at bounding box center [85, 48] width 18 height 5
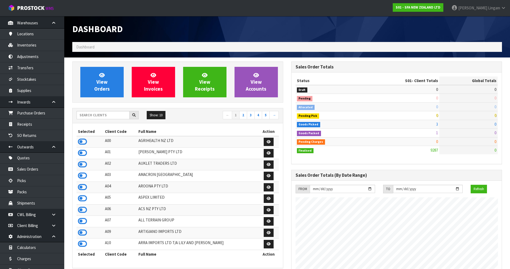
scroll to position [406, 219]
click at [107, 118] on input "text" at bounding box center [103, 115] width 53 height 8
click at [95, 115] on input "text" at bounding box center [103, 115] width 53 height 8
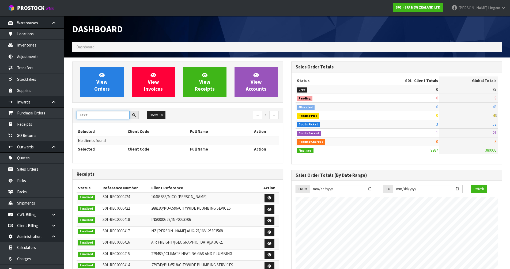
drag, startPoint x: 91, startPoint y: 116, endPoint x: 68, endPoint y: 117, distance: 23.1
click at [68, 117] on section "View Orders View Invoices View Receipts View Accounts SERE Show: 10 5 10 25 50 ←" at bounding box center [287, 265] width 446 height 414
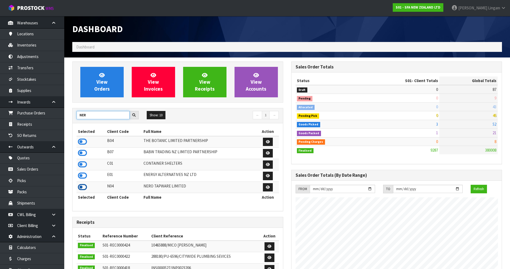
type input "NER"
click at [81, 185] on icon at bounding box center [82, 187] width 9 height 8
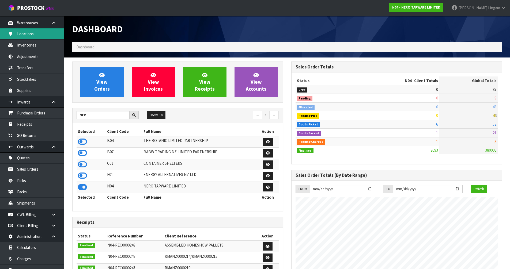
scroll to position [0, 0]
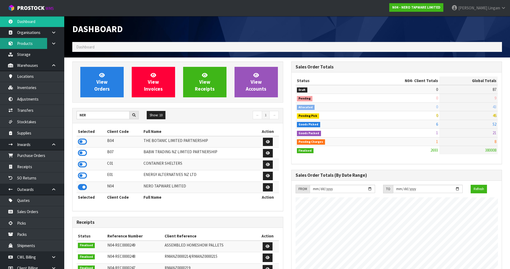
click at [30, 43] on link "Products" at bounding box center [32, 43] width 64 height 11
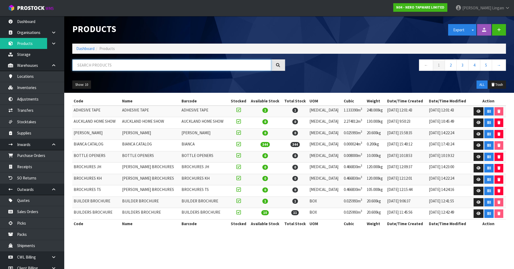
click at [191, 66] on input "text" at bounding box center [171, 65] width 199 height 12
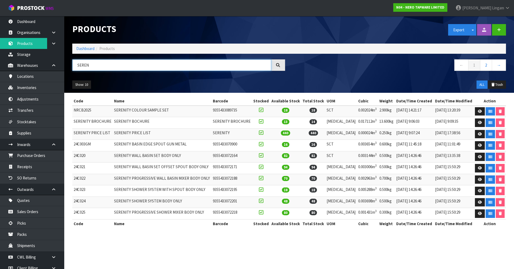
type input "SEREN"
drag, startPoint x: 73, startPoint y: 122, endPoint x: 110, endPoint y: 122, distance: 37.2
click at [110, 122] on td "SERENITY BROCHURE" at bounding box center [92, 123] width 40 height 12
copy td "SERENITY BROCHURE"
click at [24, 90] on link "Inventories" at bounding box center [32, 87] width 64 height 11
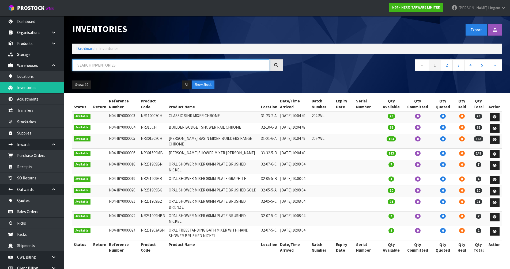
click at [102, 68] on input "text" at bounding box center [170, 65] width 197 height 12
paste input "SERENITY BROCHURE"
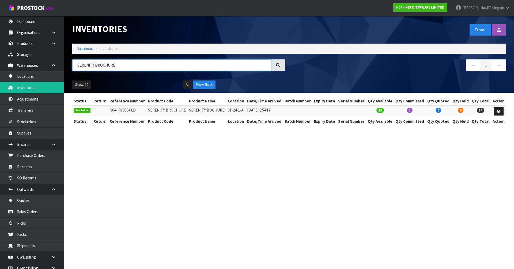
type input "SERENITY BROCHURE"
click at [500, 114] on link at bounding box center [499, 111] width 10 height 9
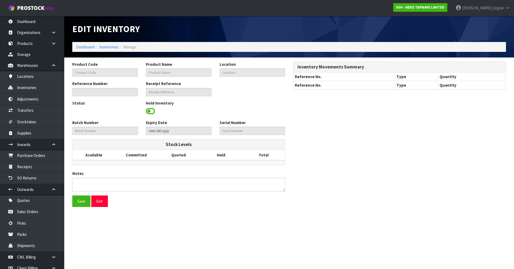
type input "SERENITY BROCHURE"
type input "SERENITY BOCHURE"
type input "31-24-1-A"
type input "N04-IRY0004323"
type input "N04-REC0000194"
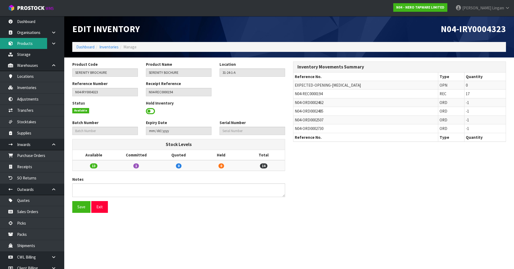
click at [23, 44] on link "Products" at bounding box center [32, 43] width 64 height 11
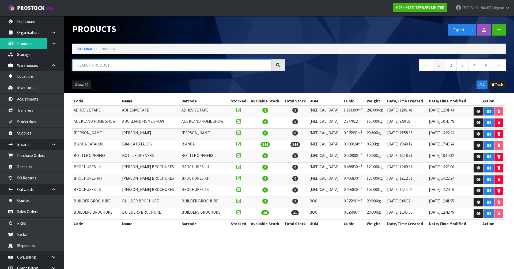
click at [142, 67] on input "text" at bounding box center [171, 65] width 199 height 12
paste input "s"
click at [142, 67] on input "text" at bounding box center [171, 65] width 199 height 12
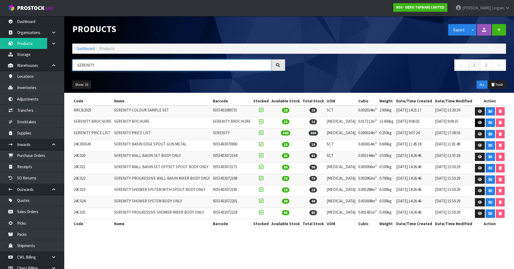
type input "SERENITY"
click at [478, 123] on icon at bounding box center [480, 122] width 4 height 3
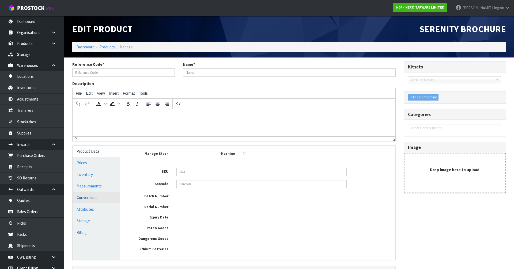
type input "SERENITY BROCHURE"
type input "SERENITY BOCHURE"
click at [93, 198] on link "Conversions" at bounding box center [96, 197] width 47 height 11
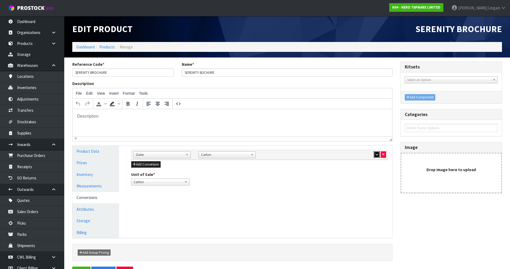
click at [375, 153] on button "button" at bounding box center [377, 155] width 6 height 6
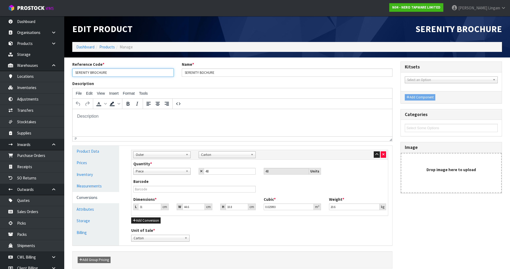
drag, startPoint x: 116, startPoint y: 72, endPoint x: 61, endPoint y: 70, distance: 55.2
click at [61, 70] on body "Toggle navigation ProStock WMS N04 - NERO TAPWARE LIMITED Vineeta Lingam Logout…" at bounding box center [255, 134] width 510 height 269
click at [24, 42] on link "Products" at bounding box center [32, 43] width 64 height 11
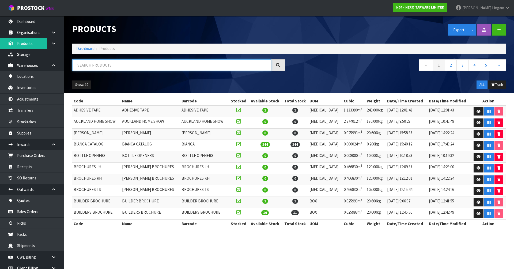
click at [139, 65] on input "text" at bounding box center [171, 65] width 199 height 12
paste input "SERENITY BROCHURE"
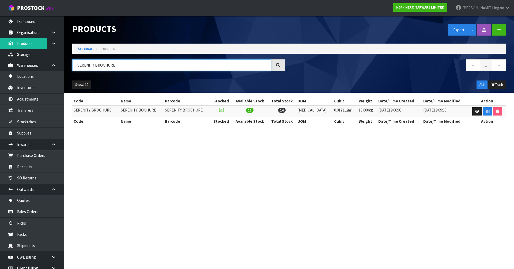
click at [139, 65] on input "SERENITY BROCHURE" at bounding box center [171, 65] width 199 height 12
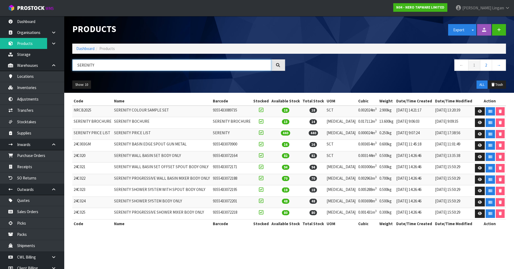
type input "SERENITY"
click at [86, 48] on link "Dashboard" at bounding box center [85, 48] width 18 height 5
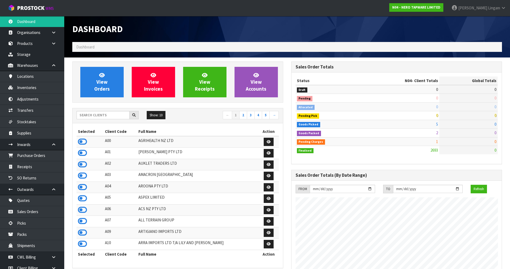
scroll to position [423, 219]
click at [119, 116] on input "text" at bounding box center [103, 115] width 53 height 8
click at [113, 118] on input "text" at bounding box center [103, 115] width 53 height 8
click at [106, 116] on input "text" at bounding box center [103, 115] width 53 height 8
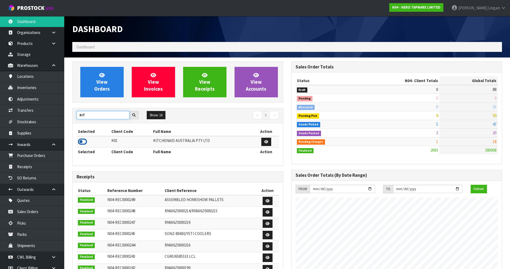
type input "KIT"
click at [83, 142] on icon at bounding box center [82, 142] width 9 height 8
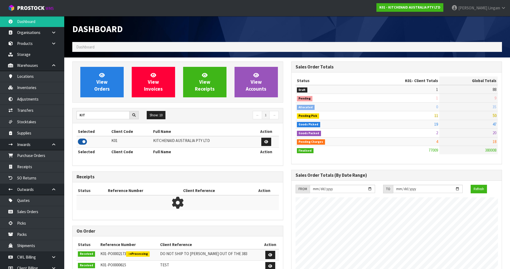
scroll to position [406, 219]
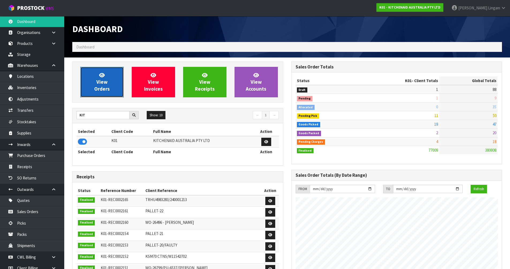
click at [113, 86] on link "View Orders" at bounding box center [101, 82] width 43 height 31
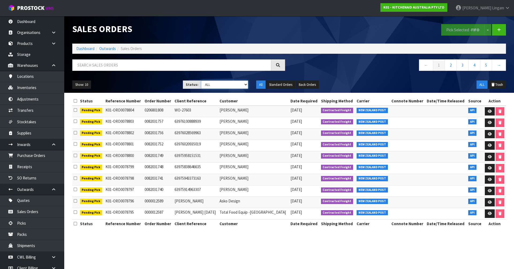
click at [234, 85] on select "Draft Pending Allocated Pending Pick Goods Picked Goods Packed Pending Charges …" at bounding box center [224, 85] width 47 height 8
select select "string:6"
click at [201, 81] on select "Draft Pending Allocated Pending Pick Goods Picked Goods Packed Pending Charges …" at bounding box center [224, 85] width 47 height 8
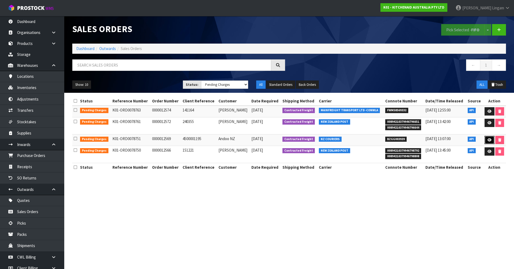
click at [488, 139] on icon at bounding box center [490, 139] width 4 height 3
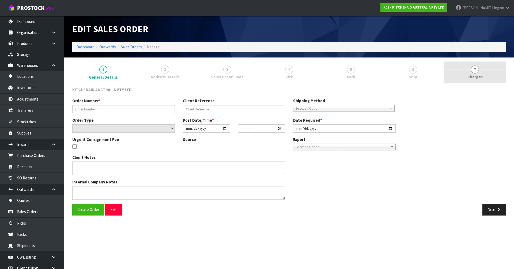
type input "0000012569"
type input "4500001195"
select select "number:0"
type input "[DATE]"
type input "15:33:03.000"
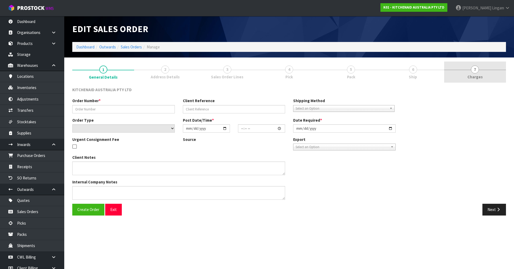
type input "[DATE]"
type textarea "NZ COURIERS"
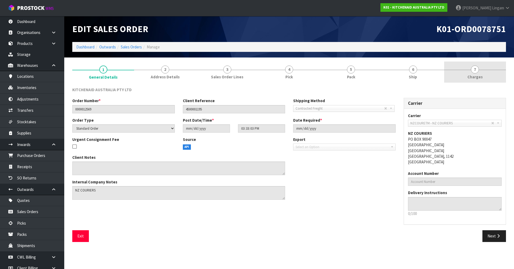
click at [482, 75] on span "Charges" at bounding box center [475, 77] width 15 height 6
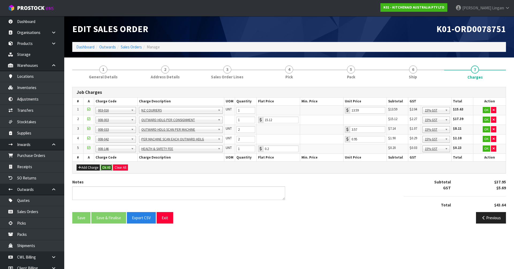
click at [106, 170] on button "Ok All" at bounding box center [107, 168] width 12 height 6
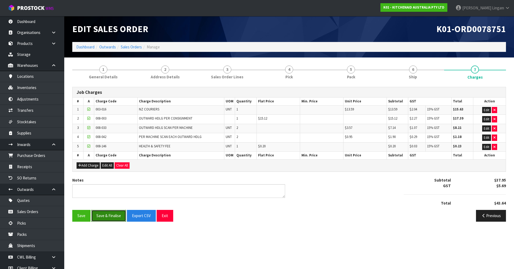
click at [116, 218] on button "Save & Finalise" at bounding box center [108, 216] width 35 height 12
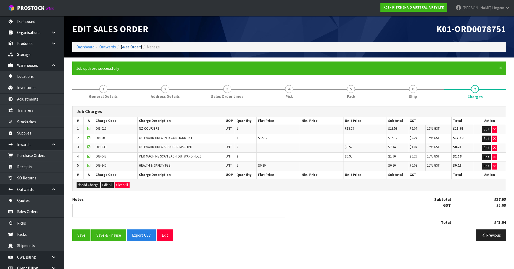
click at [137, 46] on link "Sales Orders" at bounding box center [131, 46] width 21 height 5
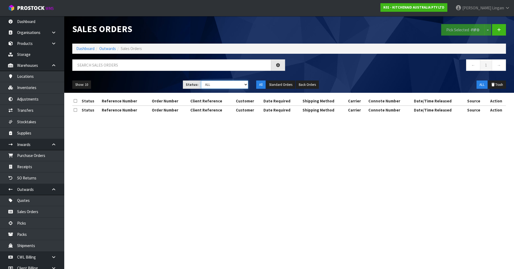
click at [236, 84] on select "Draft Pending Allocated Pending Pick Goods Picked Goods Packed Pending Charges …" at bounding box center [224, 85] width 47 height 8
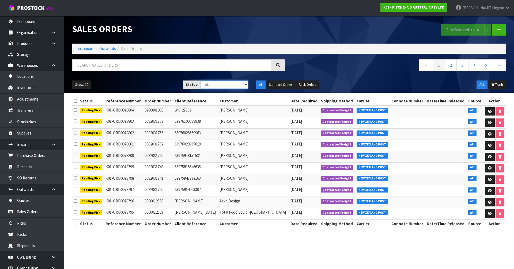
select select "string:6"
click at [201, 81] on select "Draft Pending Allocated Pending Pick Goods Picked Goods Packed Pending Charges …" at bounding box center [224, 85] width 47 height 8
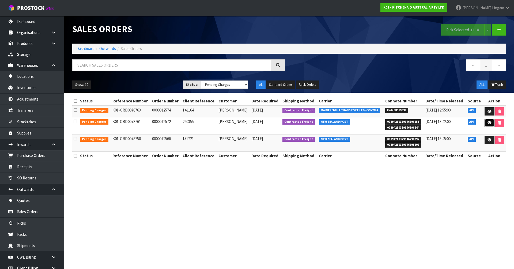
click at [490, 123] on icon at bounding box center [490, 122] width 4 height 3
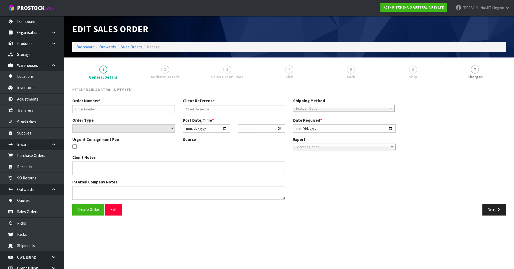
type input "0000012572"
type input "240355"
select select "number:0"
type input "[DATE]"
type input "17:32:57.000"
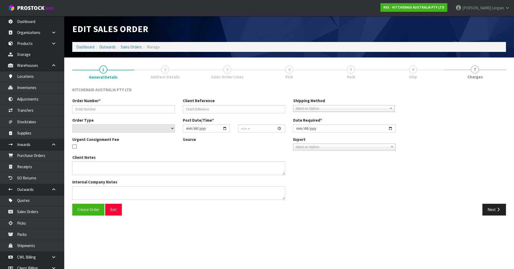
type input "[DATE]"
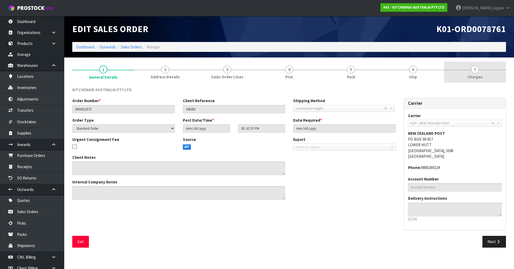
click at [475, 73] on span "7" at bounding box center [475, 70] width 8 height 8
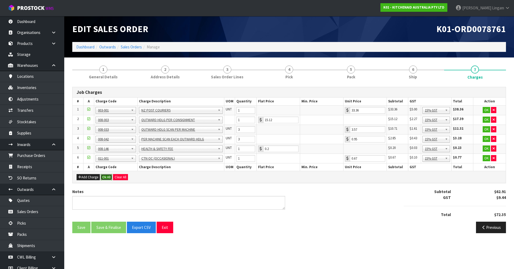
click at [107, 177] on button "Ok All" at bounding box center [107, 177] width 12 height 6
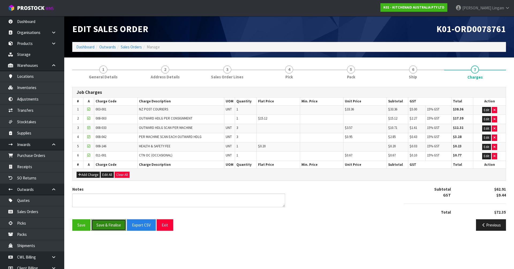
click at [111, 228] on button "Save & Finalise" at bounding box center [108, 226] width 35 height 12
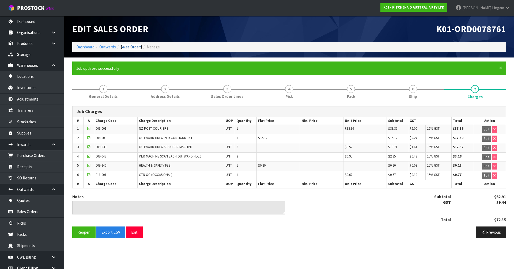
click at [132, 47] on link "Sales Orders" at bounding box center [131, 46] width 21 height 5
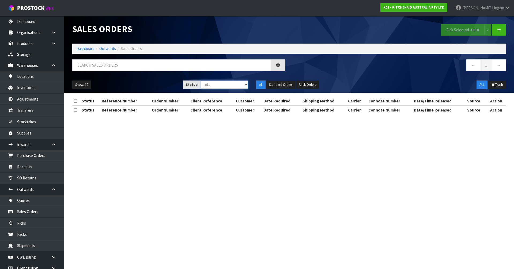
click at [240, 85] on select "Draft Pending Allocated Pending Pick Goods Picked Goods Packed Pending Charges …" at bounding box center [224, 85] width 47 height 8
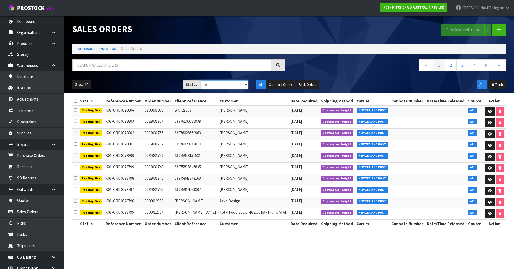
select select "string:6"
click at [201, 81] on select "Draft Pending Allocated Pending Pick Goods Picked Goods Packed Pending Charges …" at bounding box center [224, 85] width 47 height 8
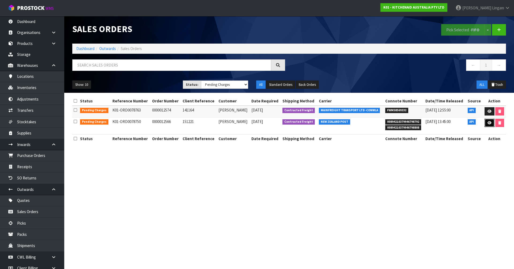
click at [489, 123] on icon at bounding box center [490, 122] width 4 height 3
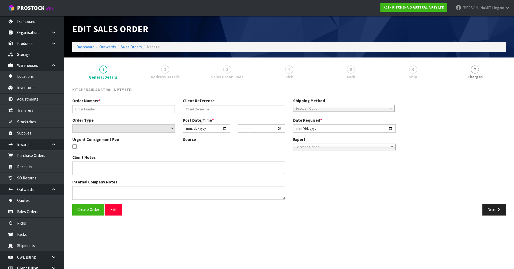
type input "0000012566"
type input "151221"
select select "number:0"
type input "[DATE]"
type input "15:33:02.000"
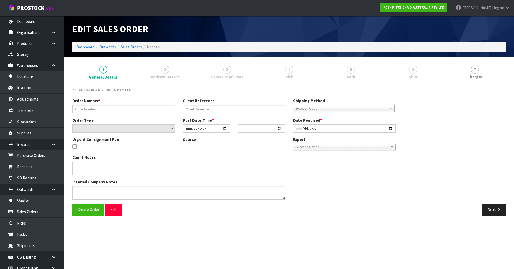
type input "[DATE]"
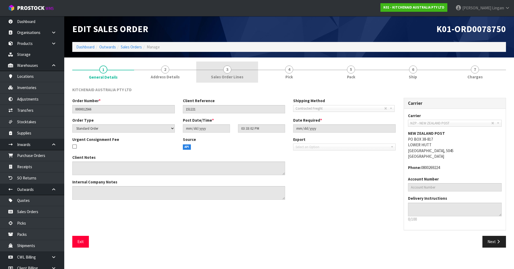
click at [252, 70] on link "3 Sales Order Lines" at bounding box center [227, 72] width 62 height 21
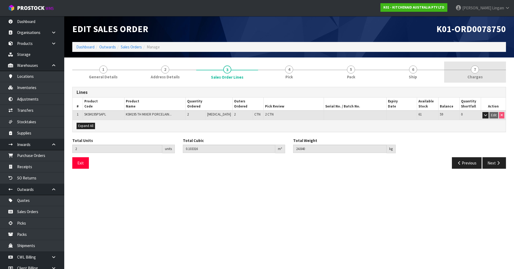
click at [485, 72] on link "7 [GEOGRAPHIC_DATA]" at bounding box center [475, 72] width 62 height 21
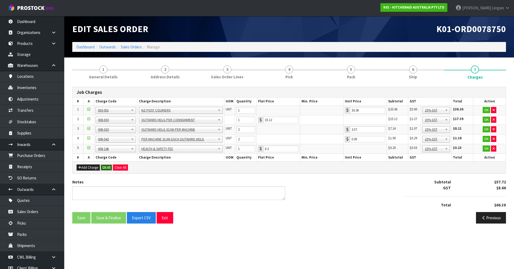
click at [108, 167] on button "Ok All" at bounding box center [107, 168] width 12 height 6
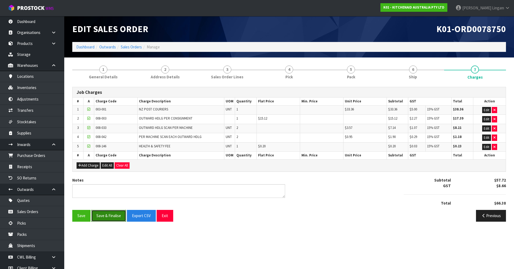
click at [103, 216] on button "Save & Finalise" at bounding box center [108, 216] width 35 height 12
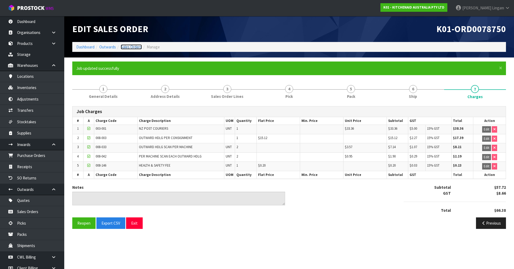
click at [131, 46] on link "Sales Orders" at bounding box center [131, 46] width 21 height 5
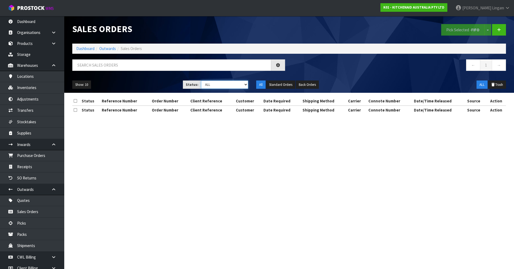
click at [239, 85] on select "Draft Pending Allocated Pending Pick Goods Picked Goods Packed Pending Charges …" at bounding box center [224, 85] width 47 height 8
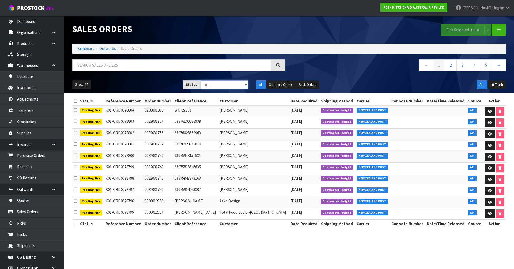
select select "string:6"
click at [201, 81] on select "Draft Pending Allocated Pending Pick Goods Picked Goods Packed Pending Charges …" at bounding box center [224, 85] width 47 height 8
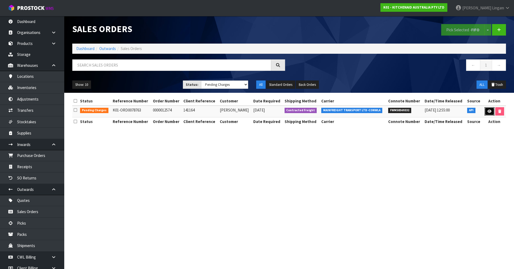
click at [489, 112] on icon at bounding box center [490, 111] width 4 height 3
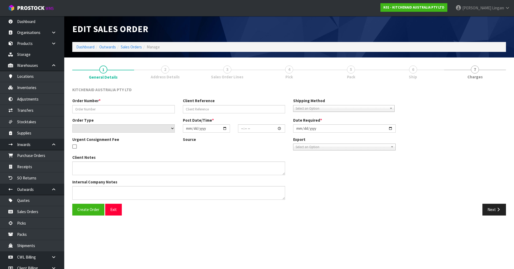
type input "0000012574"
type input "141164"
select select "number:0"
type input "[DATE]"
type input "17:33:01.000"
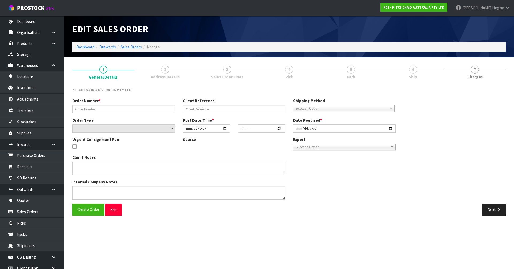
type input "[DATE]"
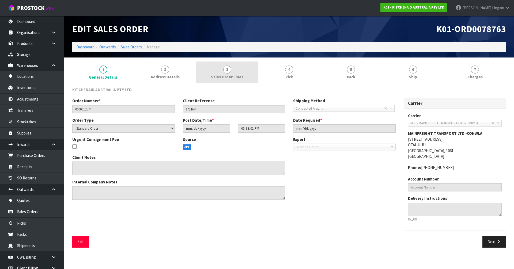
click at [250, 78] on link "3 Sales Order Lines" at bounding box center [227, 72] width 62 height 21
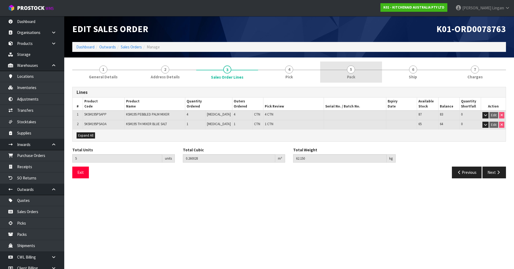
click at [367, 78] on link "5 Pack" at bounding box center [351, 72] width 62 height 21
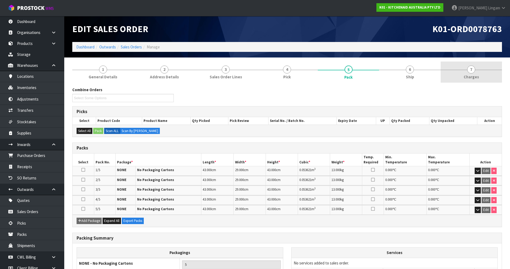
click at [483, 75] on link "7 [GEOGRAPHIC_DATA]" at bounding box center [471, 72] width 61 height 21
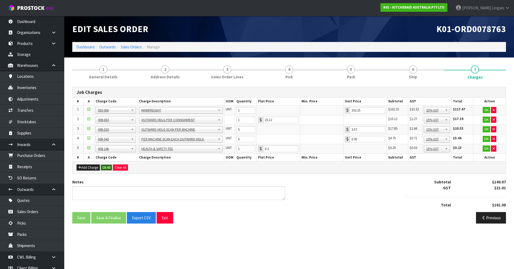
click at [106, 168] on button "Ok All" at bounding box center [107, 168] width 12 height 6
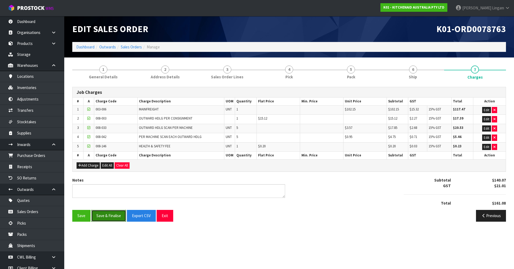
click at [107, 220] on button "Save & Finalise" at bounding box center [108, 216] width 35 height 12
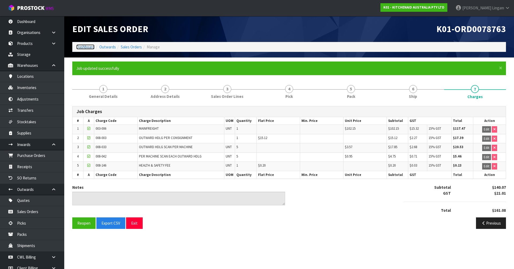
click at [89, 46] on link "Dashboard" at bounding box center [85, 46] width 18 height 5
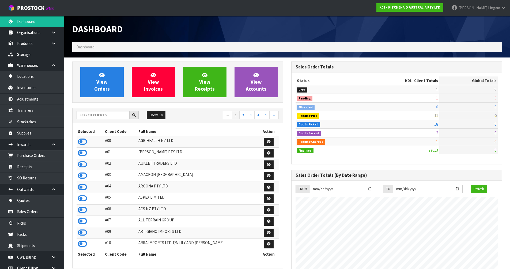
scroll to position [406, 219]
click at [112, 89] on link "View Orders" at bounding box center [101, 82] width 43 height 31
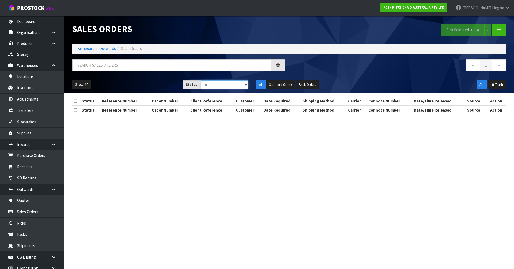
click at [242, 85] on select "Draft Pending Allocated Pending Pick Goods Picked Goods Packed Pending Charges …" at bounding box center [224, 85] width 47 height 8
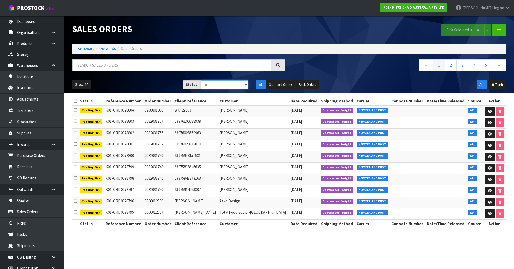
select select "string:6"
click at [201, 81] on select "Draft Pending Allocated Pending Pick Goods Picked Goods Packed Pending Charges …" at bounding box center [224, 85] width 47 height 8
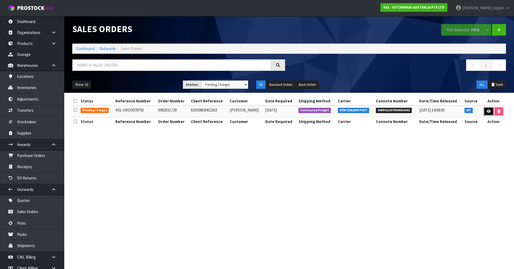
click at [487, 113] on link at bounding box center [489, 111] width 10 height 9
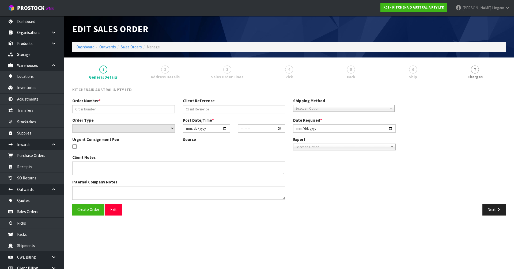
type input "0082031720"
type input "63939858432363"
select select "number:0"
type input "[DATE]"
type input "11:36:00.000"
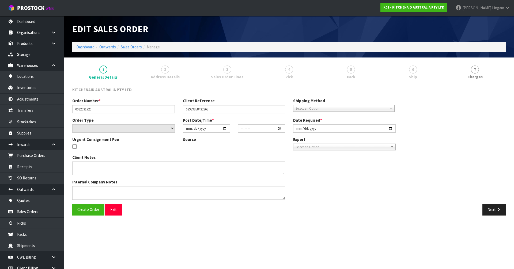
type input "[DATE]"
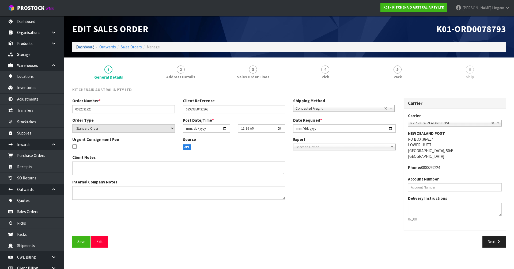
click at [84, 45] on link "Dashboard" at bounding box center [85, 46] width 18 height 5
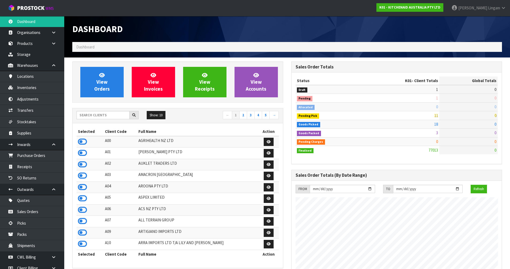
scroll to position [406, 219]
click at [115, 115] on input "text" at bounding box center [103, 115] width 53 height 8
click at [105, 115] on input "text" at bounding box center [103, 115] width 53 height 8
click at [80, 209] on icon at bounding box center [82, 210] width 9 height 8
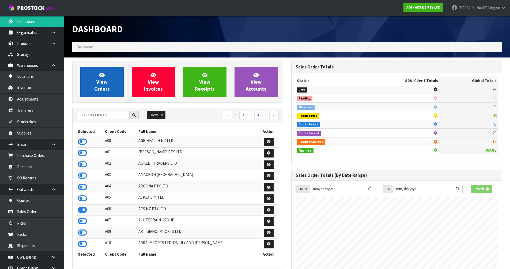
scroll to position [334, 219]
click at [108, 89] on span "View Orders" at bounding box center [102, 82] width 16 height 20
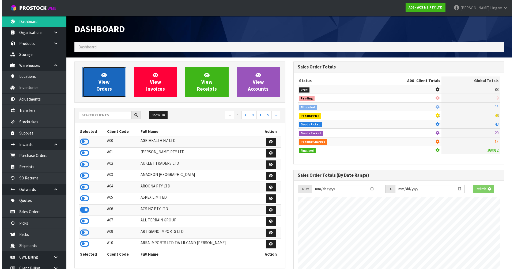
scroll to position [406, 219]
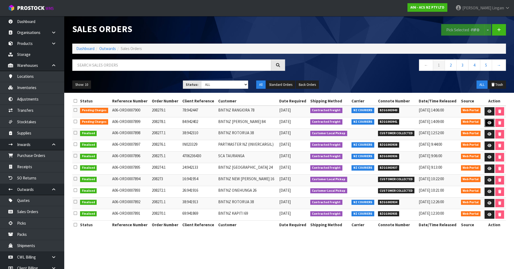
click at [490, 122] on icon at bounding box center [490, 122] width 4 height 3
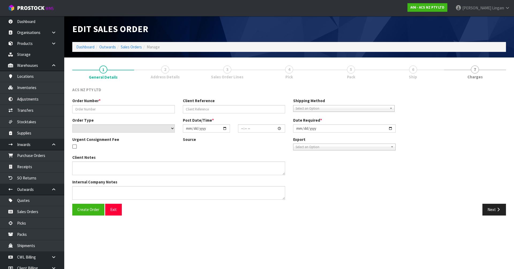
type input "208278.1"
type input "84:942402"
select select "number:0"
type input "[DATE]"
type input "11:52:00.000"
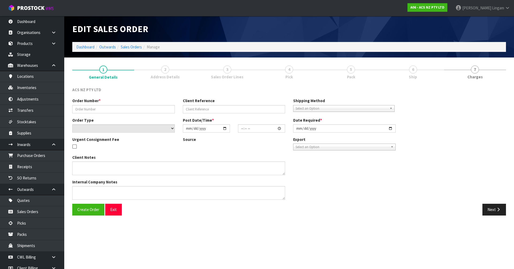
type input "[DATE]"
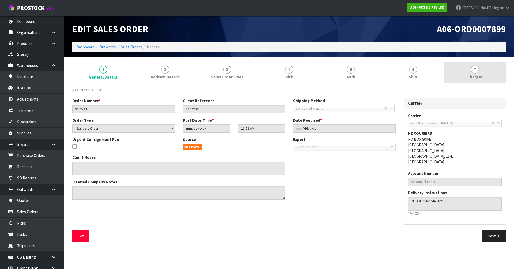
click at [485, 81] on link "7 [GEOGRAPHIC_DATA]" at bounding box center [475, 72] width 62 height 21
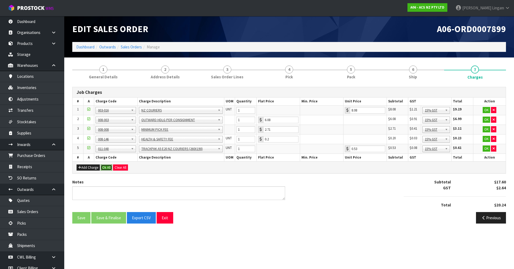
click at [107, 169] on button "Ok All" at bounding box center [107, 168] width 12 height 6
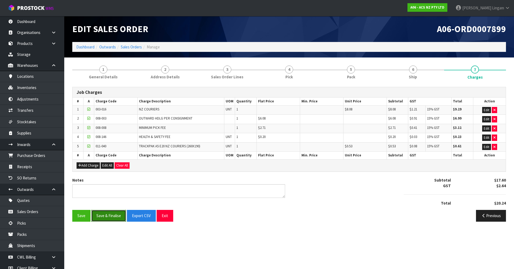
click at [108, 218] on button "Save & Finalise" at bounding box center [108, 216] width 35 height 12
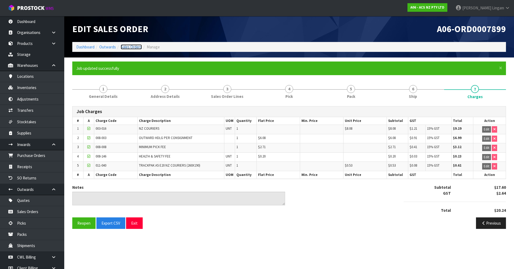
click at [139, 47] on link "Sales Orders" at bounding box center [131, 46] width 21 height 5
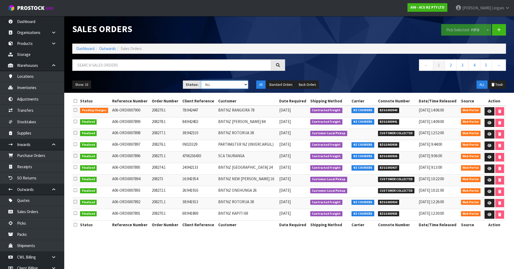
drag, startPoint x: 232, startPoint y: 85, endPoint x: 231, endPoint y: 89, distance: 3.6
click at [232, 85] on select "Draft Pending Allocated Pending Pick Goods Picked Goods Packed Pending Charges …" at bounding box center [224, 85] width 47 height 8
click at [488, 110] on icon at bounding box center [490, 111] width 4 height 3
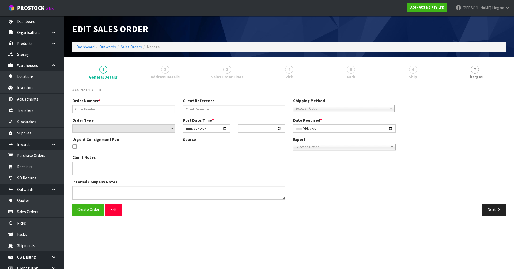
type input "208279.1"
type input "78:942447"
select select "number:0"
type input "[DATE]"
type input "12:16:00.000"
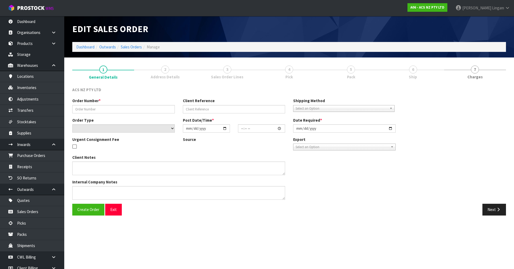
type input "[DATE]"
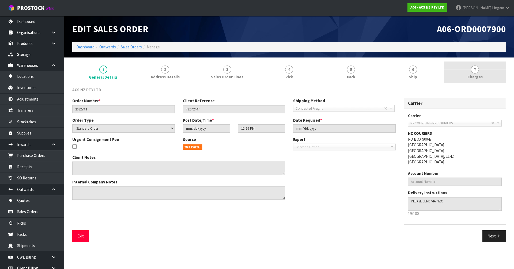
click at [485, 76] on link "7 [GEOGRAPHIC_DATA]" at bounding box center [475, 72] width 62 height 21
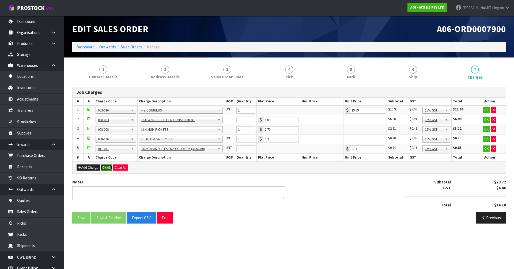
click at [106, 166] on button "Ok All" at bounding box center [107, 168] width 12 height 6
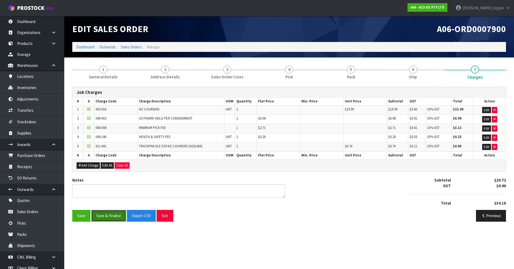
click at [118, 217] on button "Save & Finalise" at bounding box center [108, 216] width 35 height 12
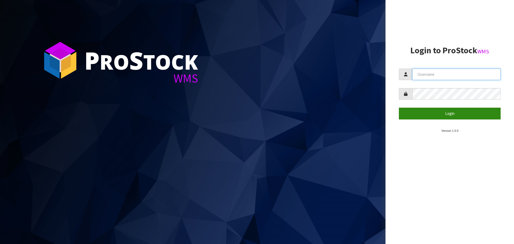
type input "[PERSON_NAME][EMAIL_ADDRESS][DOMAIN_NAME]"
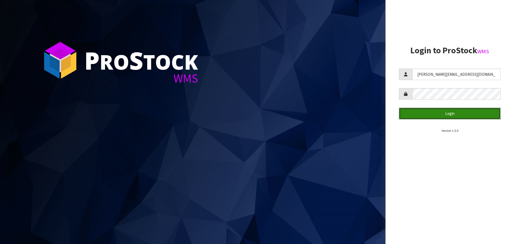
click at [457, 115] on button "Login" at bounding box center [450, 114] width 102 height 12
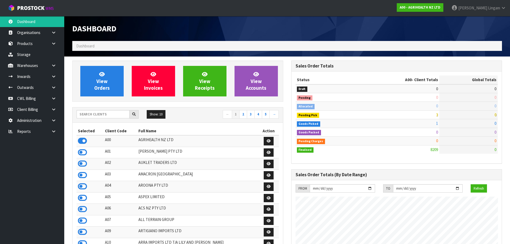
scroll to position [406, 219]
click at [52, 132] on icon at bounding box center [53, 131] width 5 height 4
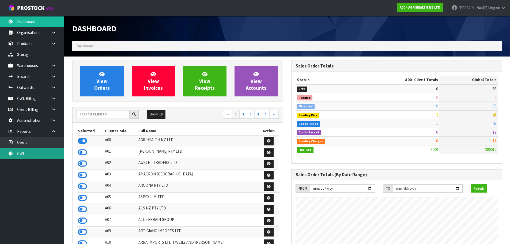
click at [46, 149] on link "CWL" at bounding box center [32, 153] width 64 height 11
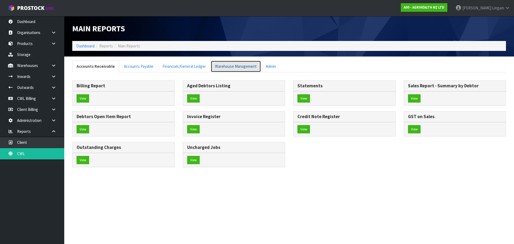
click at [240, 67] on link "Warehouse Management" at bounding box center [236, 67] width 50 height 12
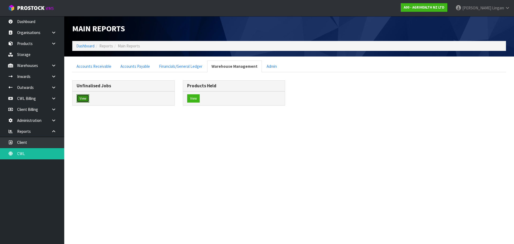
click at [79, 99] on button "View" at bounding box center [83, 98] width 13 height 9
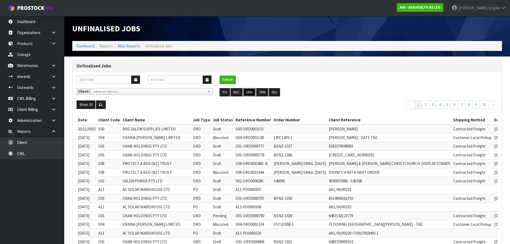
click at [249, 94] on button "ORD" at bounding box center [249, 92] width 13 height 9
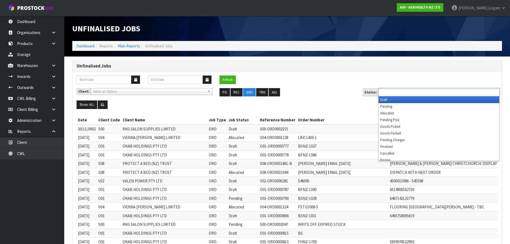
click at [394, 94] on input "text" at bounding box center [399, 92] width 39 height 7
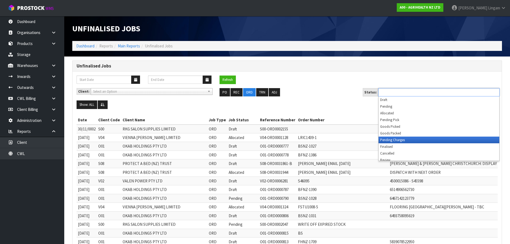
click at [404, 141] on li "Pending Charges" at bounding box center [439, 140] width 121 height 7
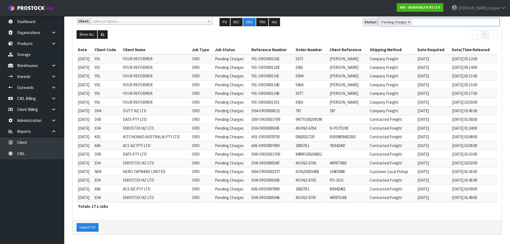
scroll to position [70, 0]
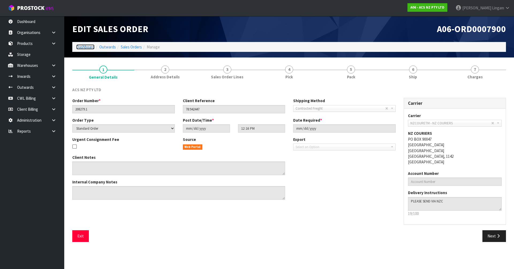
click at [82, 46] on link "Dashboard" at bounding box center [85, 46] width 18 height 5
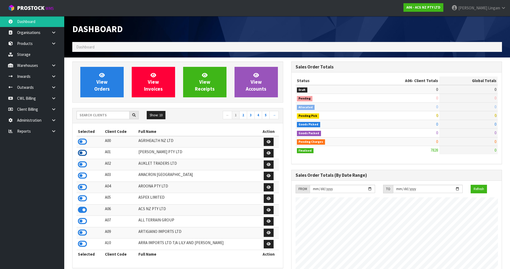
scroll to position [406, 219]
click at [110, 115] on input "text" at bounding box center [103, 115] width 53 height 8
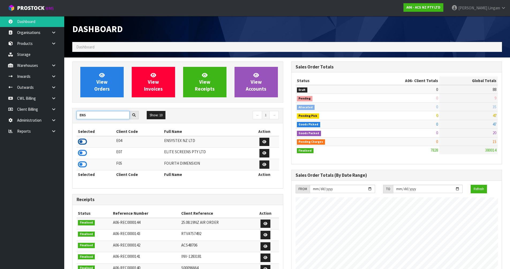
type input "ENS"
click at [82, 141] on icon at bounding box center [82, 142] width 9 height 8
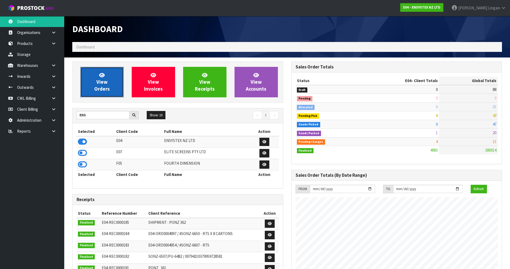
click at [109, 88] on span "View Orders" at bounding box center [102, 82] width 16 height 20
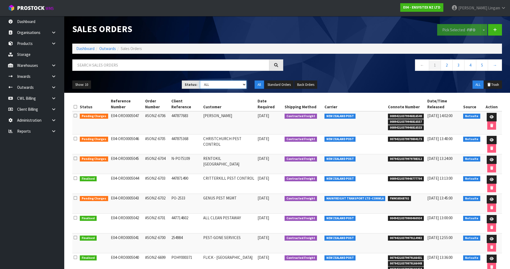
click at [236, 86] on select "Draft Pending Allocated Pending Pick Goods Picked Goods Packed Pending Charges …" at bounding box center [223, 85] width 47 height 8
select select "string:6"
click at [200, 81] on select "Draft Pending Allocated Pending Pick Goods Picked Goods Packed Pending Charges …" at bounding box center [223, 85] width 47 height 8
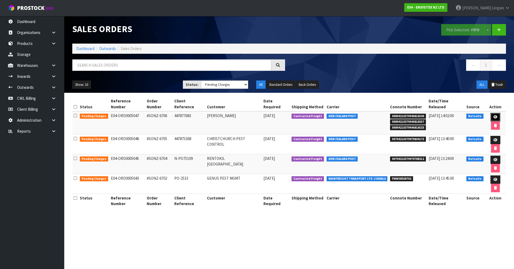
click at [494, 115] on icon at bounding box center [496, 116] width 4 height 3
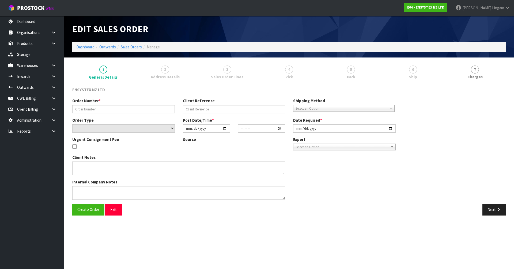
type input "#SONZ-6706"
type input "447877683"
select select "number:0"
type input "[DATE]"
type input "12:00:24.000"
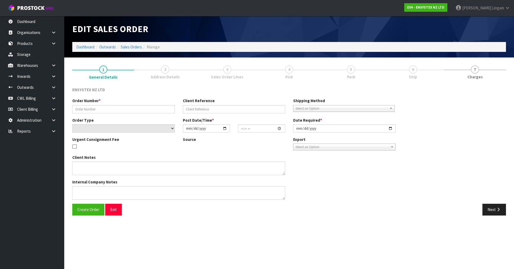
type input "[DATE]"
type textarea "Pls send asap"
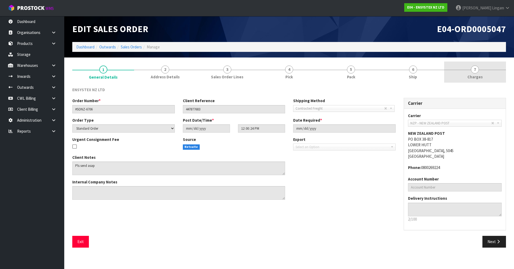
click at [479, 73] on link "7 [GEOGRAPHIC_DATA]" at bounding box center [475, 72] width 62 height 21
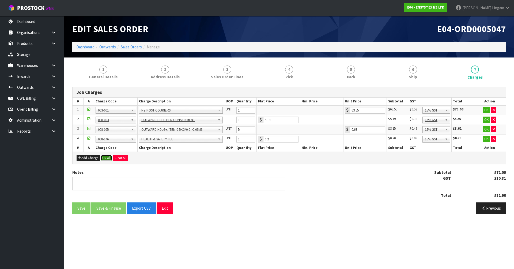
click at [107, 157] on button "Ok All" at bounding box center [107, 158] width 12 height 6
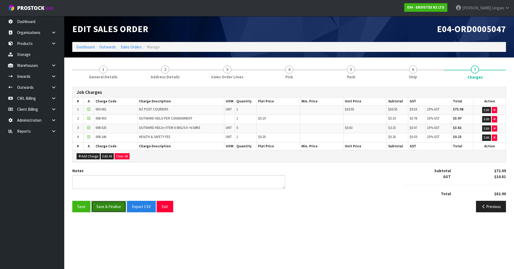
click at [111, 208] on button "Save & Finalise" at bounding box center [108, 207] width 35 height 12
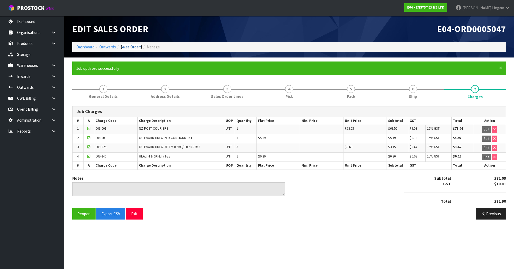
click at [139, 48] on link "Sales Orders" at bounding box center [131, 46] width 21 height 5
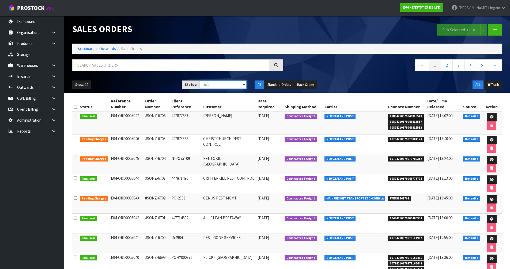
click at [239, 84] on select "Draft Pending Allocated Pending Pick Goods Picked Goods Packed Pending Charges …" at bounding box center [223, 85] width 47 height 8
select select "string:6"
click at [200, 81] on select "Draft Pending Allocated Pending Pick Goods Picked Goods Packed Pending Charges …" at bounding box center [223, 85] width 47 height 8
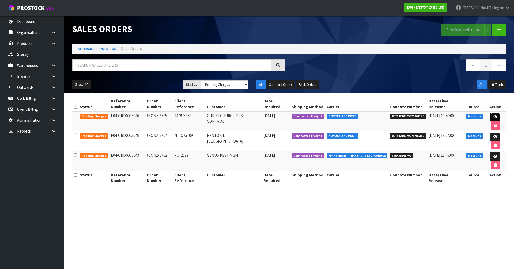
click at [494, 115] on icon at bounding box center [496, 116] width 4 height 3
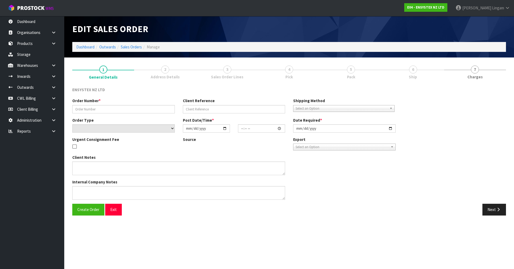
type input "#SONZ-6705"
type input "447875368"
select select "number:0"
type input "[DATE]"
type input "11:30:06.000"
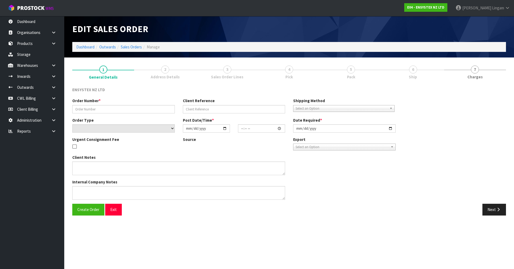
type input "[DATE]"
type textarea "No freight please"
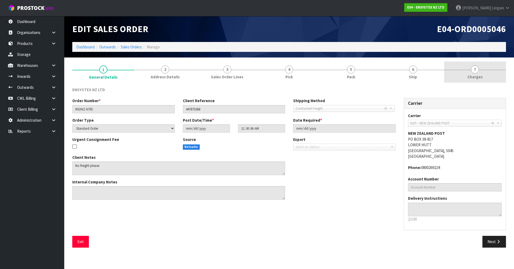
click at [481, 73] on link "7 [GEOGRAPHIC_DATA]" at bounding box center [475, 72] width 62 height 21
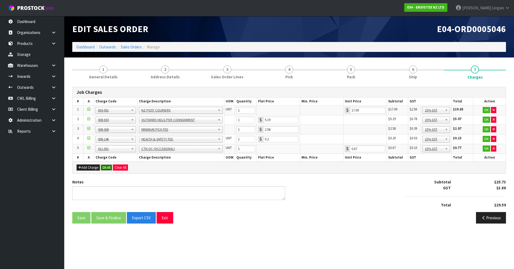
click at [108, 169] on button "Ok All" at bounding box center [107, 168] width 12 height 6
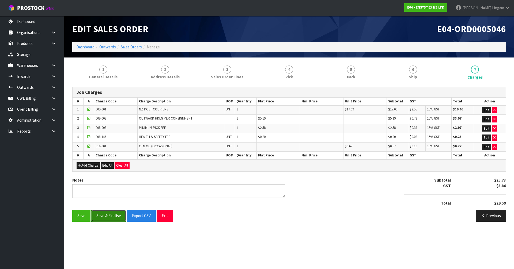
click at [117, 217] on button "Save & Finalise" at bounding box center [108, 216] width 35 height 12
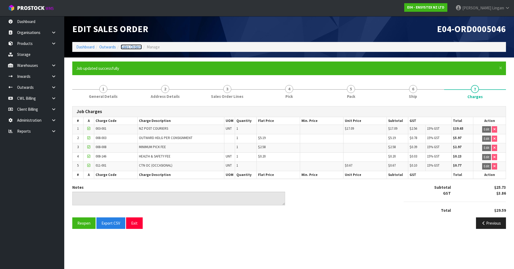
click at [136, 46] on link "Sales Orders" at bounding box center [131, 46] width 21 height 5
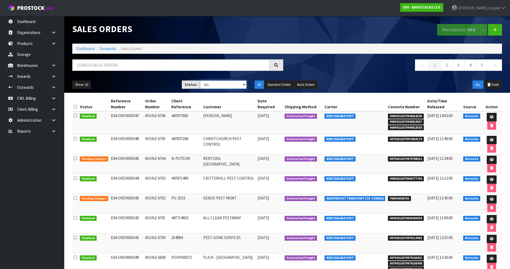
click at [242, 84] on select "Draft Pending Allocated Pending Pick Goods Picked Goods Packed Pending Charges …" at bounding box center [223, 85] width 47 height 8
select select "string:6"
click at [200, 81] on select "Draft Pending Allocated Pending Pick Goods Picked Goods Packed Pending Charges …" at bounding box center [223, 85] width 47 height 8
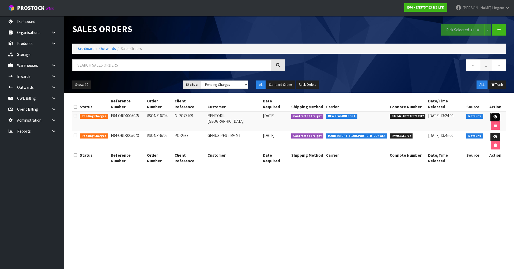
click at [494, 115] on icon at bounding box center [496, 116] width 4 height 3
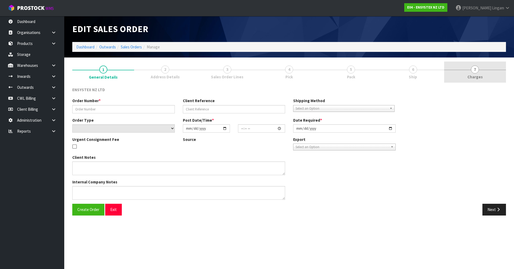
type input "#SONZ-6704"
type input "N-PO75109"
select select "number:0"
type input "[DATE]"
type input "11:00:28.000"
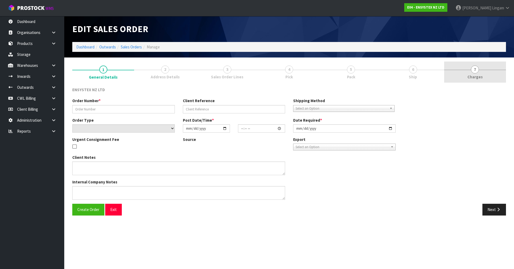
type input "[DATE]"
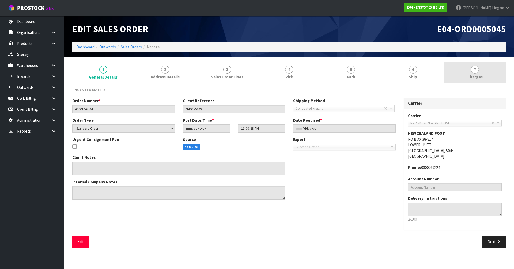
click at [481, 77] on span "Charges" at bounding box center [475, 77] width 15 height 6
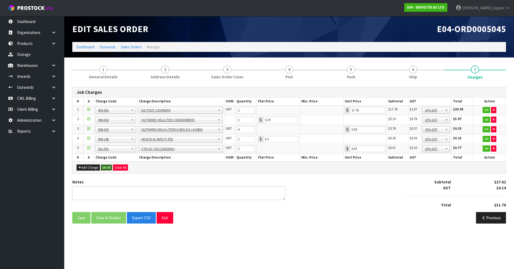
click at [107, 168] on button "Ok All" at bounding box center [107, 168] width 12 height 6
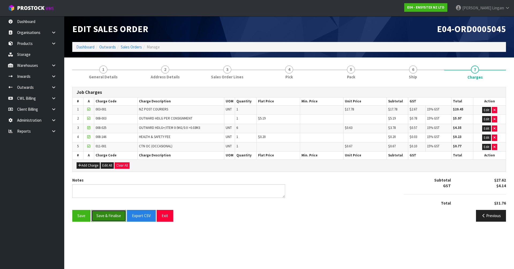
click at [117, 215] on button "Save & Finalise" at bounding box center [108, 216] width 35 height 12
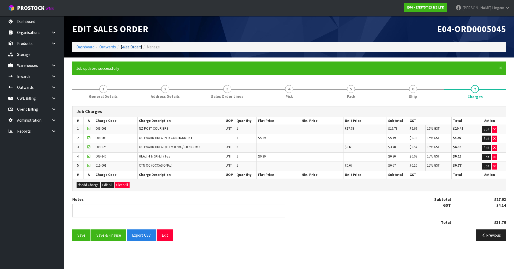
click at [132, 46] on link "Sales Orders" at bounding box center [131, 46] width 21 height 5
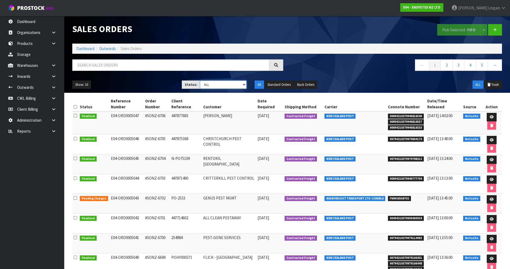
click at [240, 84] on select "Draft Pending Allocated Pending Pick Goods Picked Goods Packed Pending Charges …" at bounding box center [223, 85] width 47 height 8
select select "string:6"
click at [200, 81] on select "Draft Pending Allocated Pending Pick Goods Picked Goods Packed Pending Charges …" at bounding box center [223, 85] width 47 height 8
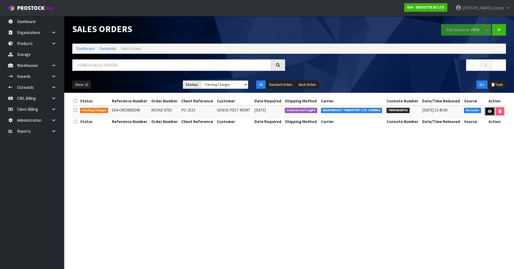
click at [486, 112] on link at bounding box center [490, 111] width 10 height 9
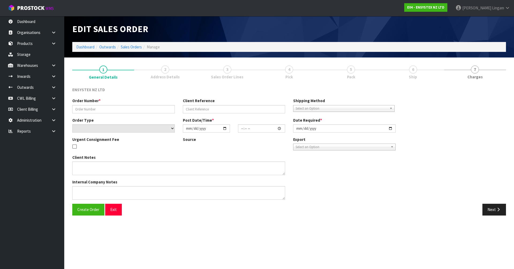
type input "#SONZ-6702"
type input "PO-2533"
select select "number:0"
type input "[DATE]"
type input "15:15:22.000"
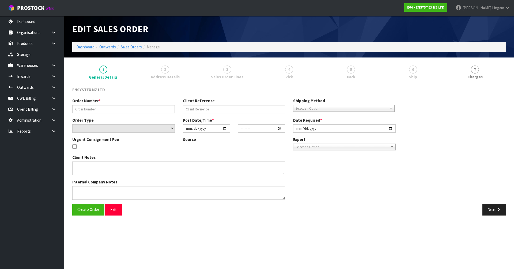
type input "[DATE]"
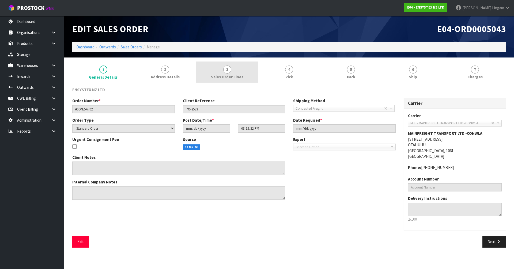
click at [227, 74] on span "Sales Order Lines" at bounding box center [227, 77] width 32 height 6
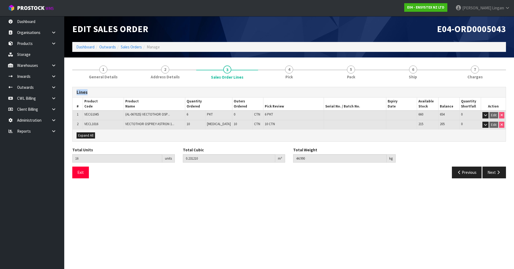
drag, startPoint x: 494, startPoint y: 75, endPoint x: 478, endPoint y: 90, distance: 22.2
click at [478, 90] on div "1 General Details 2 Address Details 3 Sales Order Lines 4 Pick 5 Pack 6 Ship 7 …" at bounding box center [289, 122] width 434 height 121
click at [354, 75] on span "Pack" at bounding box center [351, 77] width 8 height 6
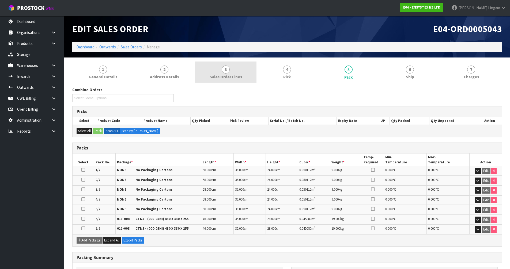
click at [238, 76] on span "Sales Order Lines" at bounding box center [226, 77] width 32 height 6
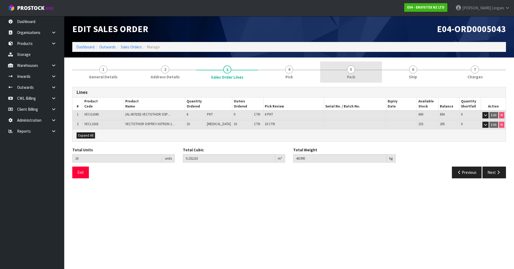
click at [356, 72] on link "5 Pack" at bounding box center [351, 72] width 62 height 21
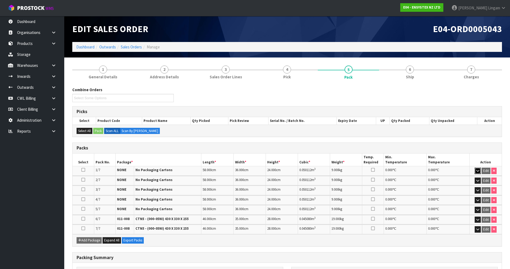
click at [479, 171] on icon "button" at bounding box center [477, 170] width 3 height 3
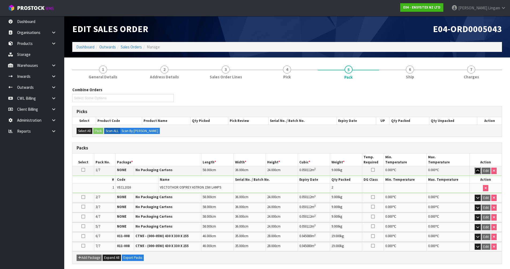
click at [479, 171] on icon "button" at bounding box center [477, 170] width 3 height 3
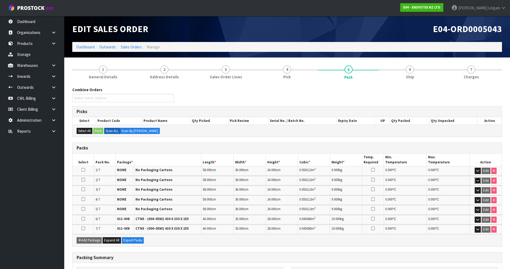
click at [480, 180] on button "button" at bounding box center [478, 181] width 6 height 6
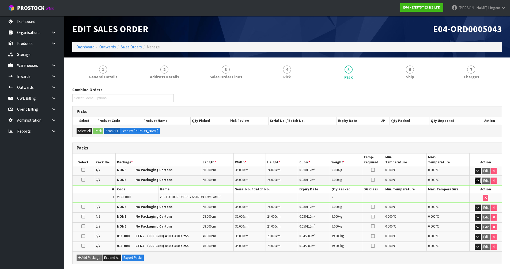
click at [480, 180] on button "button" at bounding box center [478, 181] width 6 height 6
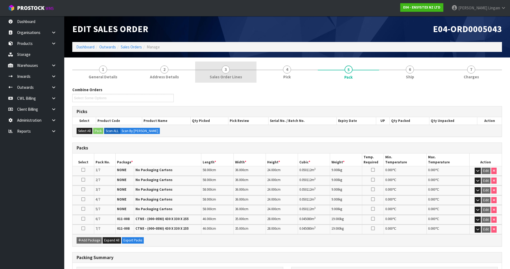
click at [247, 75] on link "3 Sales Order Lines" at bounding box center [225, 72] width 61 height 21
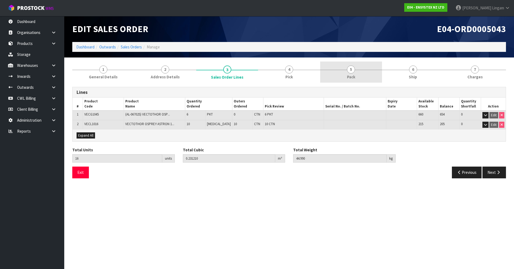
click at [360, 75] on link "5 Pack" at bounding box center [351, 72] width 62 height 21
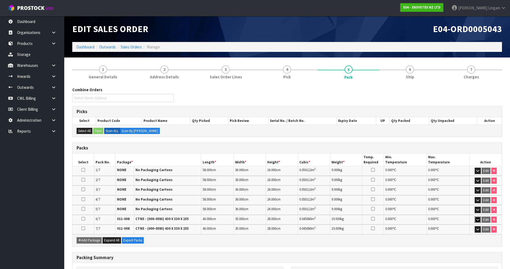
click at [478, 220] on icon "button" at bounding box center [477, 219] width 3 height 3
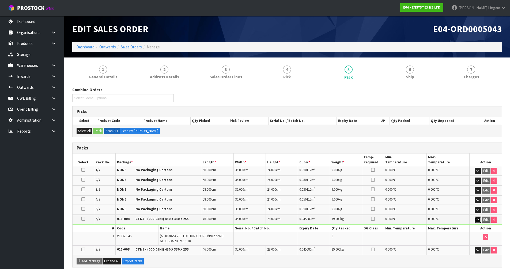
click at [478, 220] on icon "button" at bounding box center [477, 219] width 3 height 3
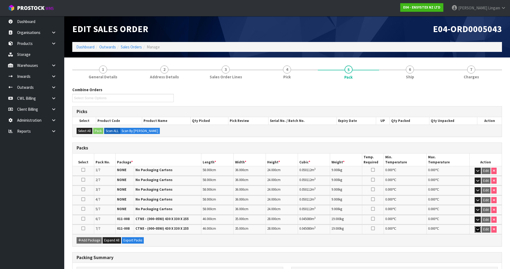
click at [480, 230] on button "button" at bounding box center [478, 230] width 6 height 6
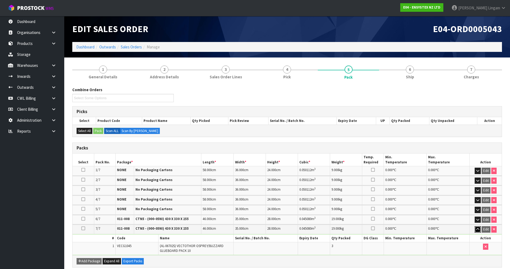
click at [480, 230] on button "button" at bounding box center [478, 230] width 6 height 6
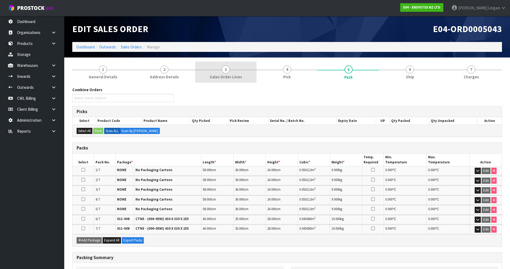
click at [231, 75] on span "Sales Order Lines" at bounding box center [226, 77] width 32 height 6
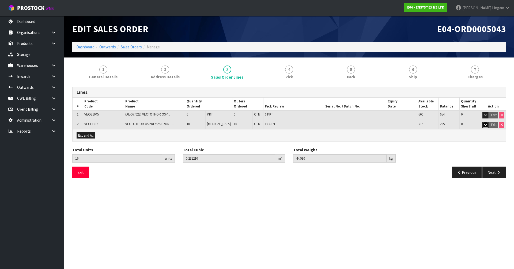
click at [486, 125] on icon "button" at bounding box center [485, 124] width 3 height 3
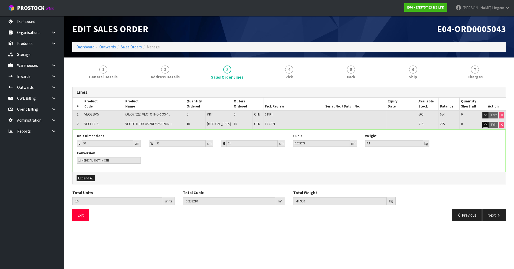
click at [486, 125] on icon "button" at bounding box center [485, 124] width 3 height 3
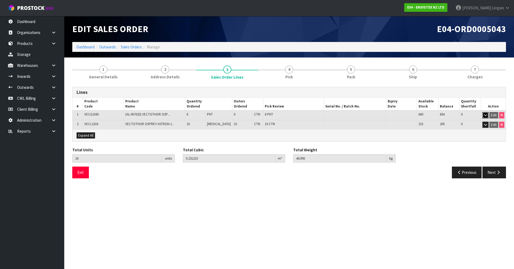
click at [486, 116] on icon "button" at bounding box center [485, 115] width 3 height 3
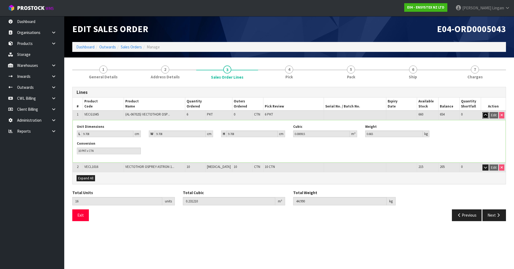
click at [486, 116] on icon "button" at bounding box center [485, 115] width 3 height 3
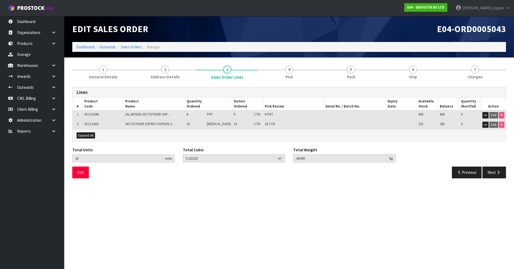
click at [89, 113] on span "VECG1045" at bounding box center [91, 114] width 14 height 5
copy span "VECG1045"
click at [17, 41] on link "Products" at bounding box center [32, 43] width 64 height 11
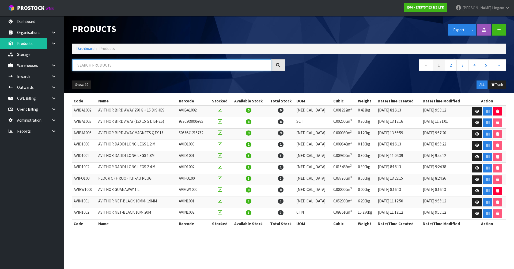
click at [135, 66] on input "text" at bounding box center [171, 65] width 199 height 12
paste input "VECG1045"
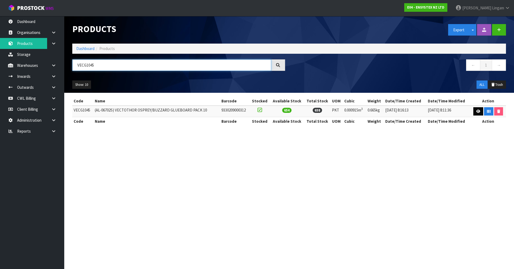
type input "VECG1045"
click at [475, 111] on link at bounding box center [478, 111] width 10 height 9
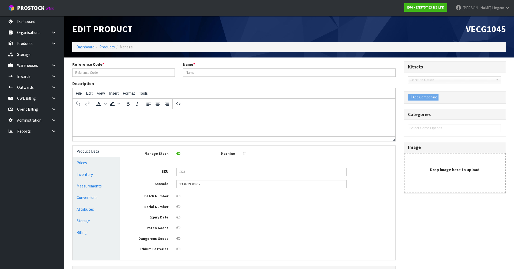
type input "VECG1045"
type input "(AL-06702S) VECTOTHOR OSPREY/BUZZARD GLUEBOARD PACK 10"
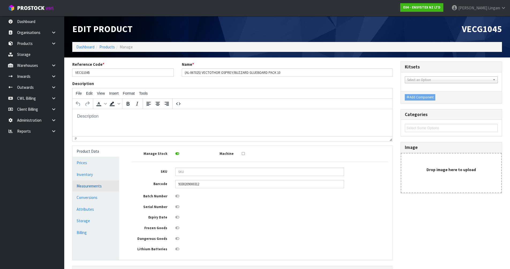
click at [96, 190] on link "Measurements" at bounding box center [96, 186] width 47 height 11
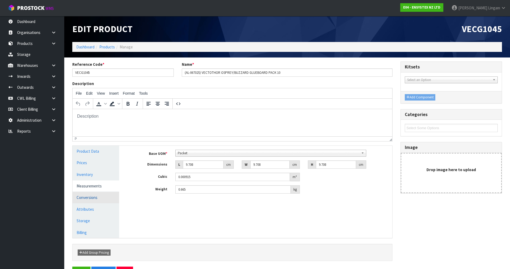
click at [102, 198] on link "Conversions" at bounding box center [96, 197] width 47 height 11
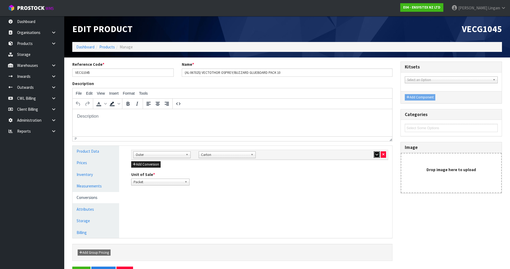
click at [378, 156] on icon "button" at bounding box center [376, 154] width 3 height 3
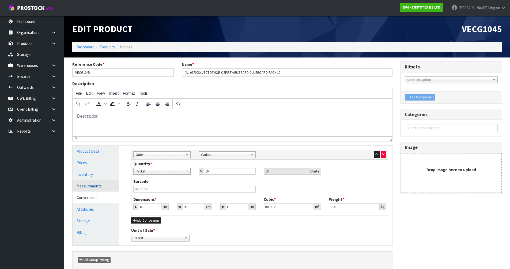
click at [101, 185] on link "Measurements" at bounding box center [96, 186] width 47 height 11
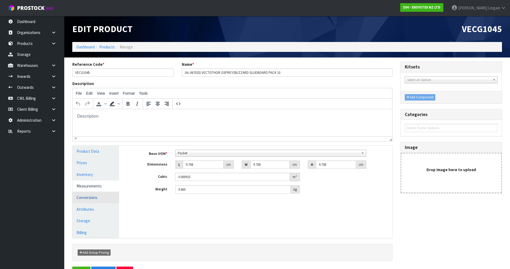
click at [93, 197] on link "Conversions" at bounding box center [96, 197] width 47 height 11
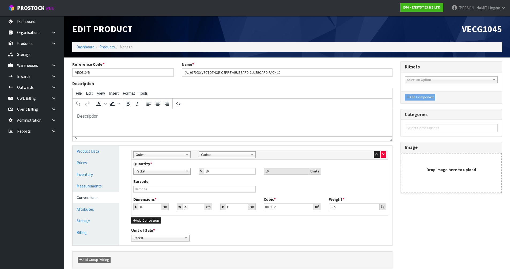
drag, startPoint x: 317, startPoint y: 218, endPoint x: 406, endPoint y: 215, distance: 89.0
click at [406, 215] on div "Reference Code * VECG1045 Name * (AL-06702S) VECTOTHOR OSPREY/BUZZARD GLUEBOARD…" at bounding box center [287, 168] width 438 height 213
click at [277, 97] on div "File Edit View Insert Format Tools" at bounding box center [233, 93] width 320 height 10
click at [84, 71] on input "VECG1045" at bounding box center [122, 73] width 101 height 8
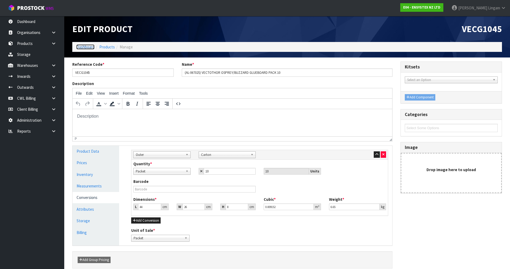
click at [81, 47] on link "Dashboard" at bounding box center [85, 46] width 18 height 5
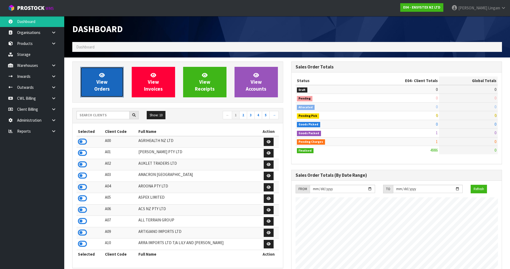
scroll to position [406, 219]
click at [93, 87] on link "View Orders" at bounding box center [101, 82] width 43 height 31
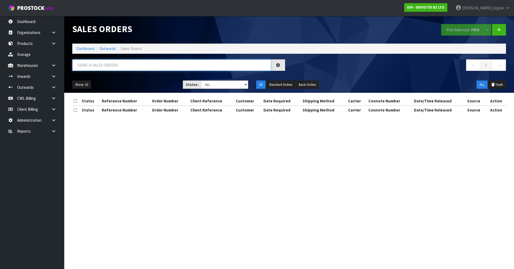
click at [189, 65] on input "text" at bounding box center [171, 65] width 199 height 12
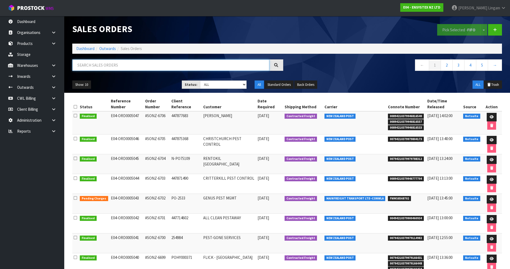
paste input "VECG1045"
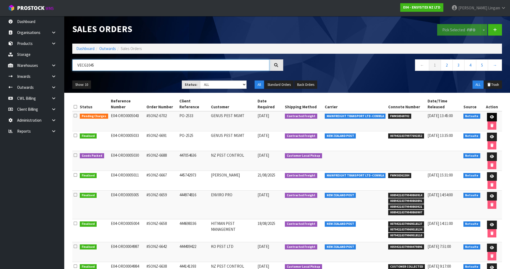
type input "VECG1045"
click at [490, 115] on icon at bounding box center [492, 116] width 4 height 3
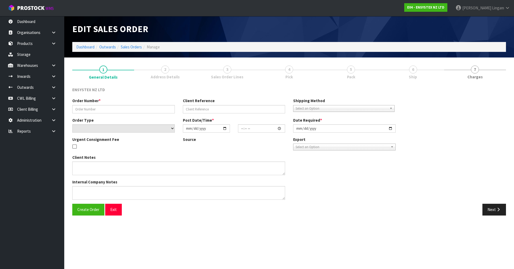
type input "#SONZ-6702"
type input "PO-2533"
select select "number:0"
type input "[DATE]"
type input "15:15:22.000"
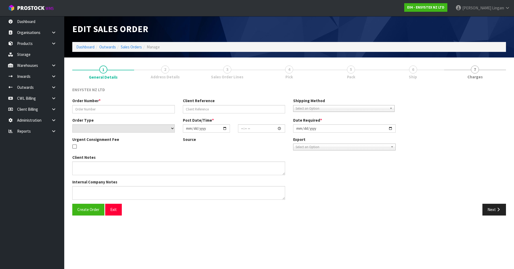
type input "[DATE]"
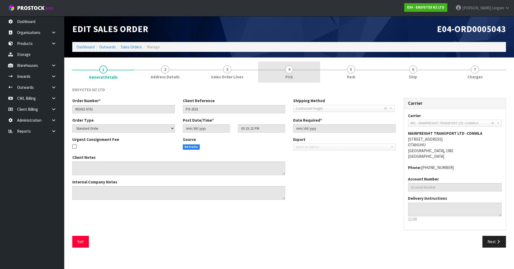
click at [293, 73] on link "4 Pick" at bounding box center [289, 72] width 62 height 21
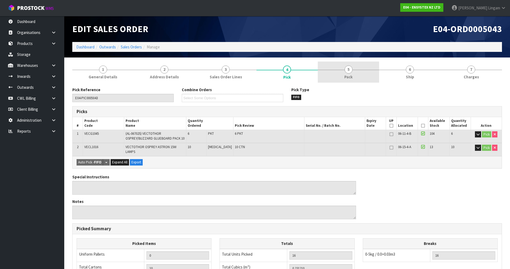
click at [352, 75] on span "Pack" at bounding box center [348, 77] width 8 height 6
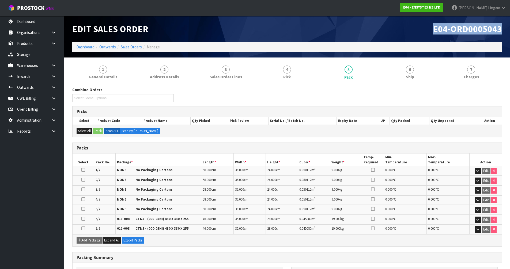
drag, startPoint x: 429, startPoint y: 29, endPoint x: 512, endPoint y: 33, distance: 83.4
click at [510, 33] on html "Toggle navigation ProStock WMS E04 - ENSYSTEX NZ LTD [PERSON_NAME] Logout Dashb…" at bounding box center [255, 134] width 510 height 269
copy span "E04-ORD0005043"
click at [83, 46] on link "Dashboard" at bounding box center [85, 46] width 18 height 5
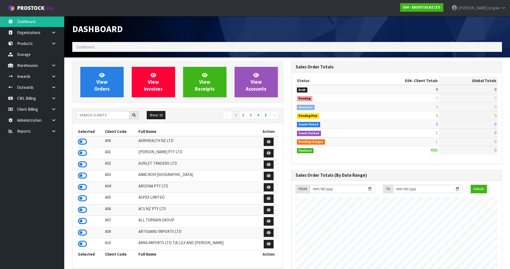
scroll to position [406, 219]
click at [121, 115] on input "text" at bounding box center [103, 115] width 53 height 8
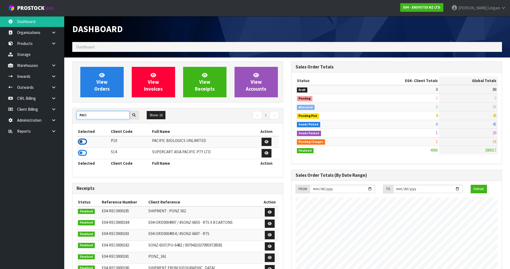
type input "PACI"
click at [84, 142] on icon at bounding box center [82, 142] width 9 height 8
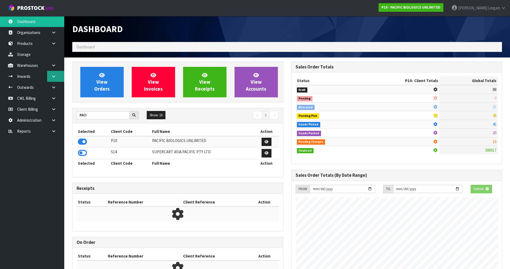
scroll to position [371, 219]
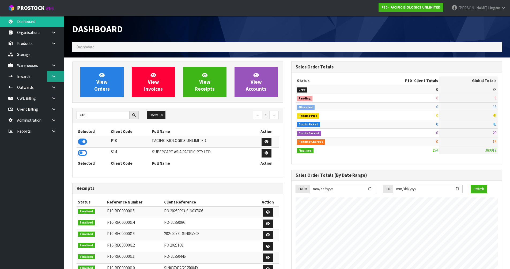
click at [54, 79] on link at bounding box center [55, 76] width 17 height 11
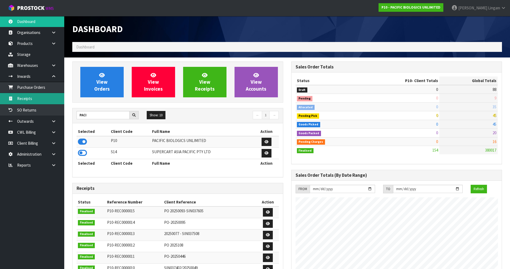
click at [36, 98] on link "Receipts" at bounding box center [32, 98] width 64 height 11
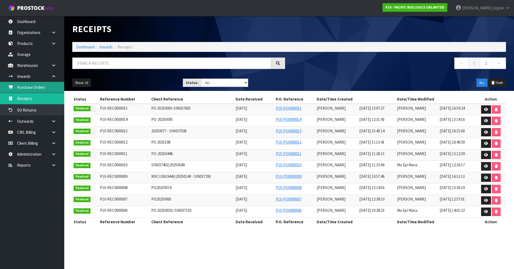
click at [38, 87] on link "Purchase Orders" at bounding box center [32, 87] width 64 height 11
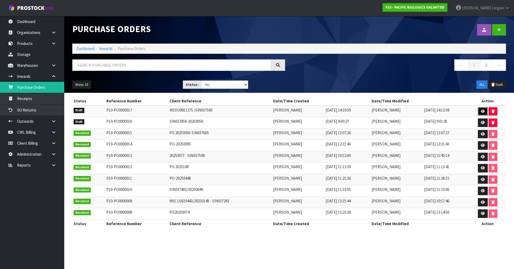
click at [486, 111] on link at bounding box center [483, 111] width 10 height 9
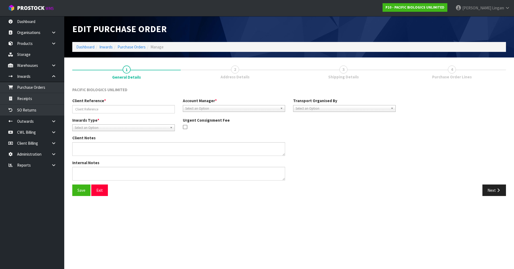
type input "MSDU9811375 /SIN037560"
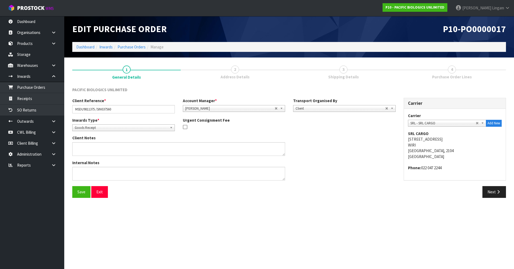
click at [497, 199] on div "Save Exit Next" at bounding box center [289, 194] width 442 height 16
click at [498, 193] on icon "button" at bounding box center [498, 192] width 5 height 4
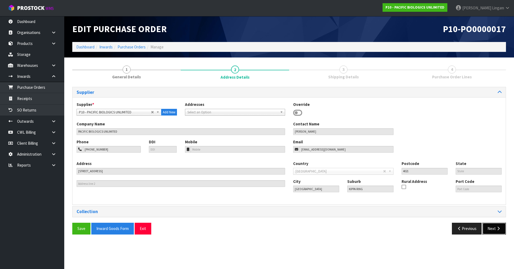
click at [492, 232] on button "Next" at bounding box center [495, 229] width 24 height 12
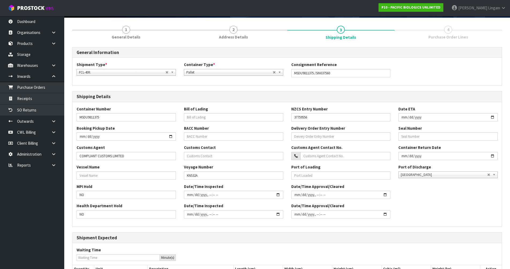
scroll to position [99, 0]
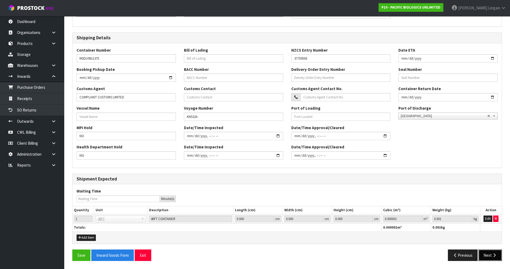
click at [488, 255] on button "Next" at bounding box center [491, 256] width 24 height 12
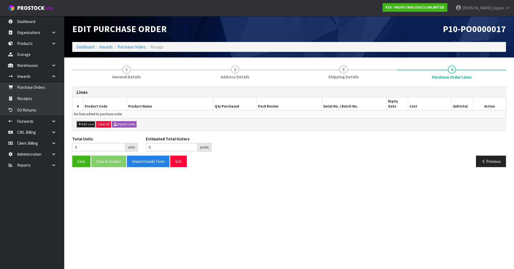
click at [87, 121] on button "Add Line" at bounding box center [86, 124] width 19 height 6
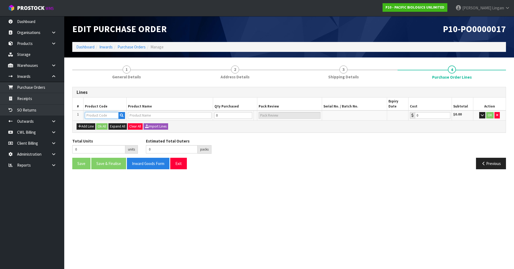
click at [89, 112] on input "text" at bounding box center [102, 115] width 34 height 7
click at [96, 112] on input "ALL" at bounding box center [102, 115] width 34 height 7
type input "A"
type input "C"
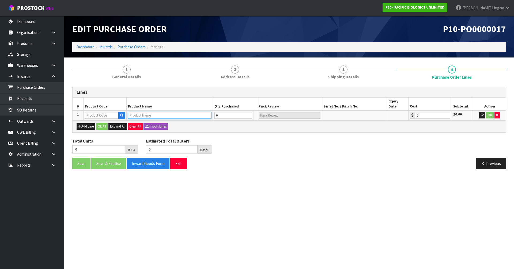
click at [148, 112] on input "text" at bounding box center [169, 115] width 83 height 7
type input "CAT"
click at [159, 121] on strong "CAT" at bounding box center [162, 119] width 7 height 5
type input "CATTLE APPLICATOR ALL TRACE"
type input "A AGR CATTLE APP A"
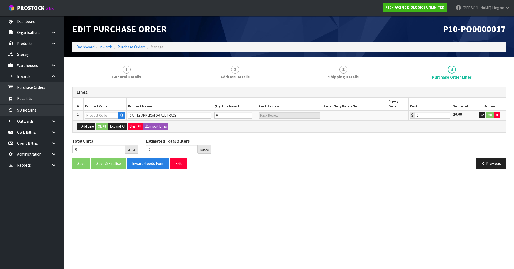
type input "0.00"
click at [90, 123] on button "Add Line" at bounding box center [86, 126] width 19 height 6
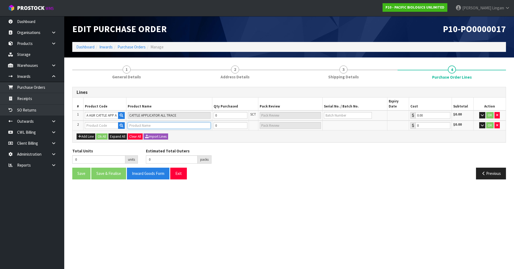
click at [136, 122] on input "text" at bounding box center [169, 125] width 83 height 7
click at [209, 111] on tr "1 A AGR CATTLE APP A CATTLE APPLICATOR ALL TRACE 0 SCT 0.00 $0.00 OK" at bounding box center [289, 116] width 433 height 10
type input "4"
type input "4 SCT"
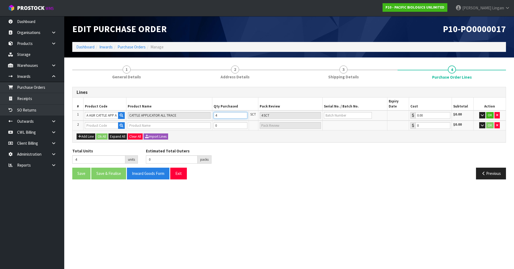
type input "44"
type input "44 SCT"
type input "444"
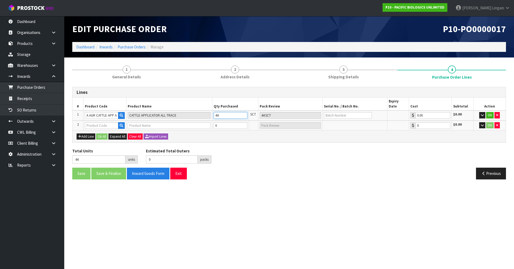
type input "444 SCT"
type input "4440"
type input "4440 SCT"
type input "4440"
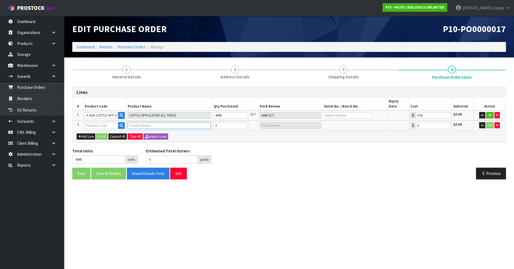
click at [142, 122] on input "text" at bounding box center [169, 125] width 83 height 7
type input "CAT"
click at [147, 130] on link "CAT TLE APPLI CAT OR ALL TRACE" at bounding box center [161, 129] width 67 height 7
type input "CATTLE APPLICATOR ALL TRACE"
type input "A AGR CATTLE APP A"
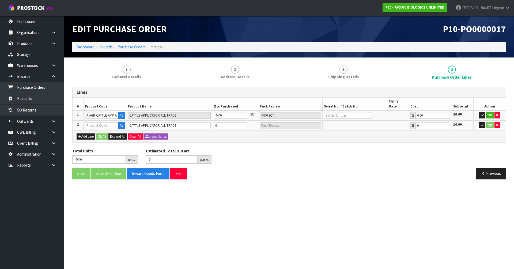
type input "0.00"
click at [206, 121] on tr "2 A AGR CATTLE APP A CATTLE APPLICATOR ALL TRACE 0 SCT 0.00 $0.00 OK" at bounding box center [289, 126] width 433 height 10
type input "4443"
type input "3"
type input "3 SCT"
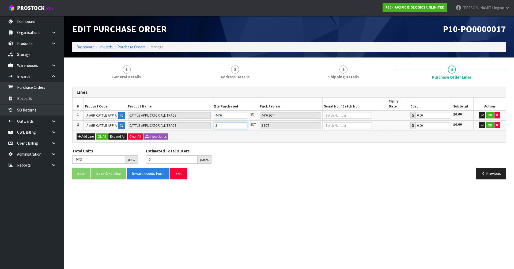
type input "4475"
type input "35"
type input "35 SCT"
type input "4792"
type input "352"
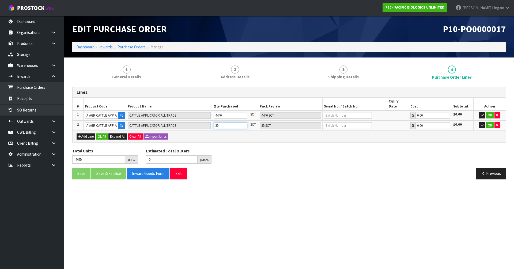
type input "352 SCT"
type input "7960"
type input "3520"
type input "3520 SCT"
type input "3520"
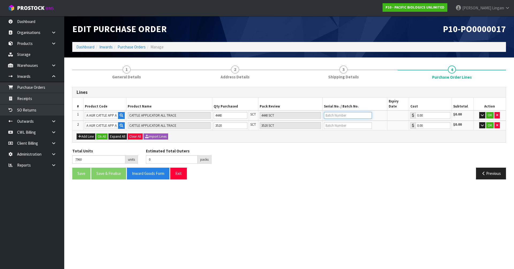
click at [338, 112] on input "text" at bounding box center [348, 115] width 48 height 7
type input "170525"
click at [343, 122] on input "text" at bounding box center [348, 125] width 48 height 7
type input "480525"
click at [91, 134] on button "Add Line" at bounding box center [86, 137] width 19 height 6
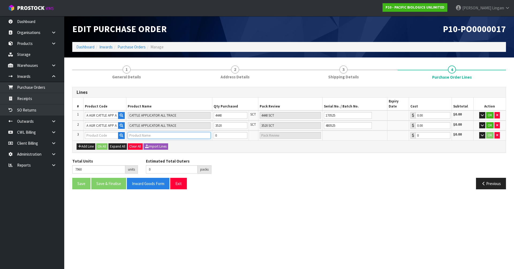
click at [141, 132] on input "text" at bounding box center [169, 135] width 83 height 7
type input "CA"
click at [148, 140] on link "CA TTLE APPLI CA TOR ALL TRACE" at bounding box center [161, 139] width 67 height 7
type input "CATTLE APPLICATOR ALL TRACE"
type input "A AGR CATTLE APP A"
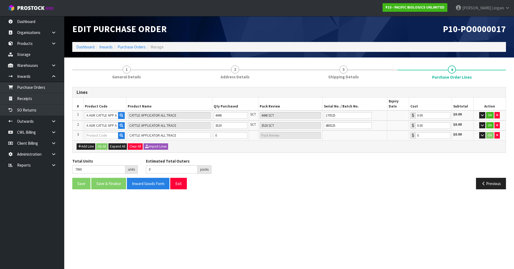
type input "0.00"
click at [89, 144] on button "Add Line" at bounding box center [86, 147] width 19 height 6
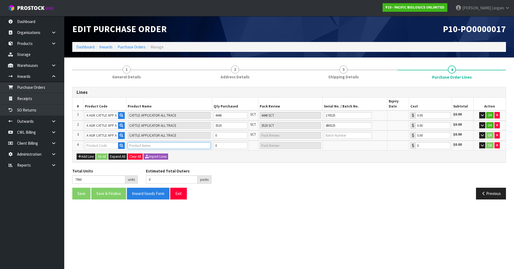
click at [134, 142] on input "text" at bounding box center [169, 145] width 83 height 7
type input "CA"
click at [142, 150] on link "CA TTLE APPLI CA TOR ALL TRACE" at bounding box center [161, 149] width 67 height 7
type input "CATTLE APPLICATOR ALL TRACE"
type input "A AGR CATTLE APP A"
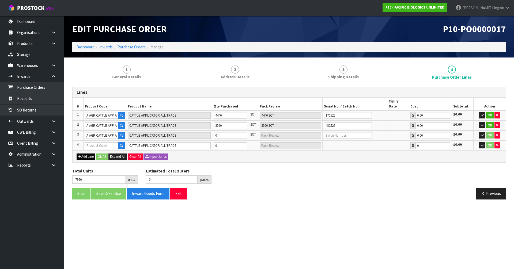
type input "0.00"
click at [91, 154] on button "Add Line" at bounding box center [86, 157] width 19 height 6
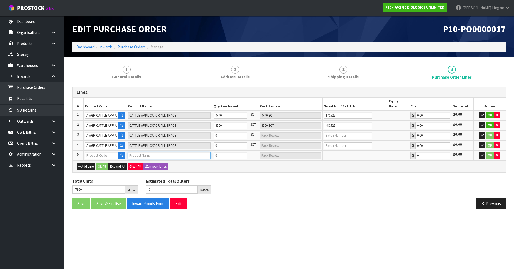
click at [133, 152] on input "text" at bounding box center [169, 155] width 83 height 7
type input "CA"
click at [146, 159] on link "CA TTLE APPLI CA TOR ALL TRACE" at bounding box center [161, 159] width 67 height 7
type input "CATTLE APPLICATOR ALL TRACE"
type input "A AGR CATTLE APP A"
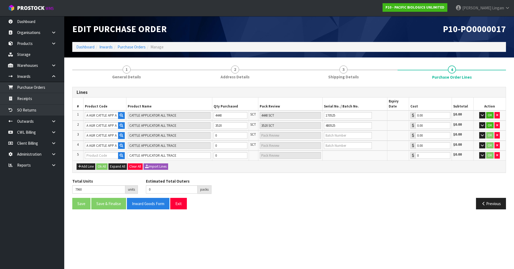
type input "0.00"
click at [208, 131] on tr "3 A AGR CATTLE APP A CATTLE APPLICATOR ALL TRACE 0 SCT 0.00 $0.00 OK" at bounding box center [289, 136] width 433 height 10
click at [350, 132] on input "text" at bounding box center [348, 135] width 48 height 7
type input "570525"
click at [347, 142] on input "text" at bounding box center [348, 145] width 48 height 7
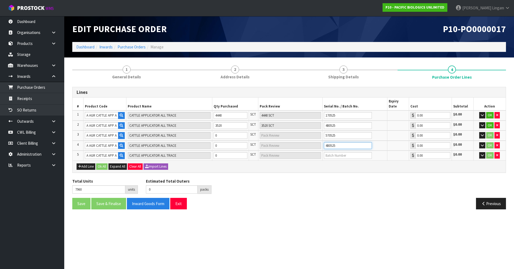
type input "480525"
click at [344, 152] on input "text" at bounding box center [348, 155] width 48 height 7
type input "540525"
drag, startPoint x: 224, startPoint y: 131, endPoint x: 211, endPoint y: 131, distance: 12.6
click at [211, 131] on tr "3 A AGR CATTLE APP A CATTLE APPLICATOR ALL TRACE 0 SCT [DATE] 0.00 $0.00 OK" at bounding box center [289, 136] width 433 height 10
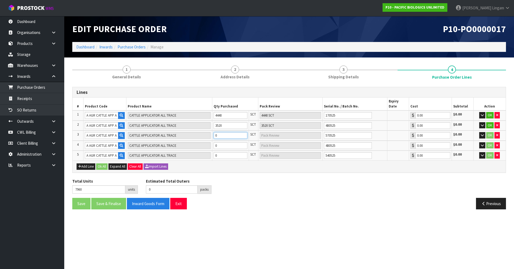
type input "7961"
type input "1"
type input "1 SCT"
type input "7974"
type input "14"
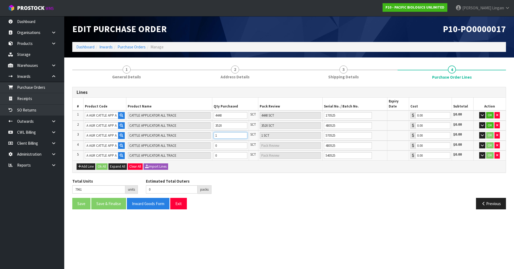
type input "14 SCT"
type input "8100"
type input "140"
type input "140 SCT"
type input "9360"
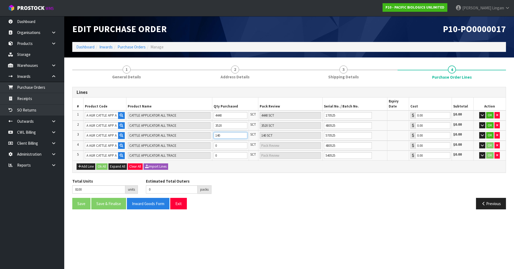
type input "1400"
type input "1400 SCT"
type input "1400"
drag, startPoint x: 221, startPoint y: 142, endPoint x: 213, endPoint y: 142, distance: 7.8
click at [213, 142] on td "0" at bounding box center [230, 146] width 37 height 10
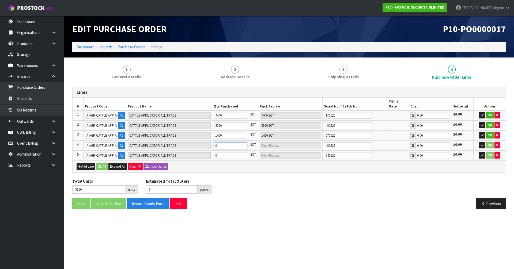
type input "9361"
type input "1"
type input "1 SCT"
type input "9370"
type input "10"
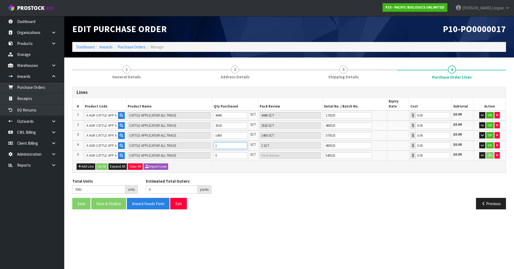
type input "10 SCT"
type input "9460"
type input "100"
type input "100 SCT"
type input "10360"
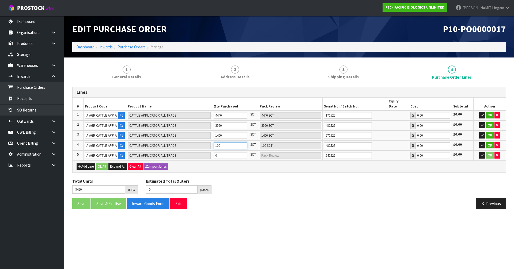
type input "1000"
type input "1000 SCT"
type input "1000"
drag, startPoint x: 221, startPoint y: 150, endPoint x: 213, endPoint y: 151, distance: 8.4
click at [213, 151] on td "0" at bounding box center [230, 156] width 37 height 10
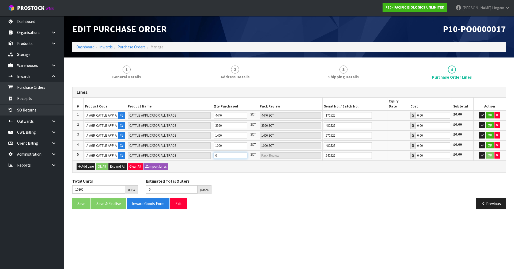
type input "10364"
type input "4"
type input "4 SCT"
type input "10406"
type input "46"
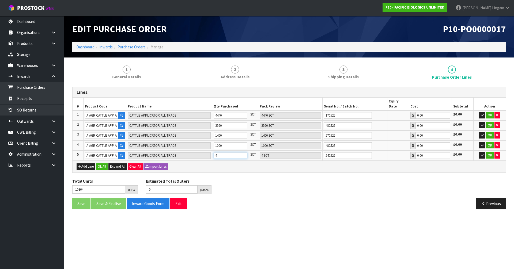
type input "46 SCT"
type input "10824"
type input "464"
type input "464 SCT"
type input "15000"
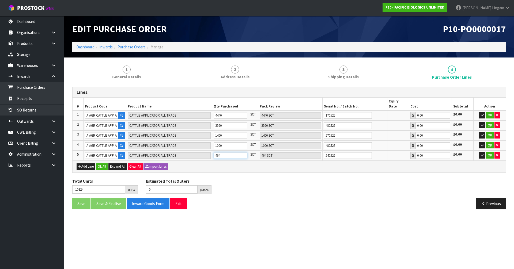
type input "4640"
type input "4640 SCT"
type input "4640"
click at [87, 164] on button "Add Line" at bounding box center [86, 167] width 19 height 6
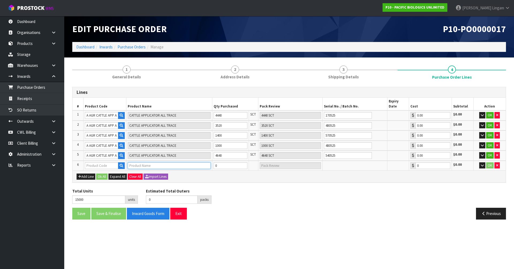
click at [133, 163] on input "text" at bounding box center [169, 166] width 83 height 7
click at [143, 163] on input "GRO" at bounding box center [169, 166] width 83 height 7
type input "G"
type input "24"
click at [189, 176] on link "24 /7 SMART TRACE GROWING CATTLE" at bounding box center [165, 177] width 75 height 7
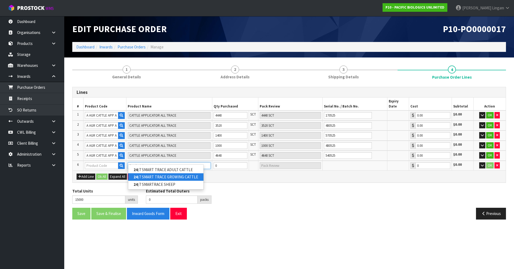
type input "24/7 SMART TRACE GROWING CATTLE"
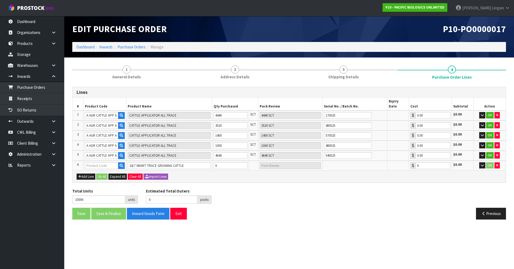
type input "A AGR 24-7 CATTLE G"
type input "0.00"
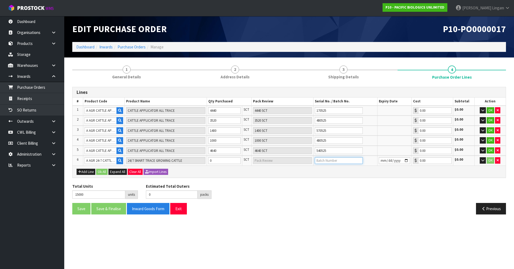
click at [331, 162] on input "text" at bounding box center [339, 160] width 48 height 7
type input "430525"
click at [499, 161] on button "button" at bounding box center [497, 160] width 5 height 6
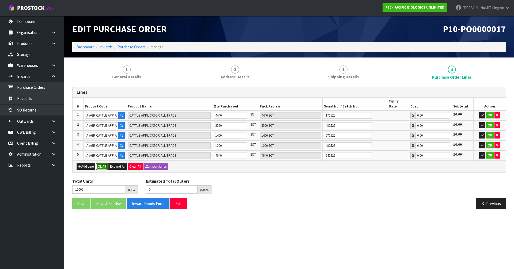
click at [107, 164] on button "Ok All" at bounding box center [102, 167] width 12 height 6
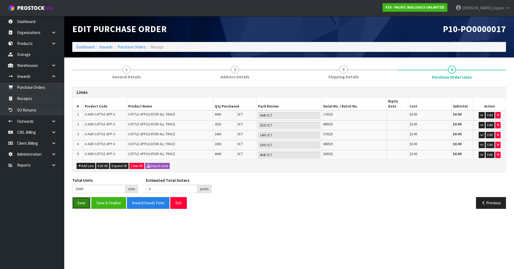
click at [82, 200] on button "Save" at bounding box center [81, 203] width 18 height 12
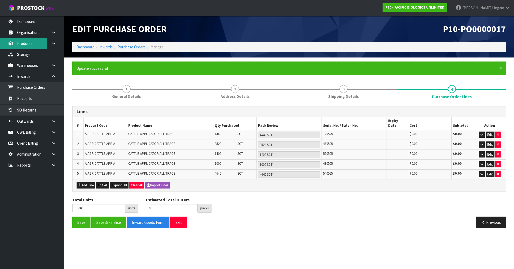
click at [23, 44] on link "Products" at bounding box center [32, 43] width 64 height 11
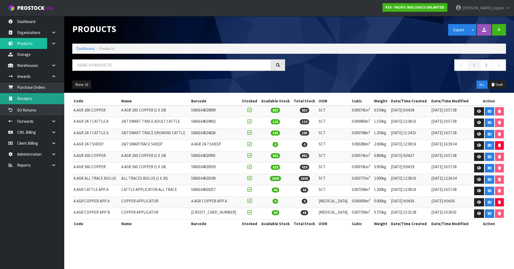
click at [25, 100] on link "Receipts" at bounding box center [32, 98] width 64 height 11
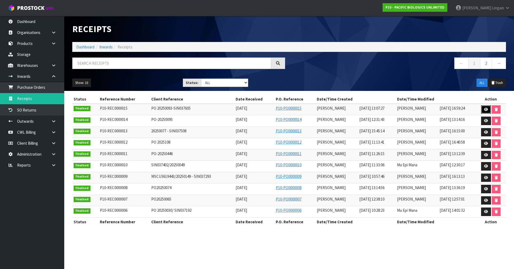
click at [486, 108] on icon at bounding box center [486, 109] width 4 height 3
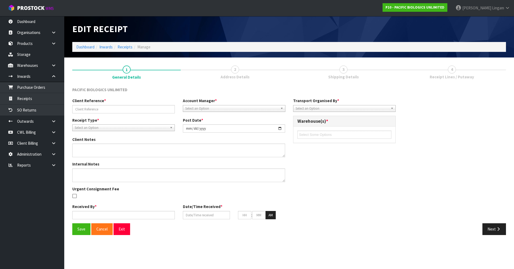
type input "PO 20250093-SIN037605"
type input "[DATE]"
type input "[PERSON_NAME]"
type input "[DATE]"
type input "01"
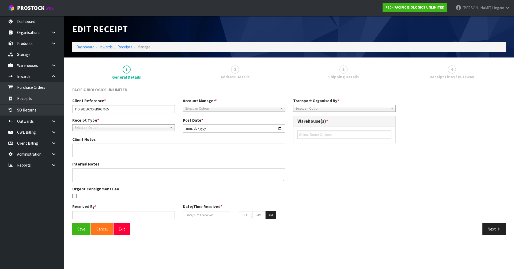
type input "07"
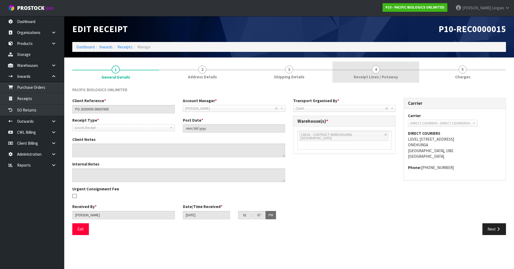
click at [391, 74] on span "Receipt Lines / Putaway" at bounding box center [376, 77] width 44 height 6
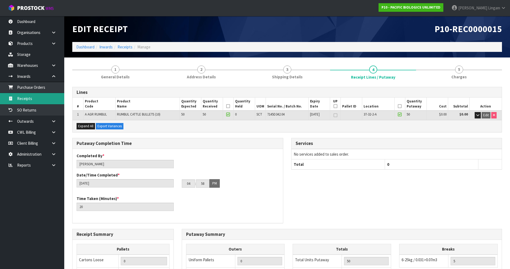
click at [28, 98] on link "Receipts" at bounding box center [32, 98] width 64 height 11
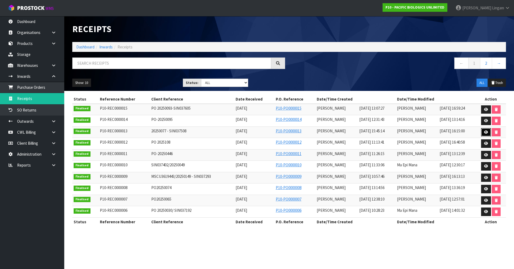
click at [483, 133] on link at bounding box center [486, 132] width 10 height 9
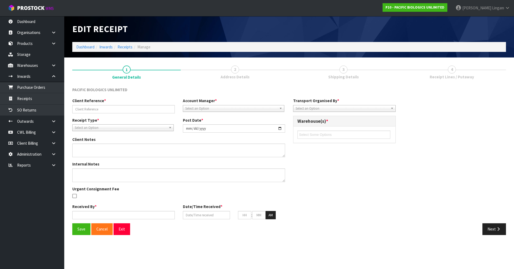
type input "20250077 - SIN037508"
type input "[DATE]"
type input "[PERSON_NAME]"
type input "[DATE]"
type input "03"
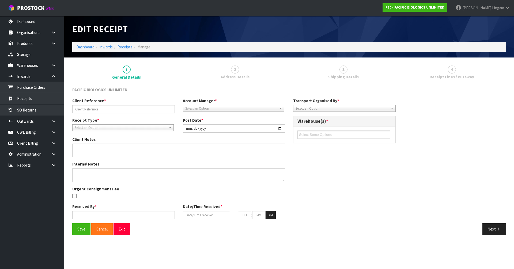
type input "45"
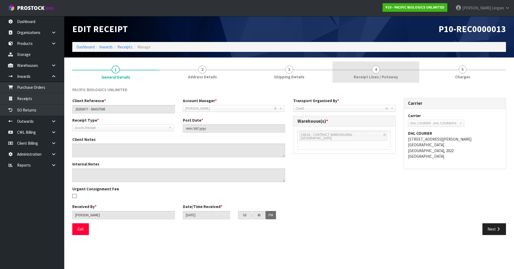
click at [367, 73] on link "4 Receipt Lines / Putaway" at bounding box center [376, 72] width 87 height 21
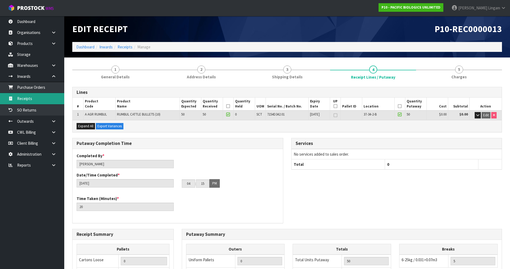
click at [30, 101] on link "Receipts" at bounding box center [32, 98] width 64 height 11
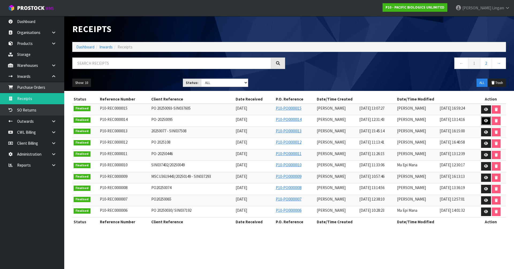
click at [486, 121] on icon at bounding box center [486, 120] width 4 height 3
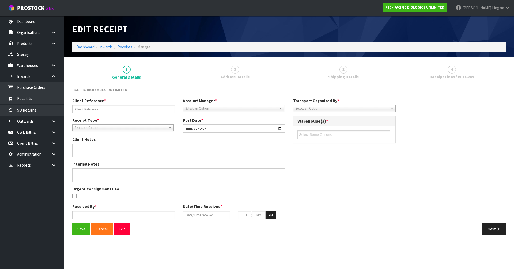
type input "PO-20250095"
type input "[DATE]"
type input "[PERSON_NAME]"
type input "[DATE]"
type input "12"
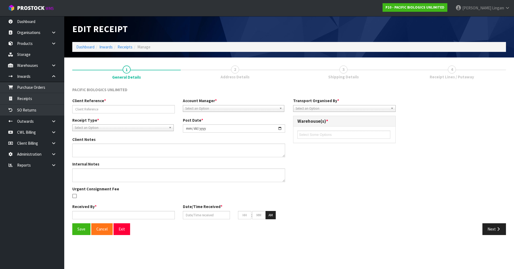
type input "31"
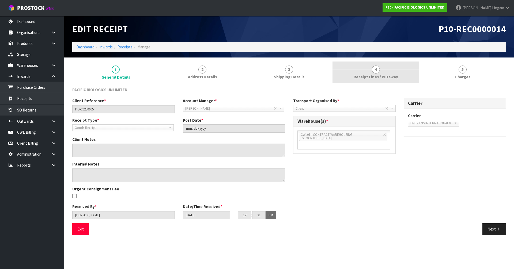
click at [381, 77] on span "Receipt Lines / Putaway" at bounding box center [376, 77] width 44 height 6
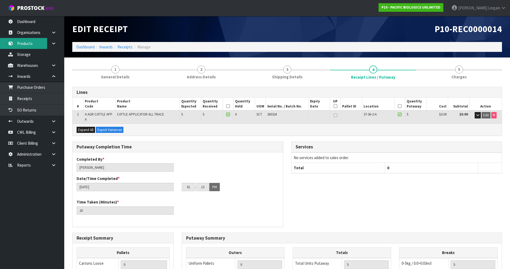
click at [19, 42] on link "Products" at bounding box center [32, 43] width 64 height 11
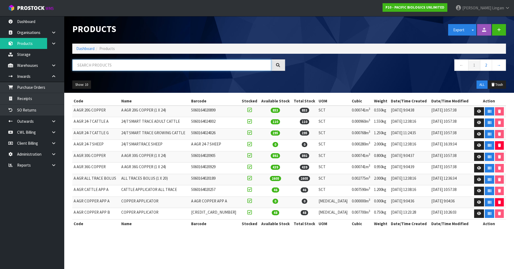
click at [119, 62] on input "text" at bounding box center [171, 65] width 199 height 12
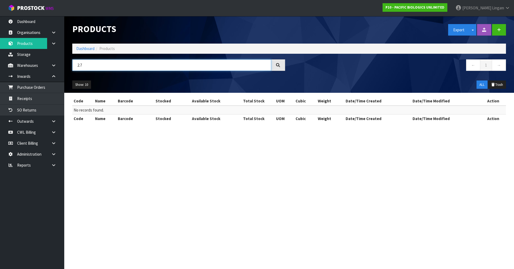
click at [92, 63] on input "2.7" at bounding box center [171, 65] width 199 height 12
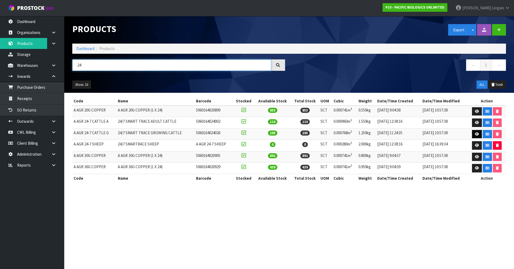
type input "24"
click at [476, 134] on icon at bounding box center [477, 134] width 4 height 3
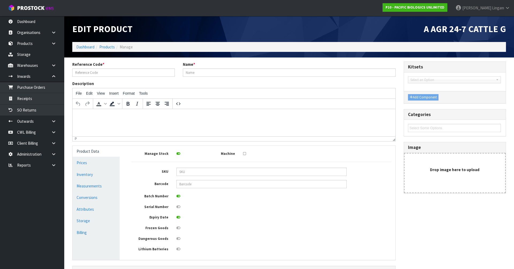
type input "A AGR 24-7 CATTLE G"
type input "24/7 SMART TRACE GROWING CATTLE"
type input "5060164024026"
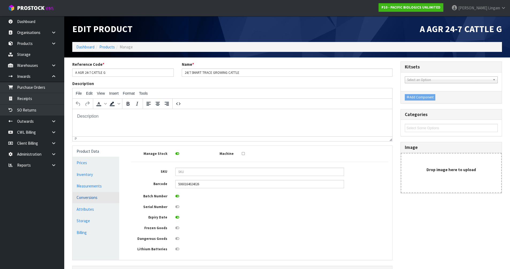
click at [96, 197] on link "Conversions" at bounding box center [96, 197] width 47 height 11
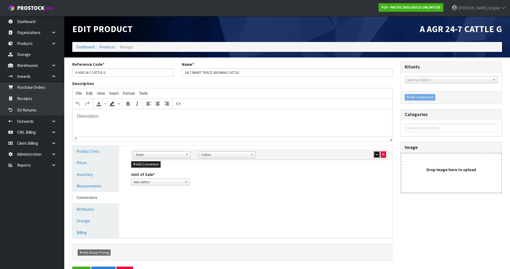
click at [377, 156] on button "button" at bounding box center [377, 155] width 6 height 6
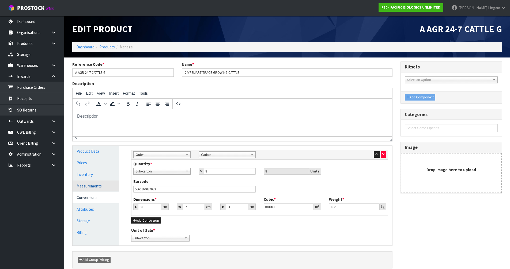
click at [101, 183] on link "Measurements" at bounding box center [96, 186] width 47 height 11
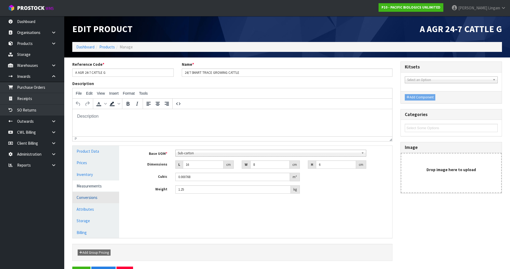
click at [99, 200] on link "Conversions" at bounding box center [96, 197] width 47 height 11
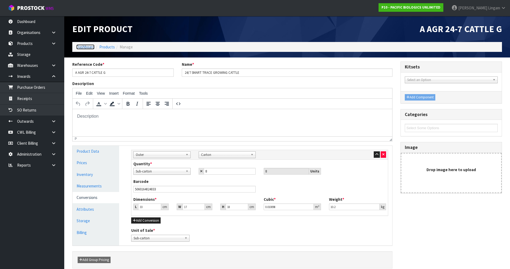
click at [81, 48] on link "Dashboard" at bounding box center [85, 46] width 18 height 5
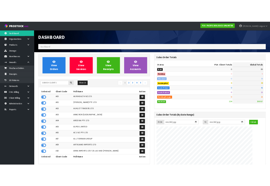
scroll to position [390, 198]
